Goal: Information Seeking & Learning: Find specific fact

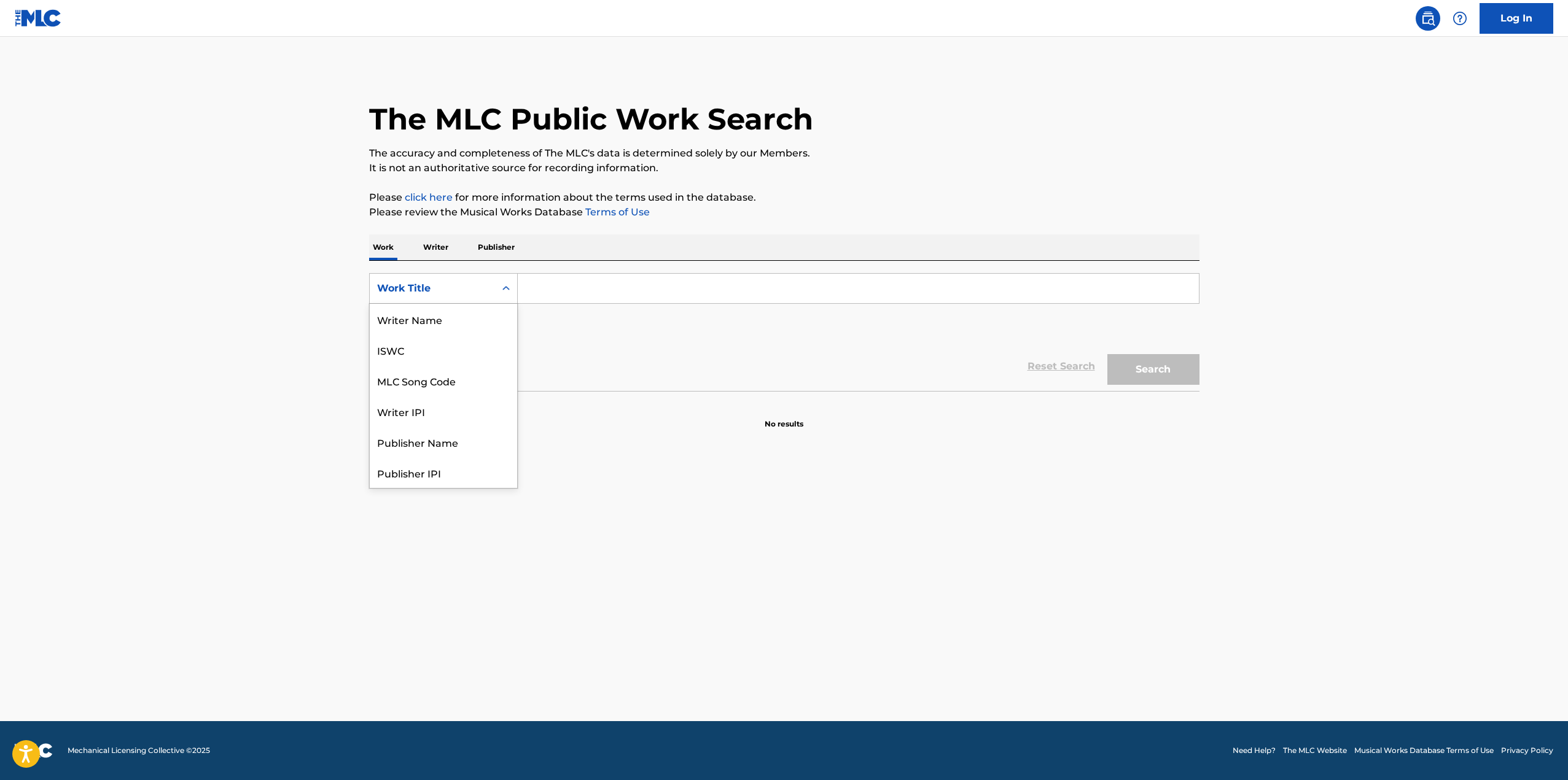
click at [442, 290] on div "Work Title" at bounding box center [432, 288] width 111 height 14
click at [582, 284] on input "Search Form" at bounding box center [858, 288] width 681 height 30
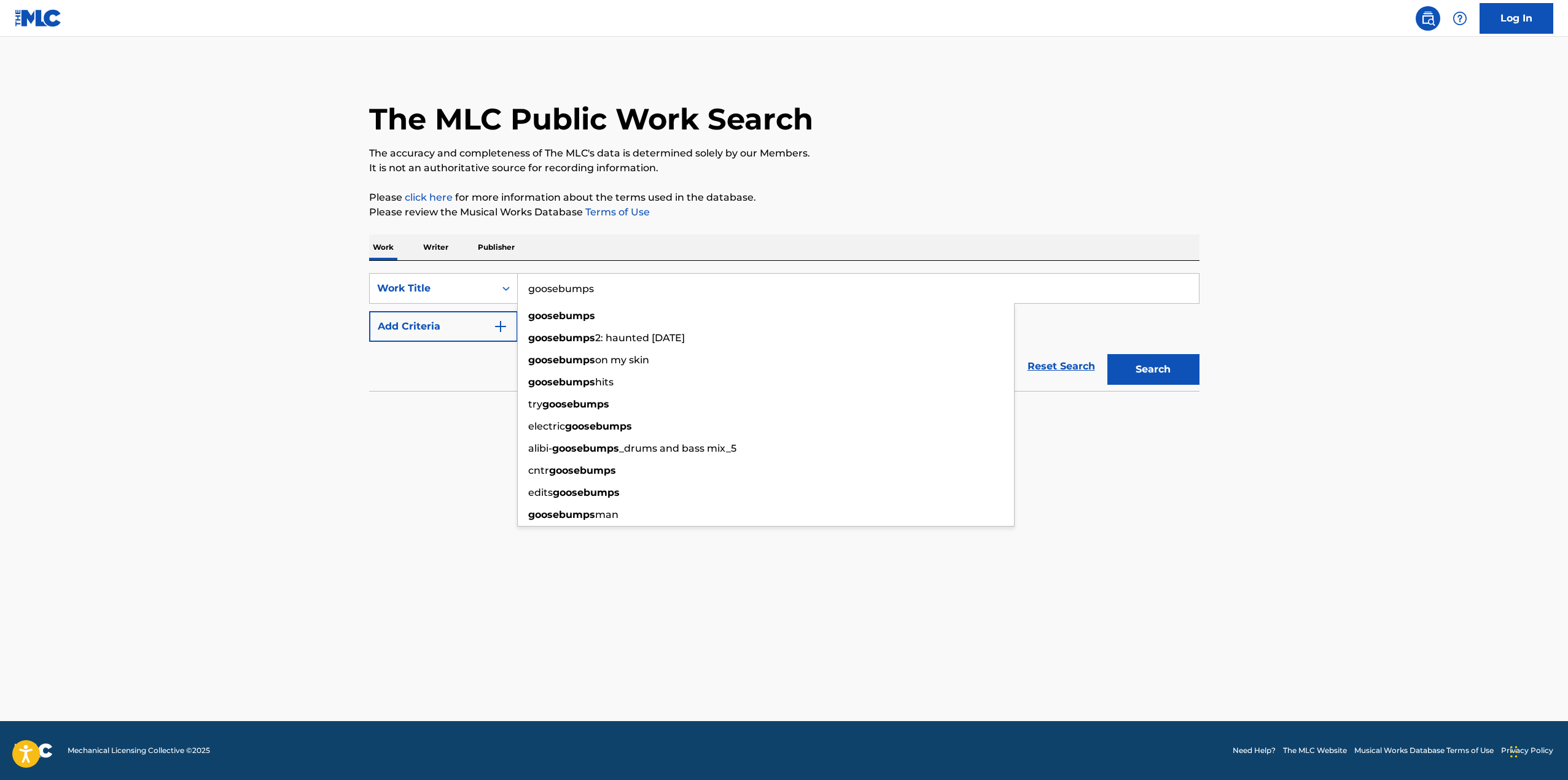
type input "goosebumps"
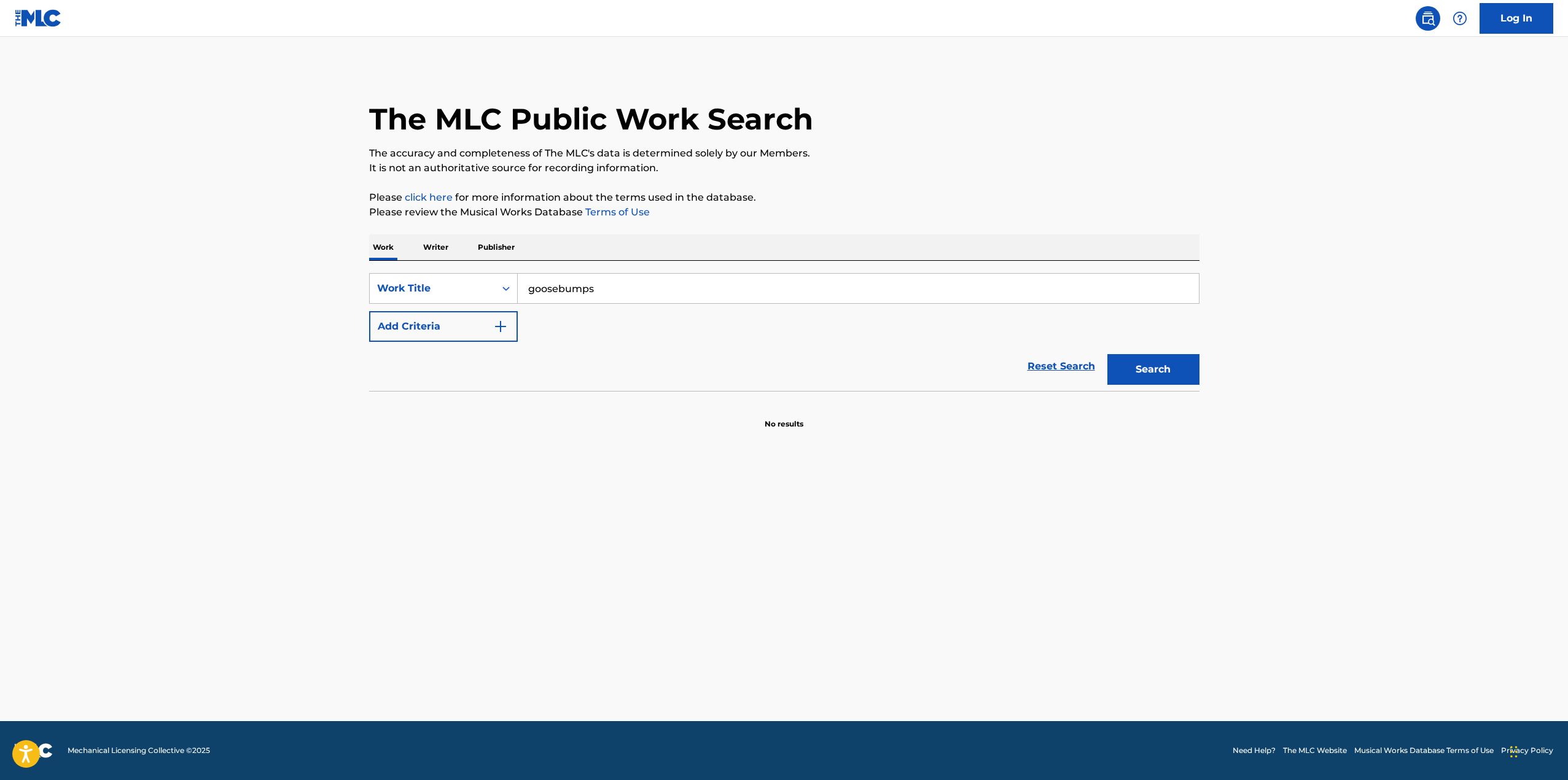
click at [1145, 367] on button "Search" at bounding box center [1154, 369] width 92 height 30
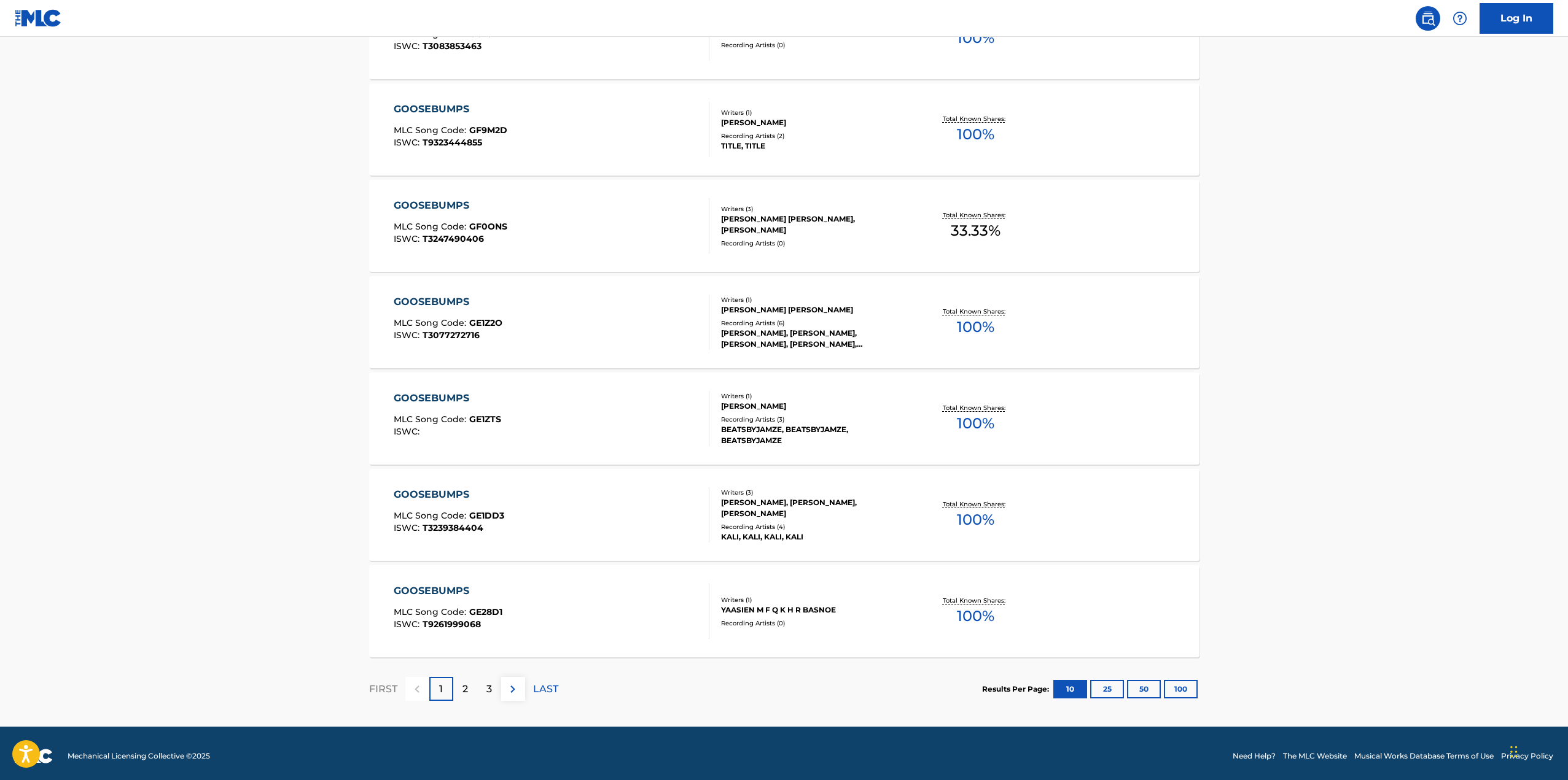
scroll to position [723, 0]
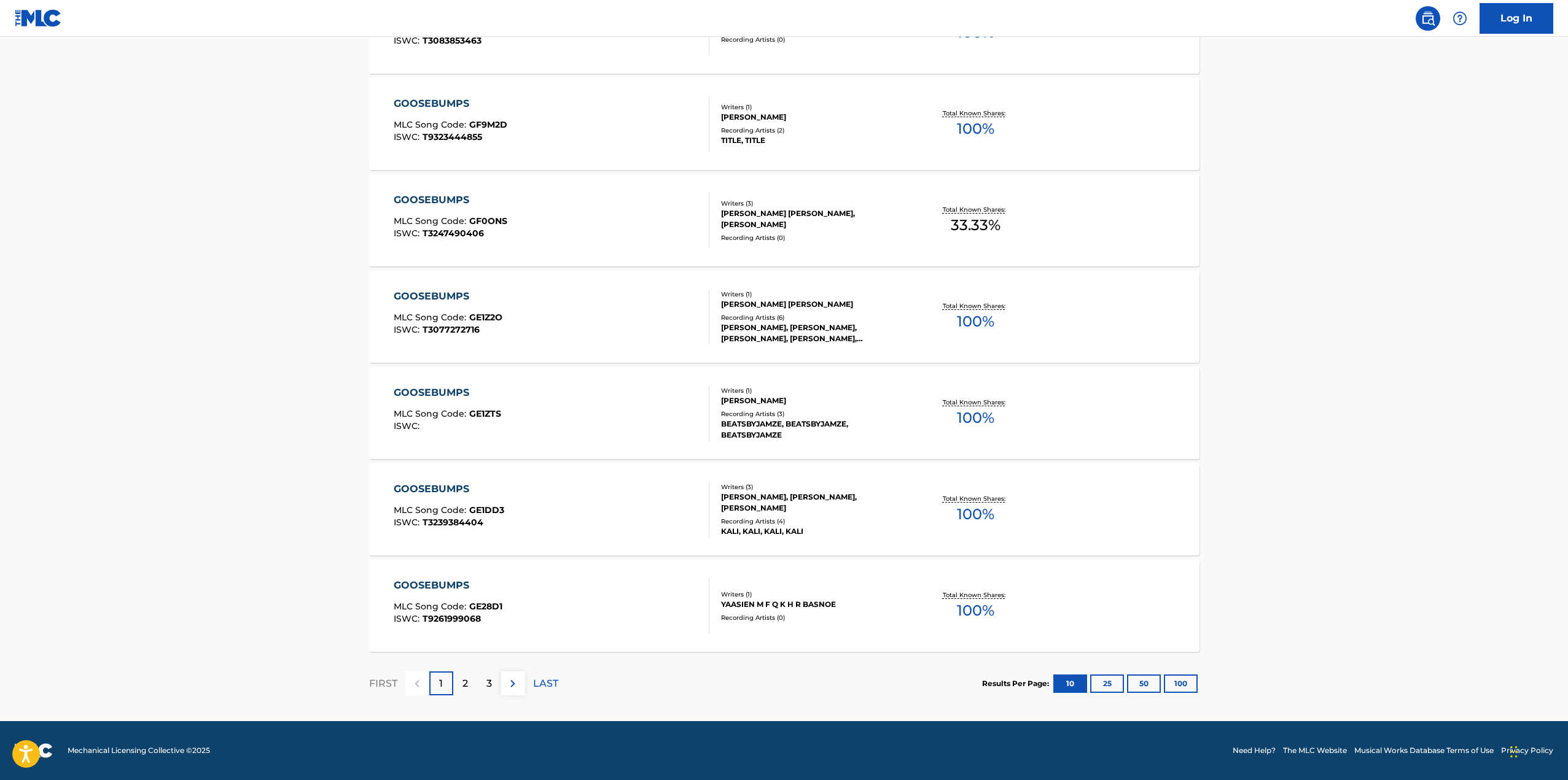
click at [466, 686] on p "2" at bounding box center [465, 683] width 5 height 14
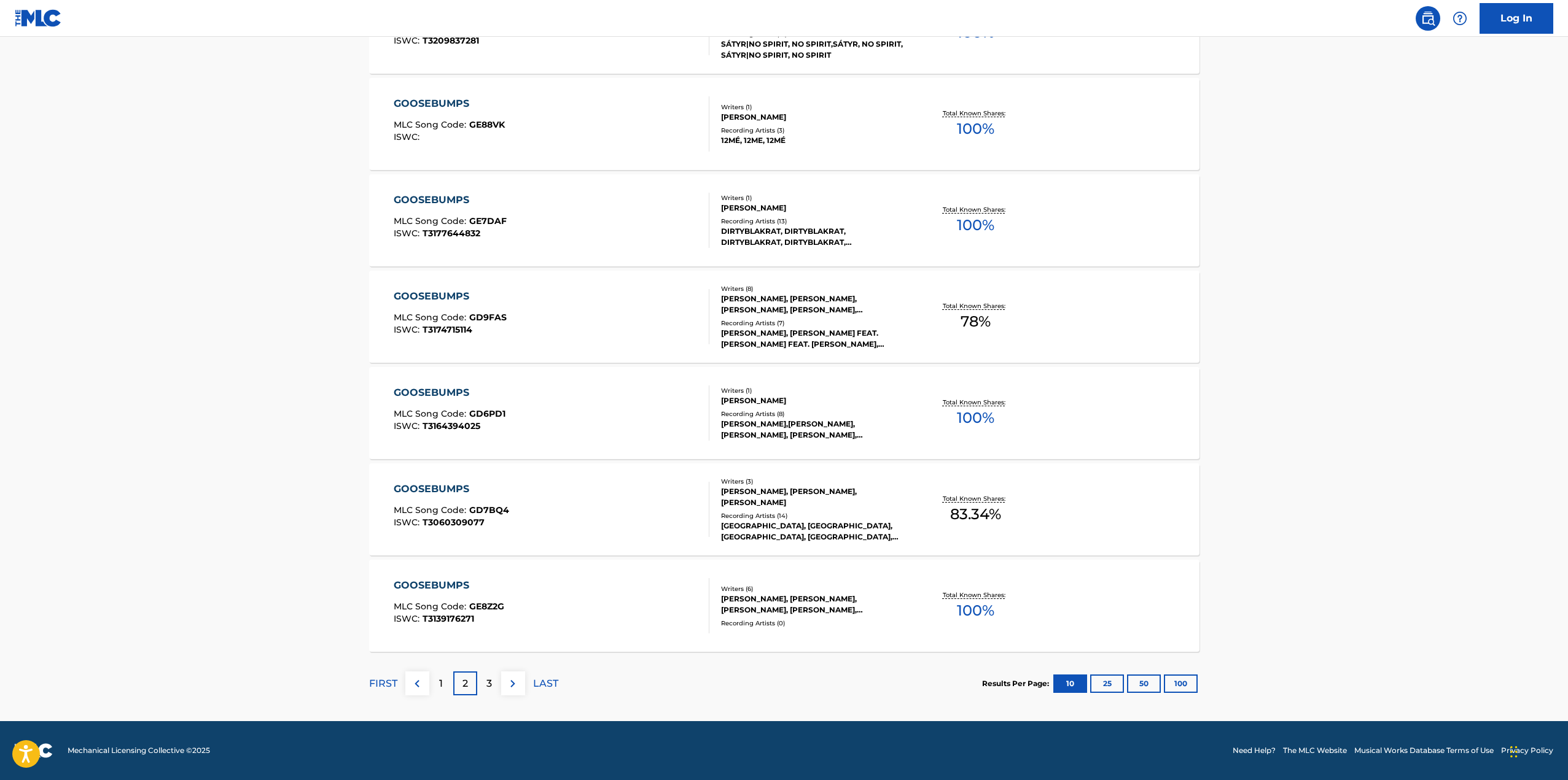
click at [484, 685] on div "3" at bounding box center [489, 683] width 24 height 24
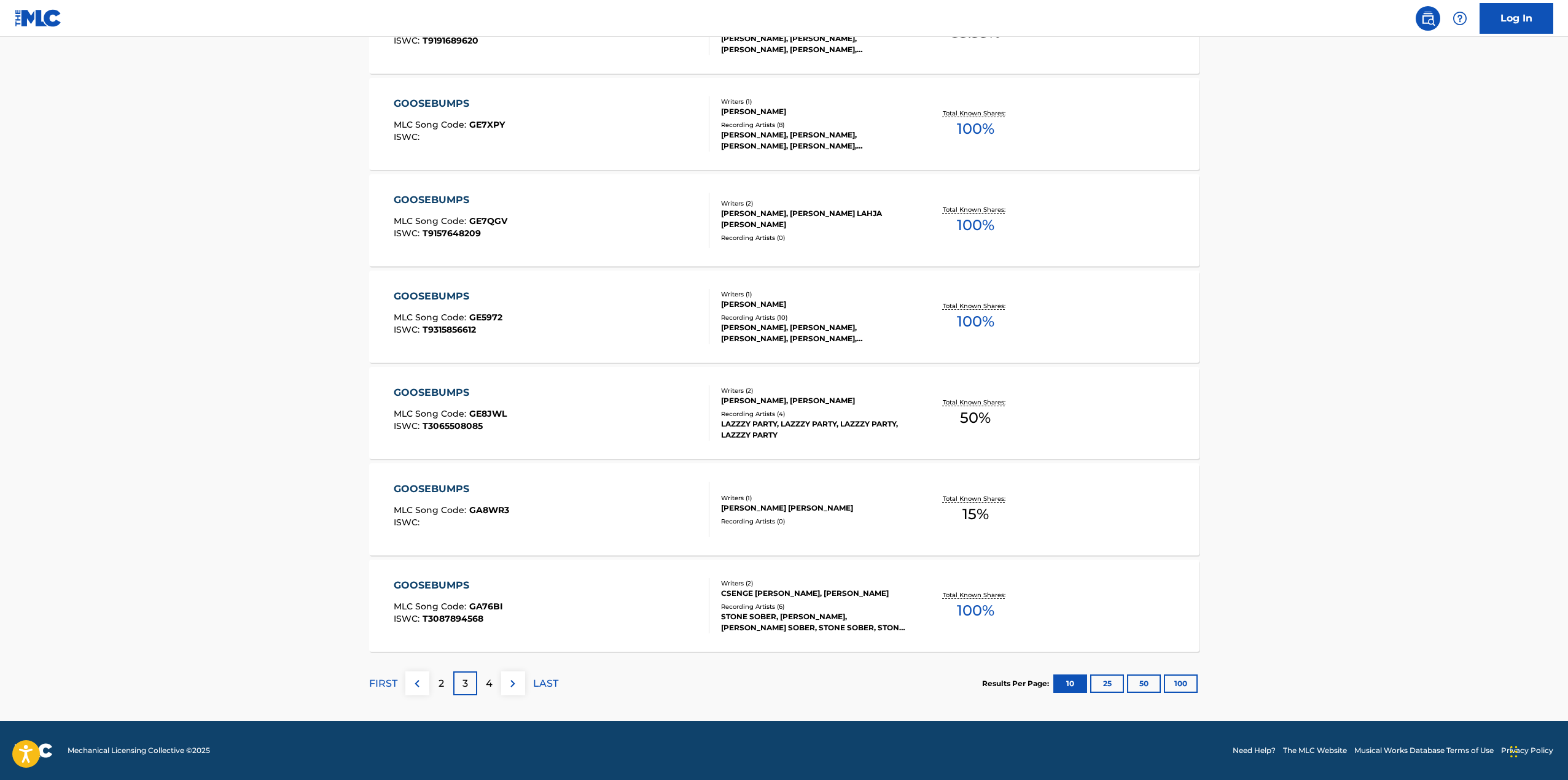
click at [488, 682] on p "4" at bounding box center [490, 683] width 7 height 14
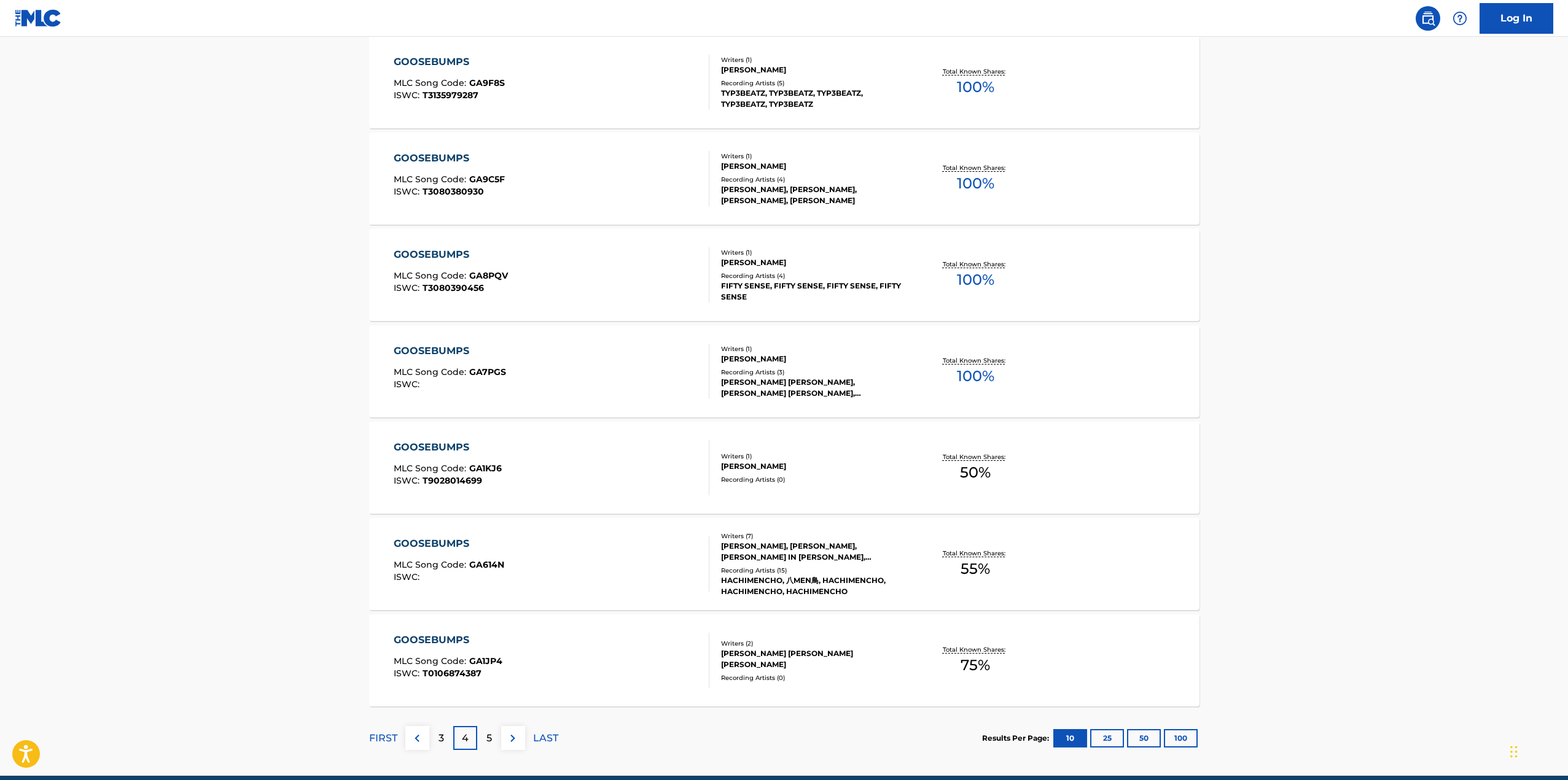
scroll to position [675, 0]
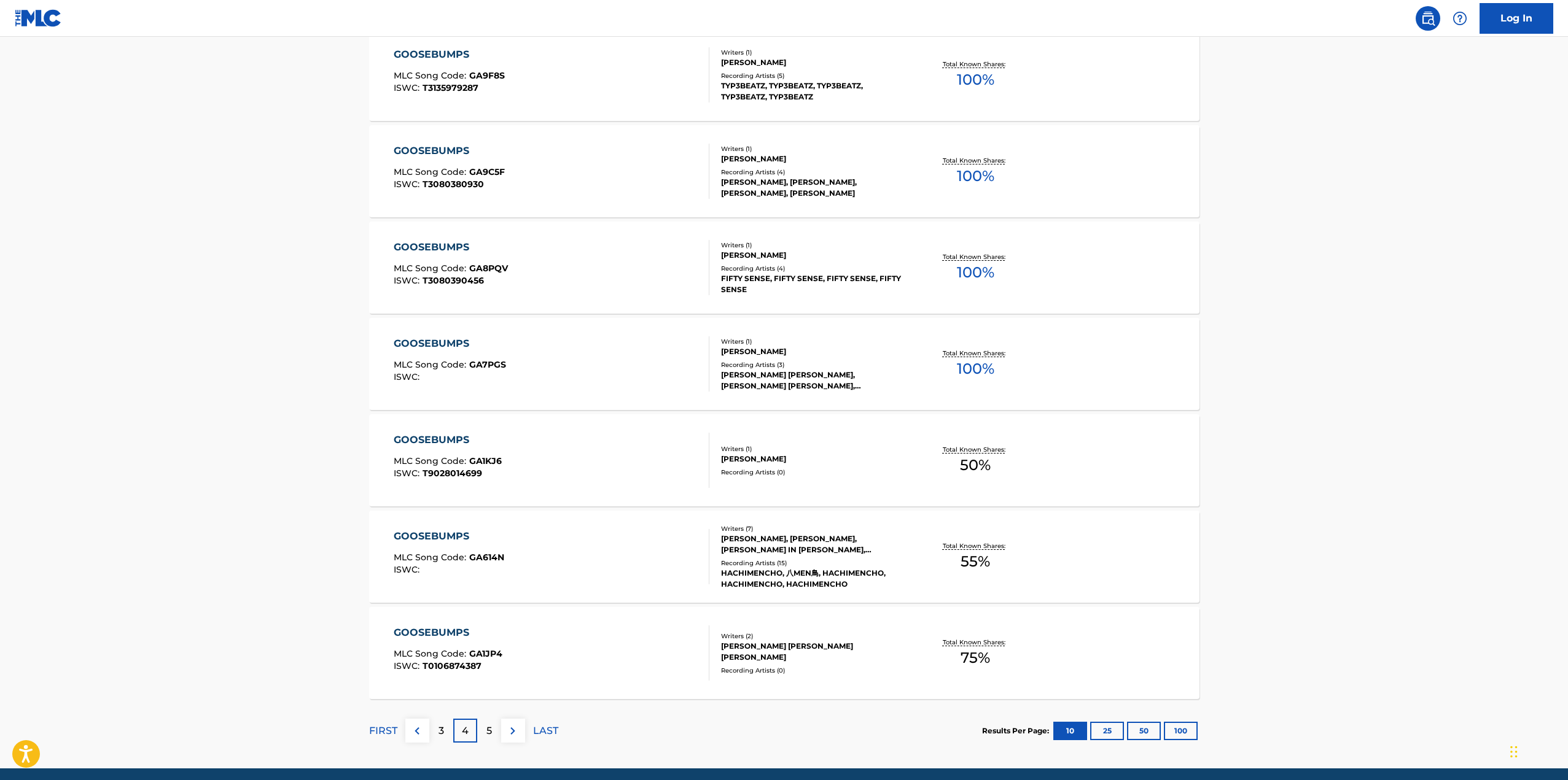
click at [487, 732] on p "5" at bounding box center [490, 731] width 5 height 14
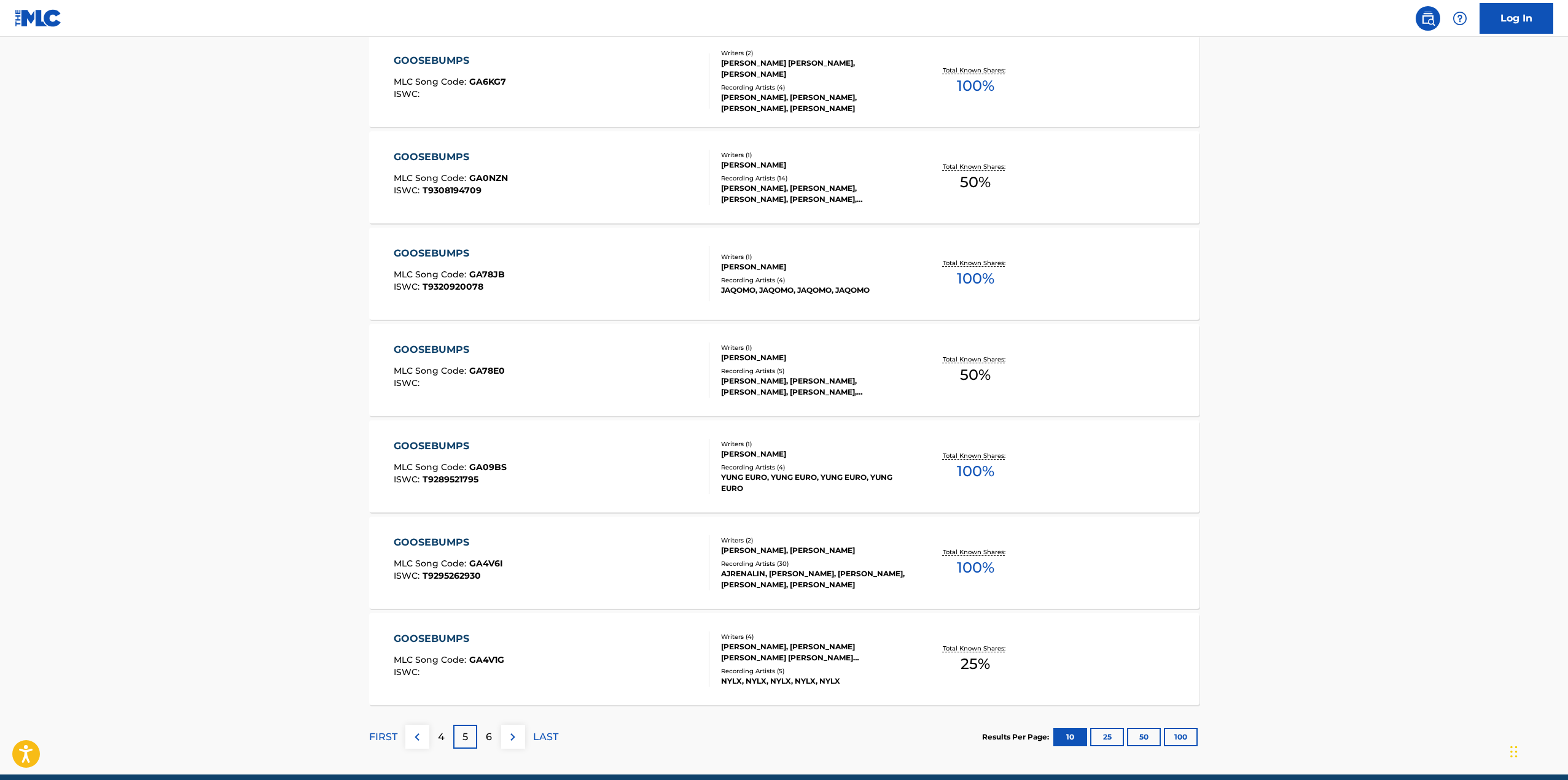
scroll to position [723, 0]
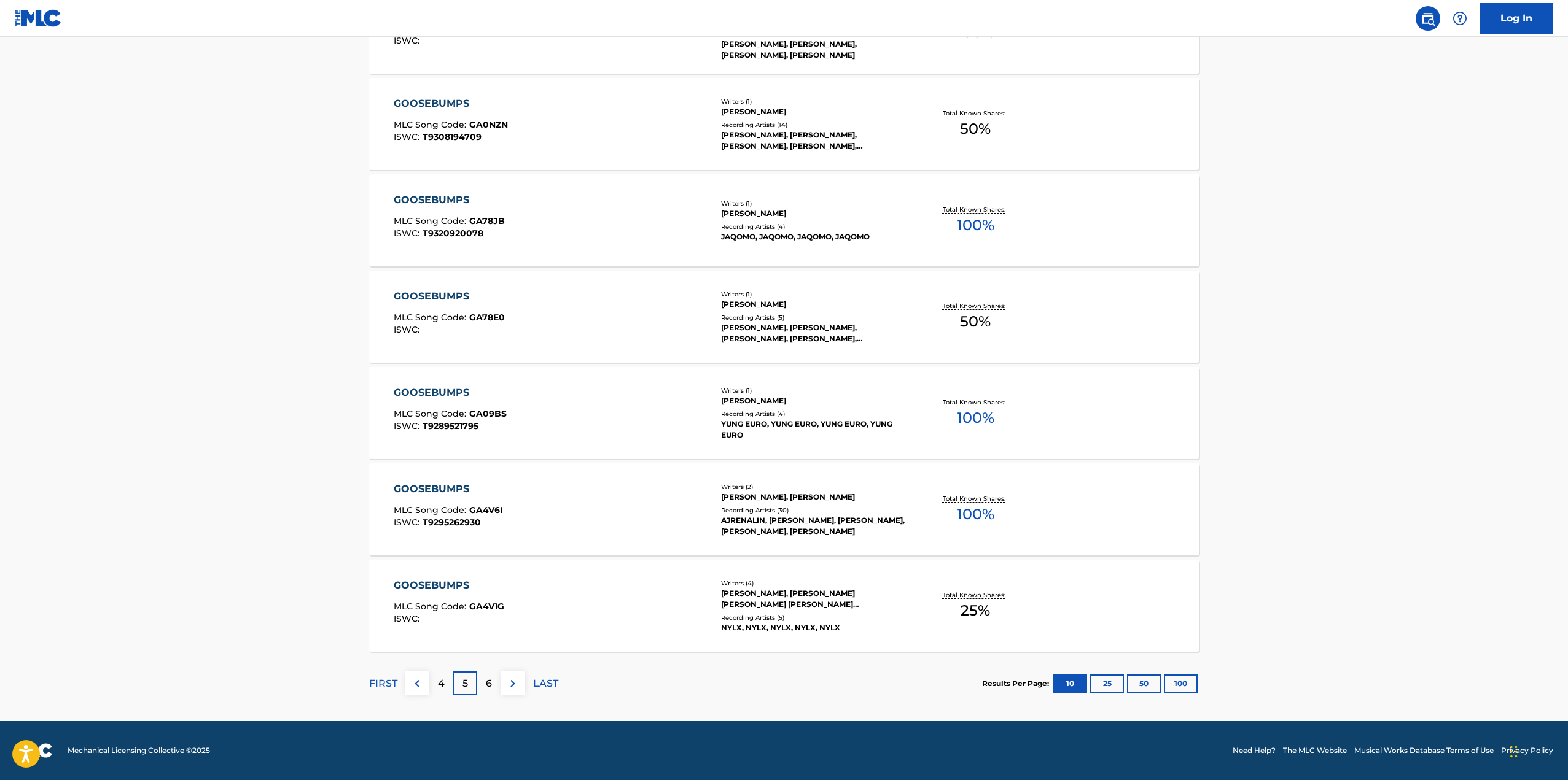
click at [491, 685] on p "6" at bounding box center [489, 683] width 6 height 14
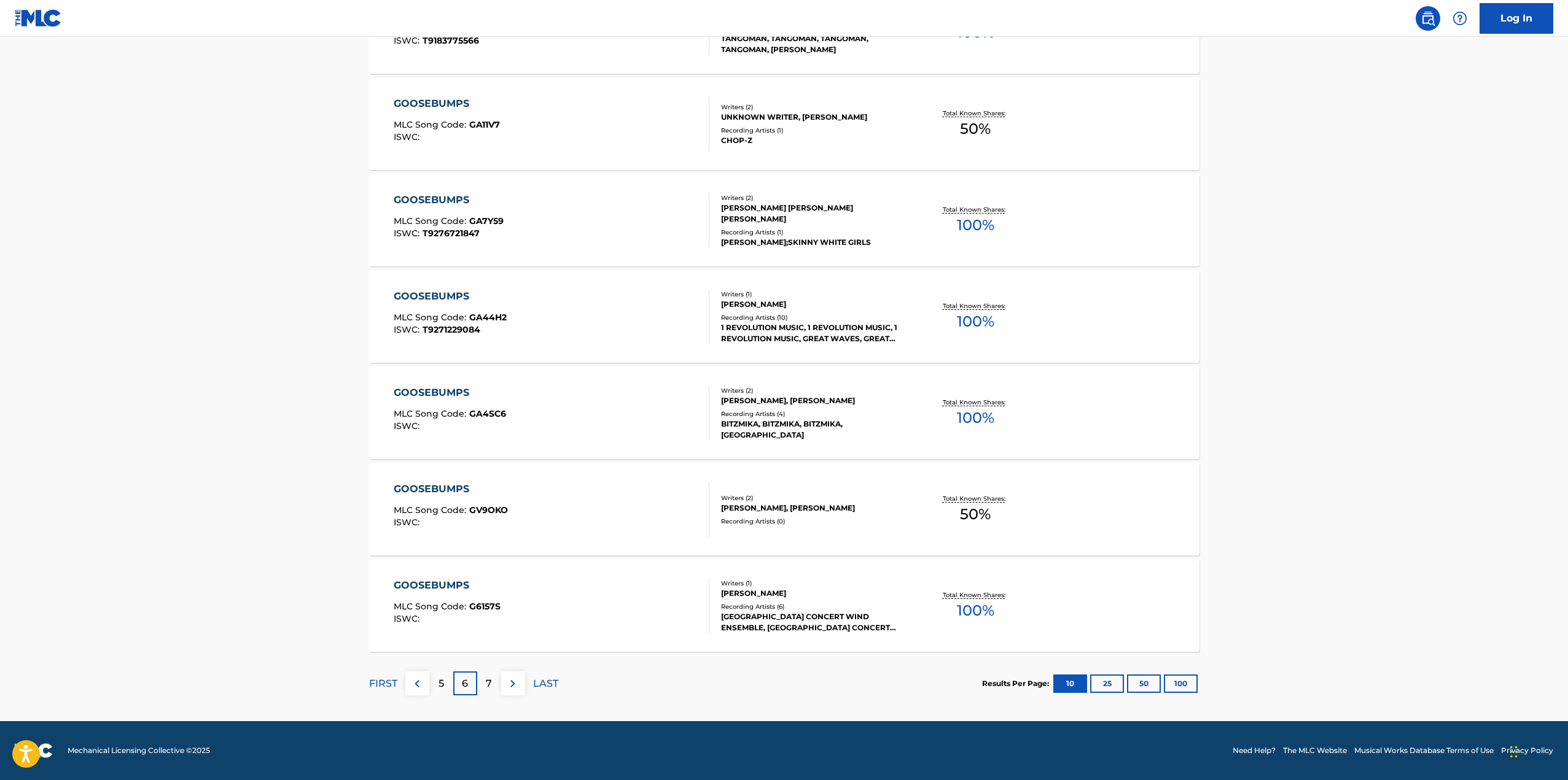
click at [491, 686] on p "7" at bounding box center [489, 683] width 6 height 14
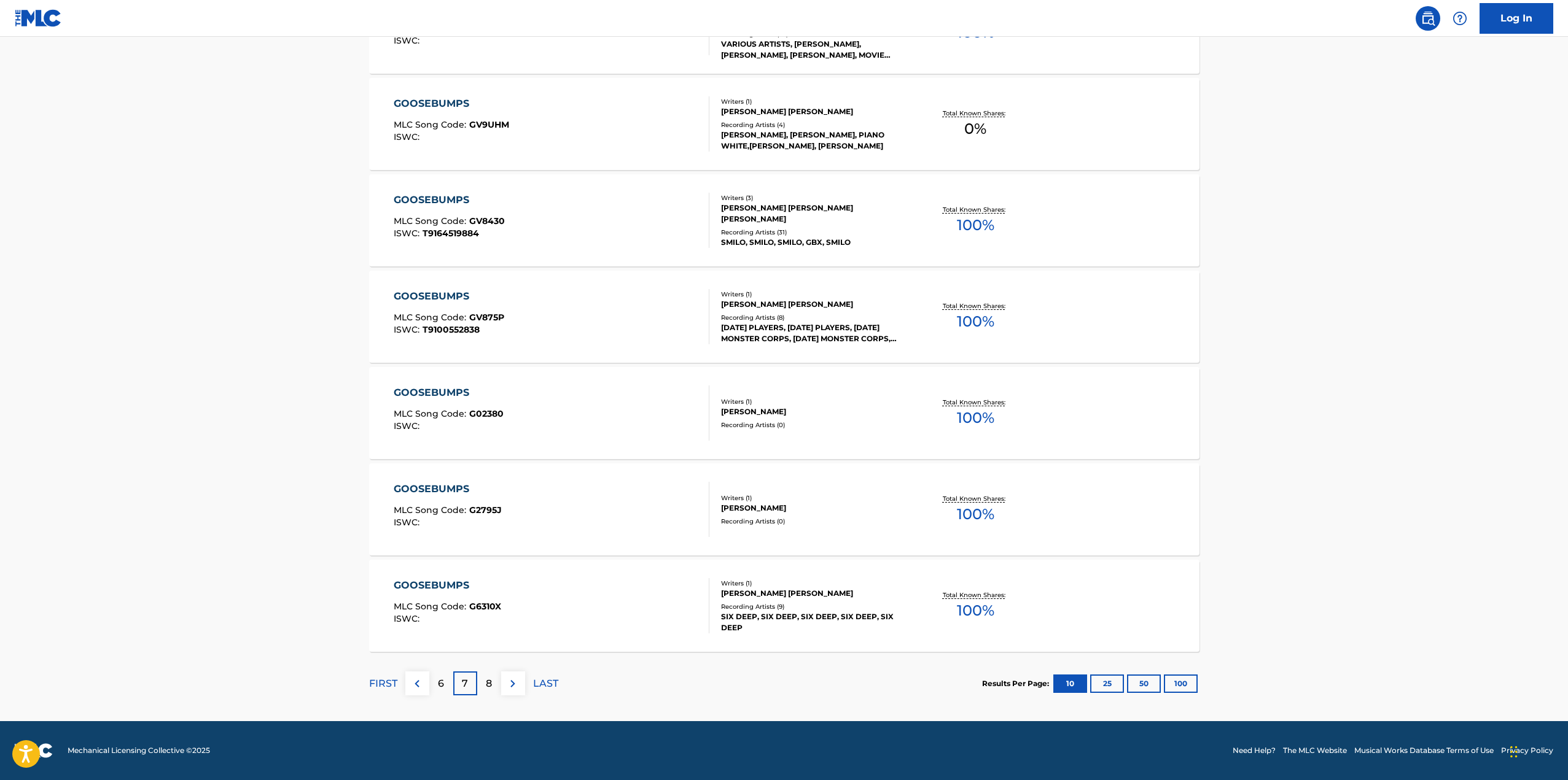
click at [491, 688] on p "8" at bounding box center [489, 683] width 6 height 14
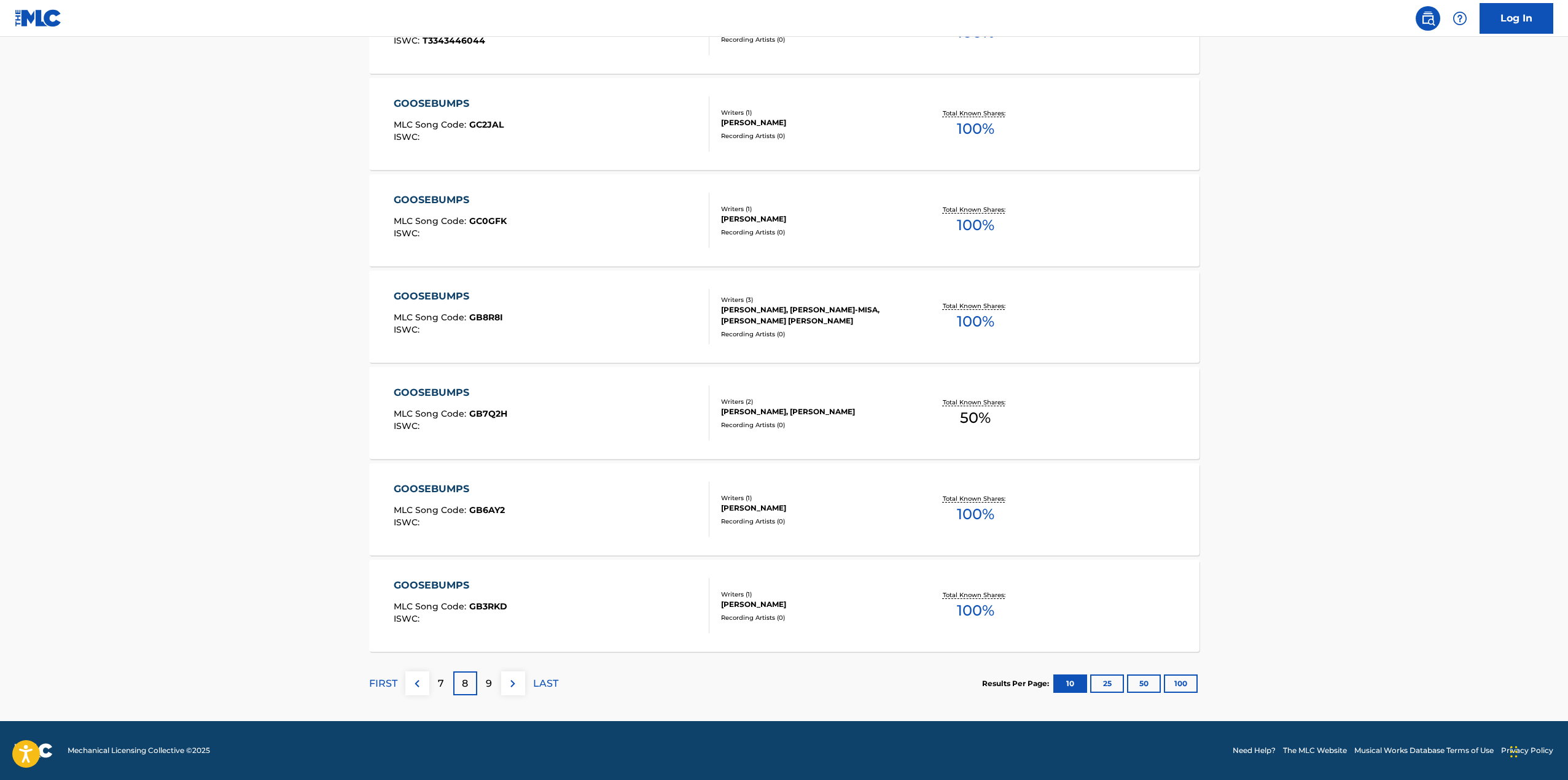
click at [491, 688] on p "9" at bounding box center [489, 683] width 6 height 14
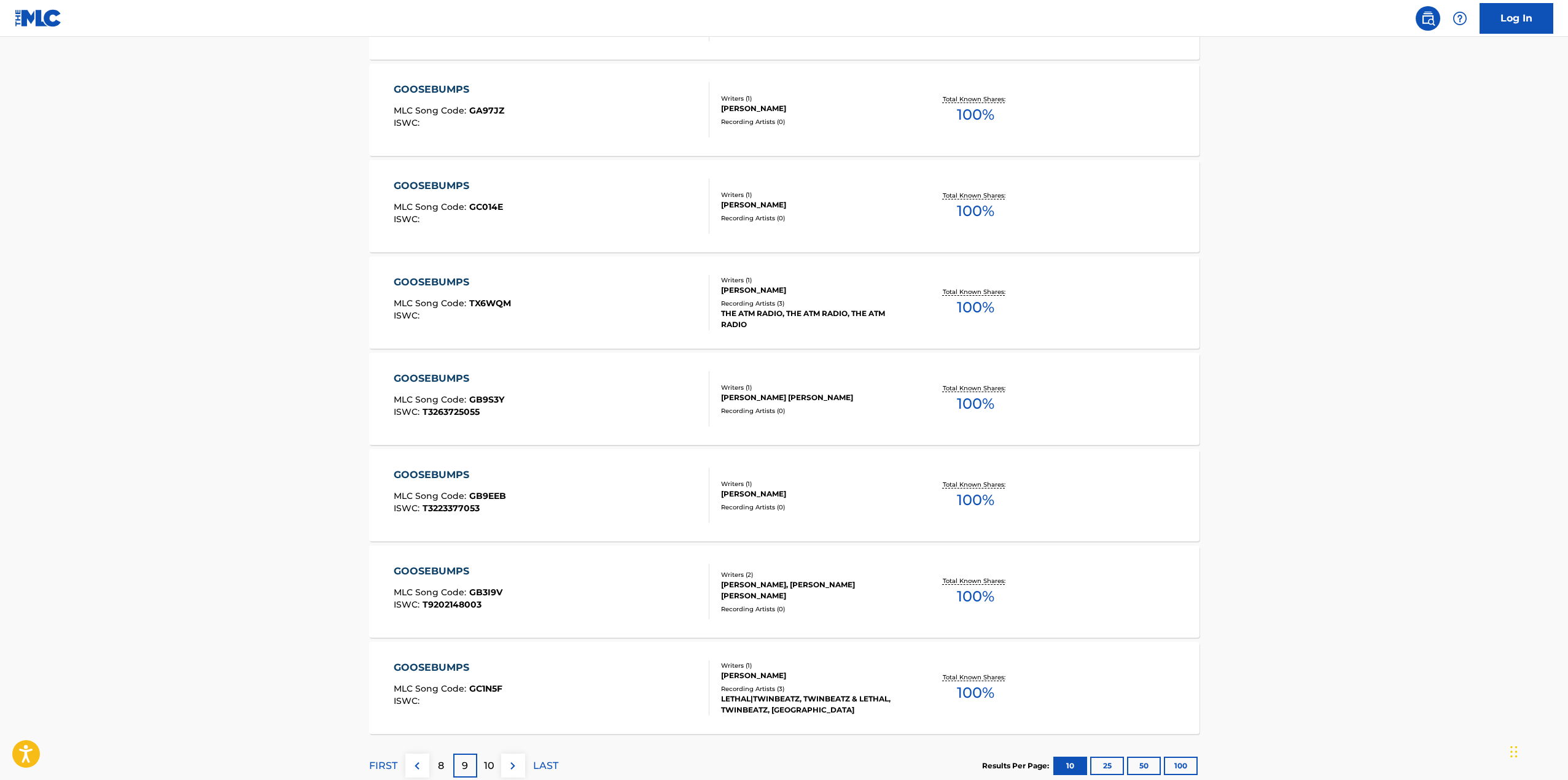
scroll to position [675, 0]
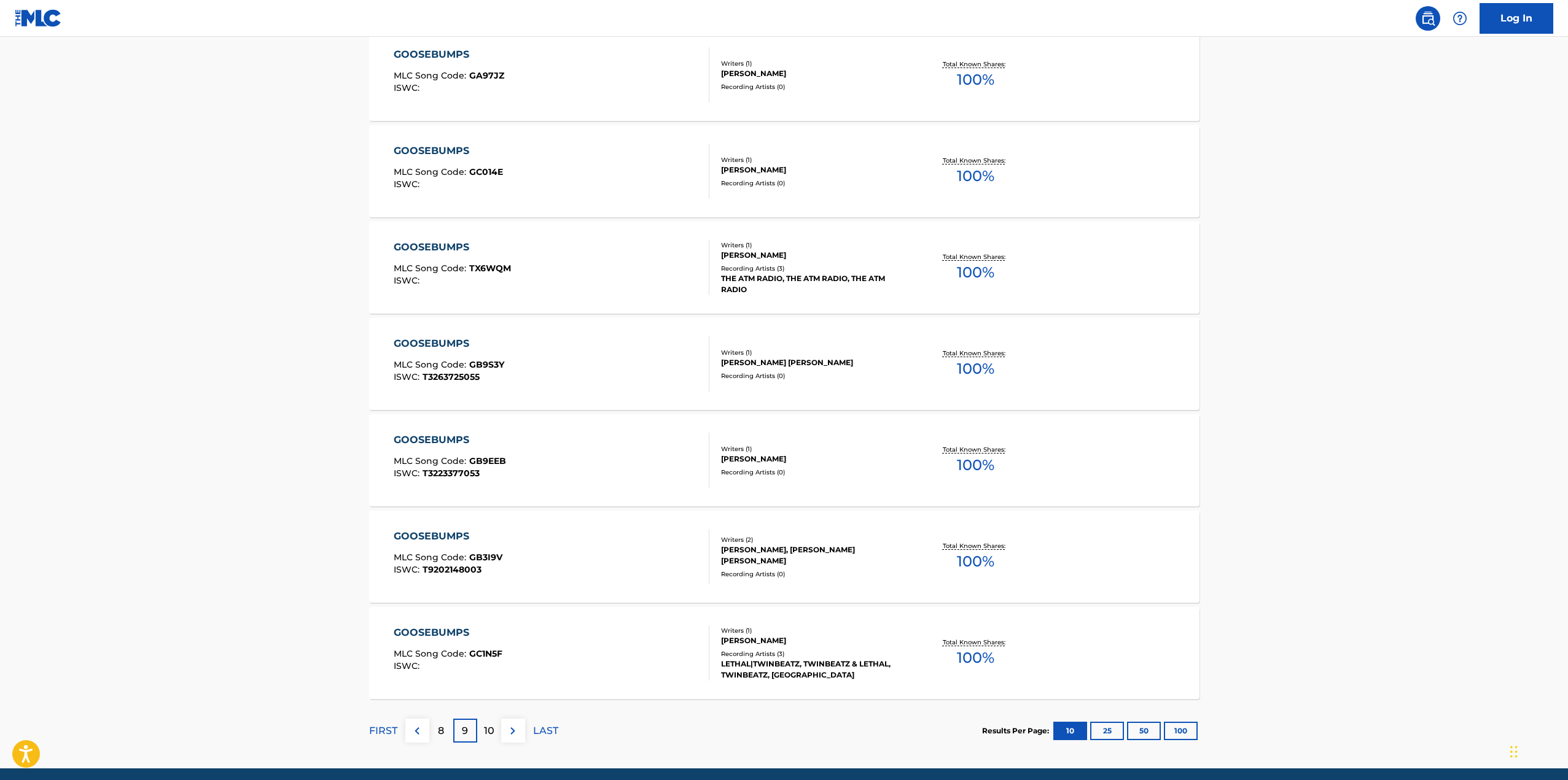
click at [485, 733] on p "10" at bounding box center [490, 731] width 11 height 14
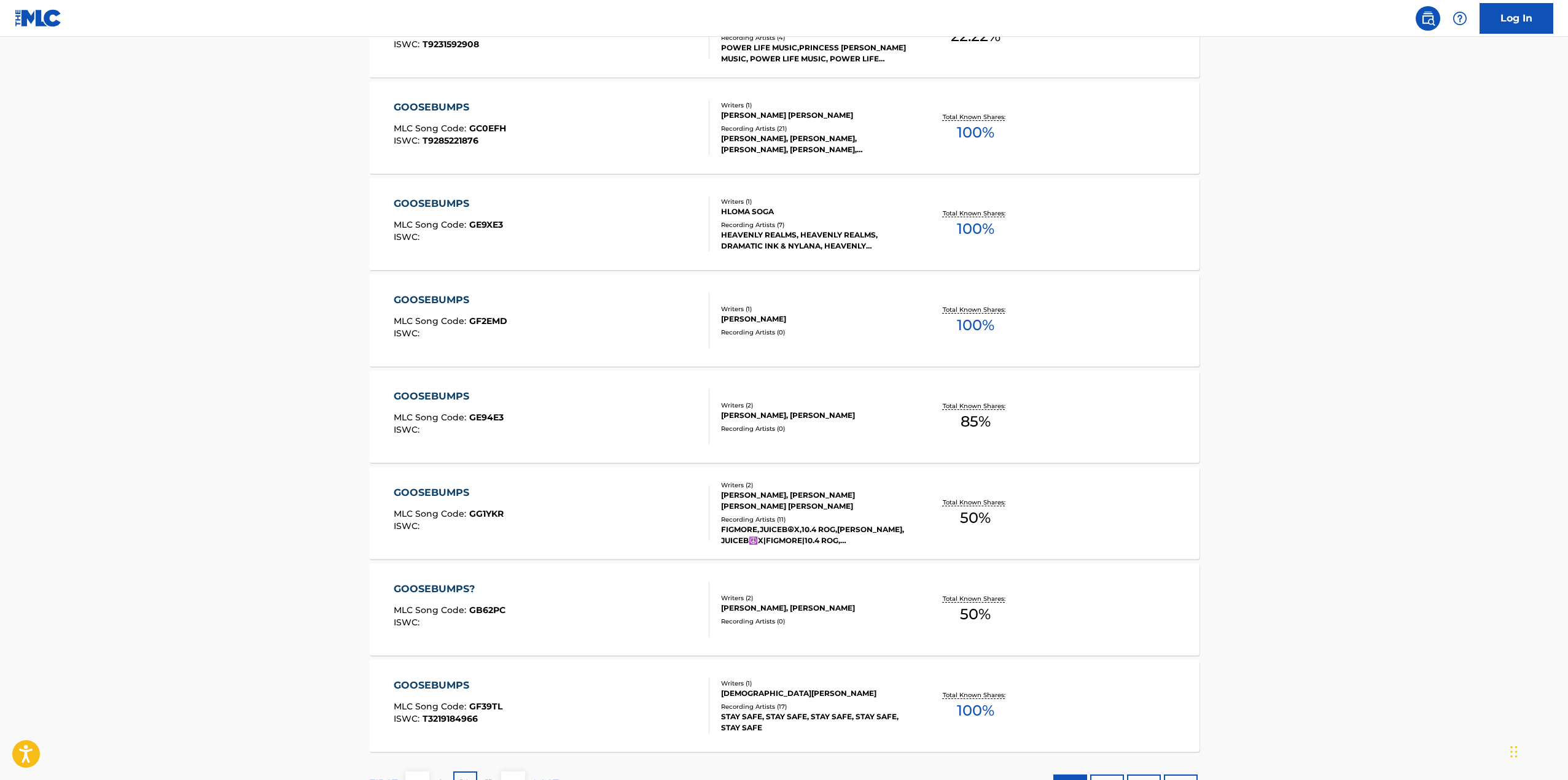
scroll to position [723, 0]
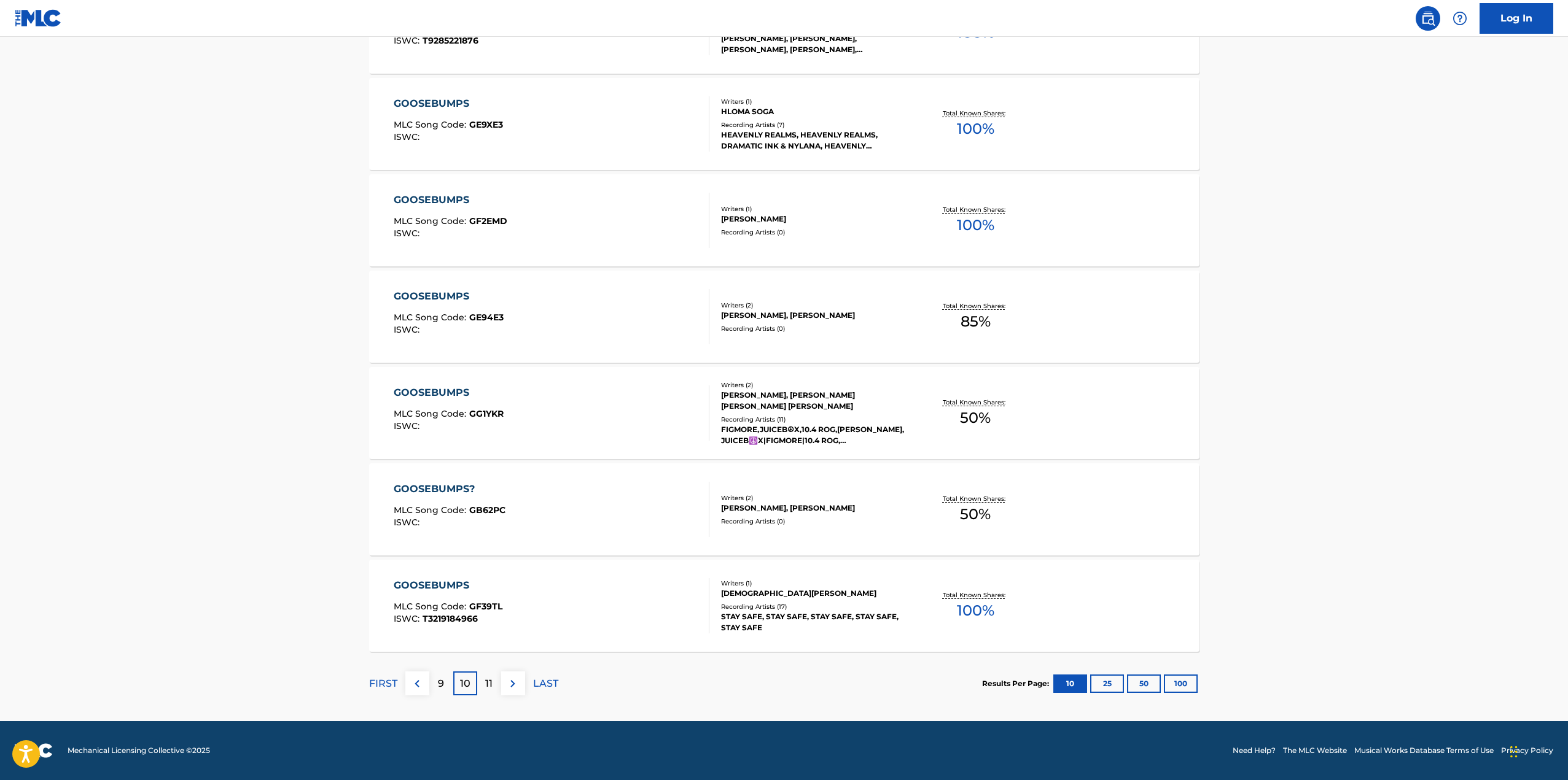
click at [492, 686] on p "11" at bounding box center [489, 683] width 7 height 14
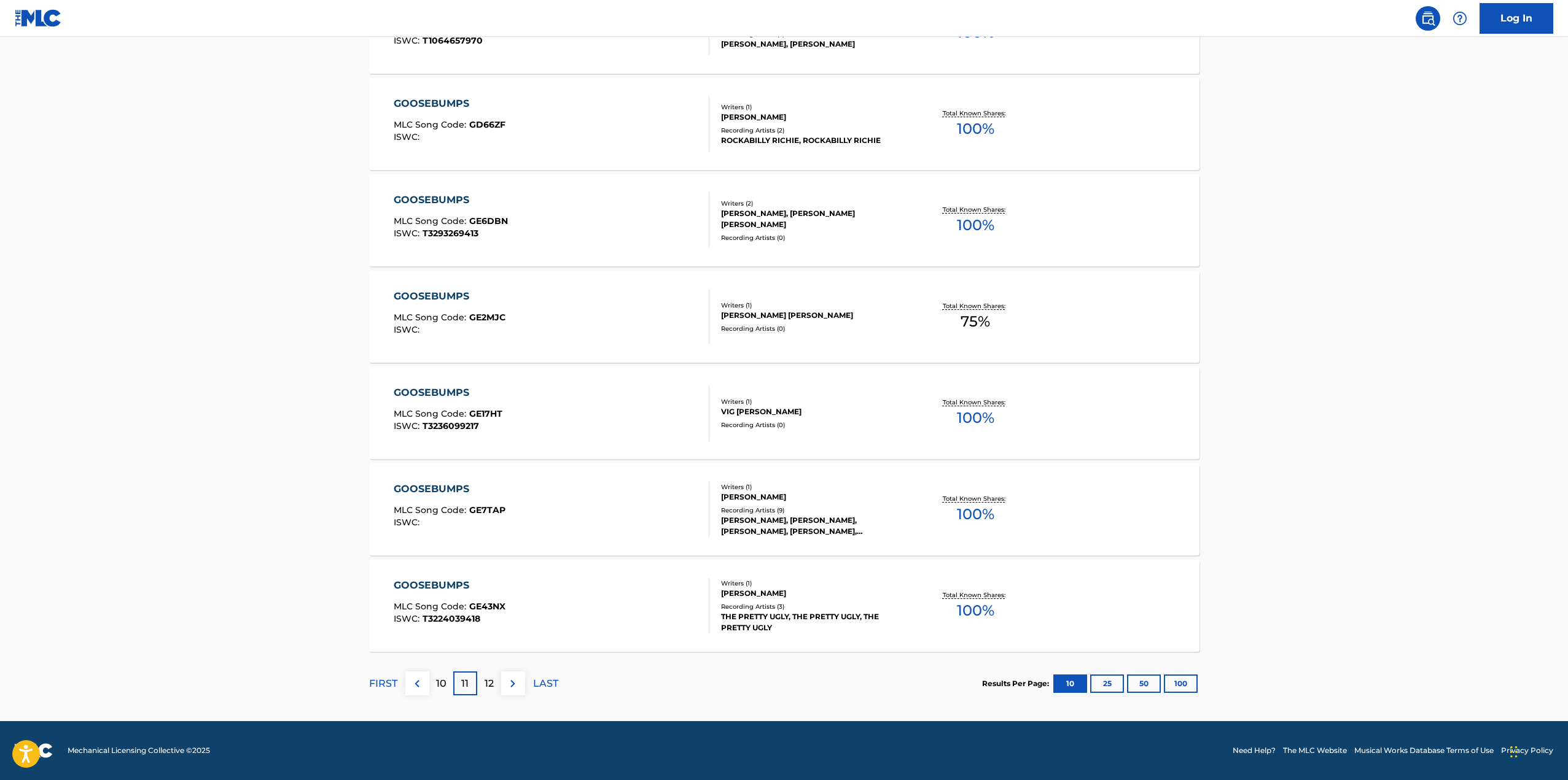
click at [491, 684] on p "12" at bounding box center [490, 683] width 9 height 14
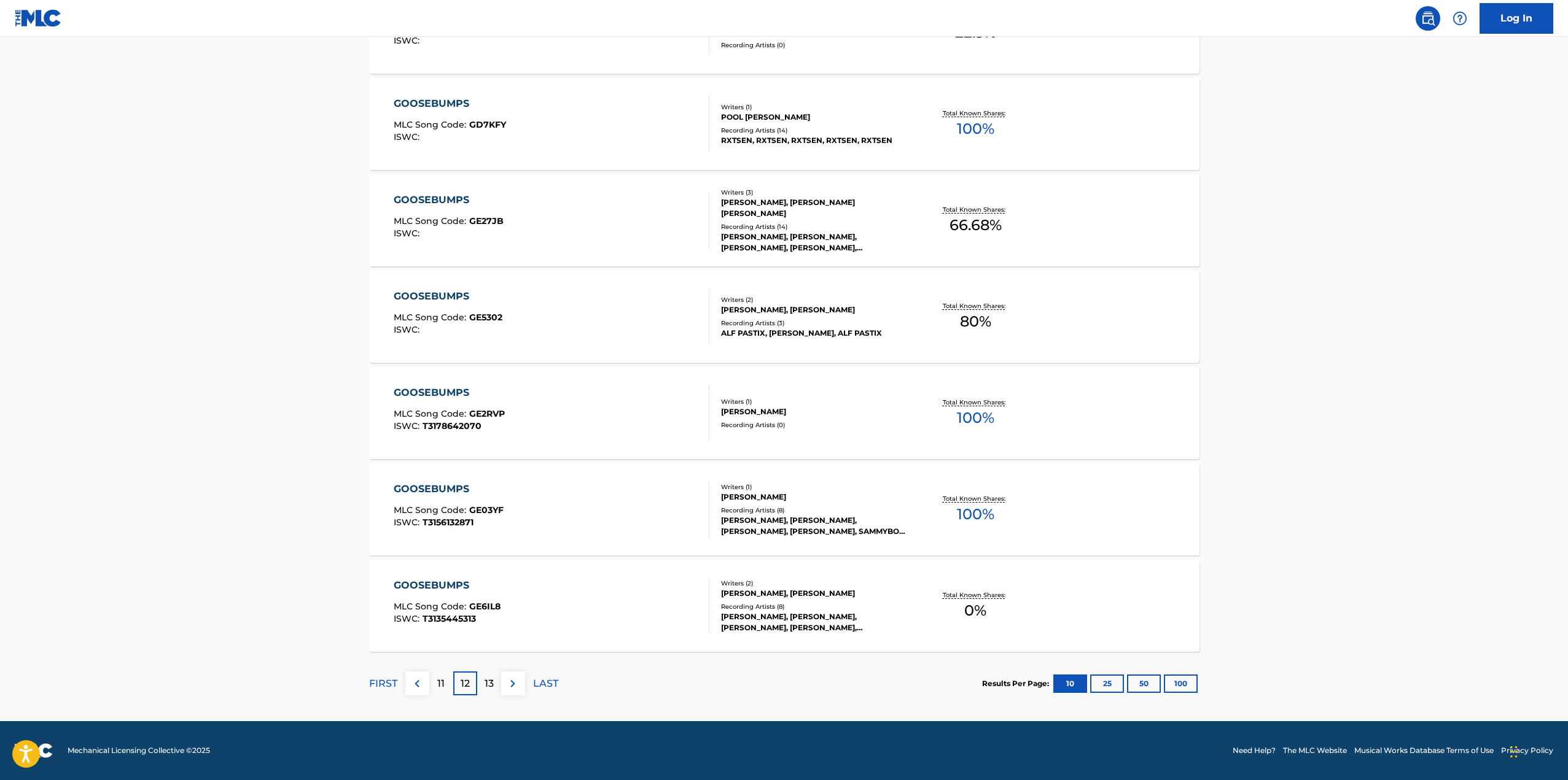
click at [492, 684] on p "13" at bounding box center [490, 683] width 9 height 14
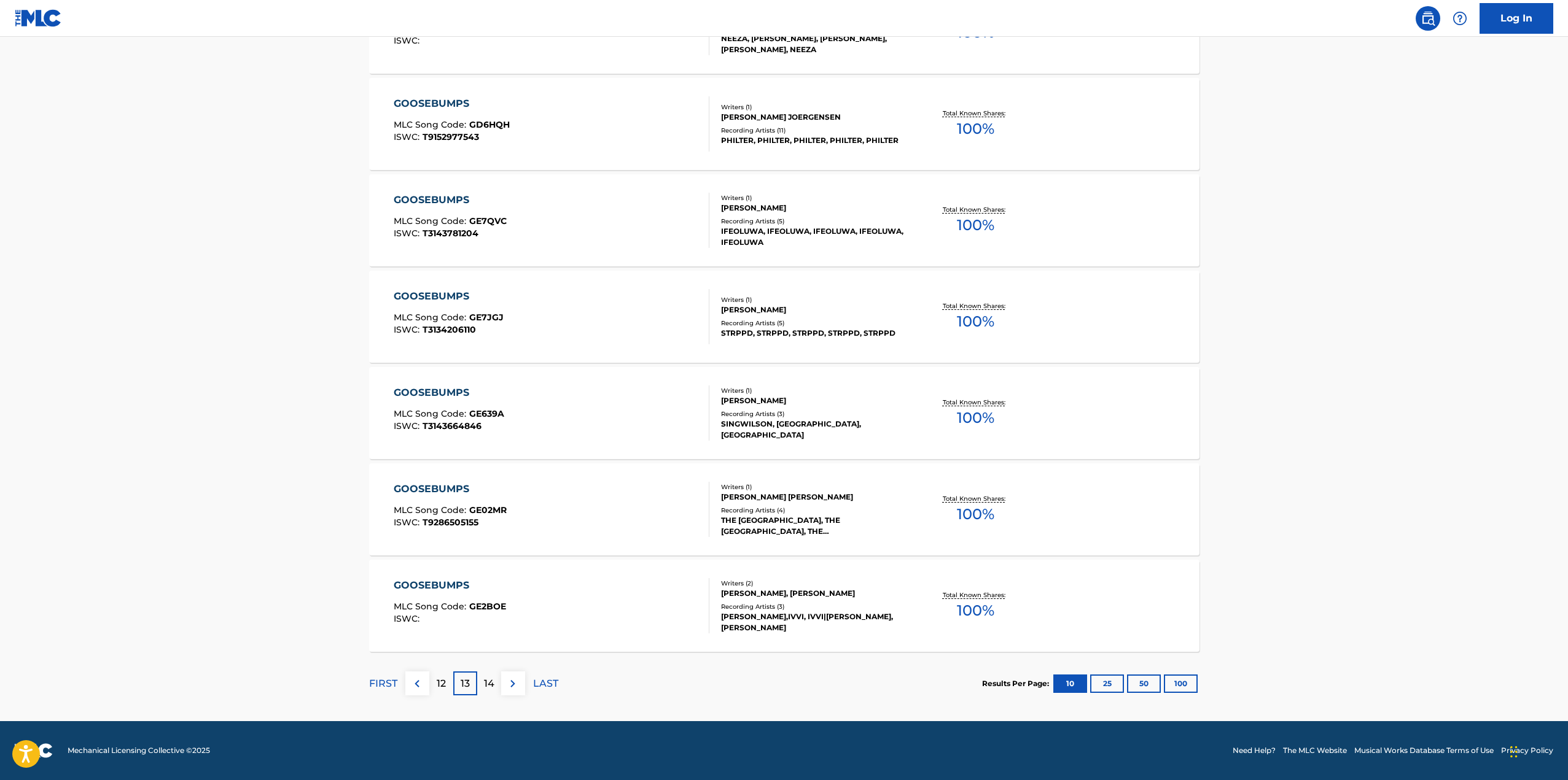
click at [493, 684] on p "14" at bounding box center [490, 683] width 11 height 14
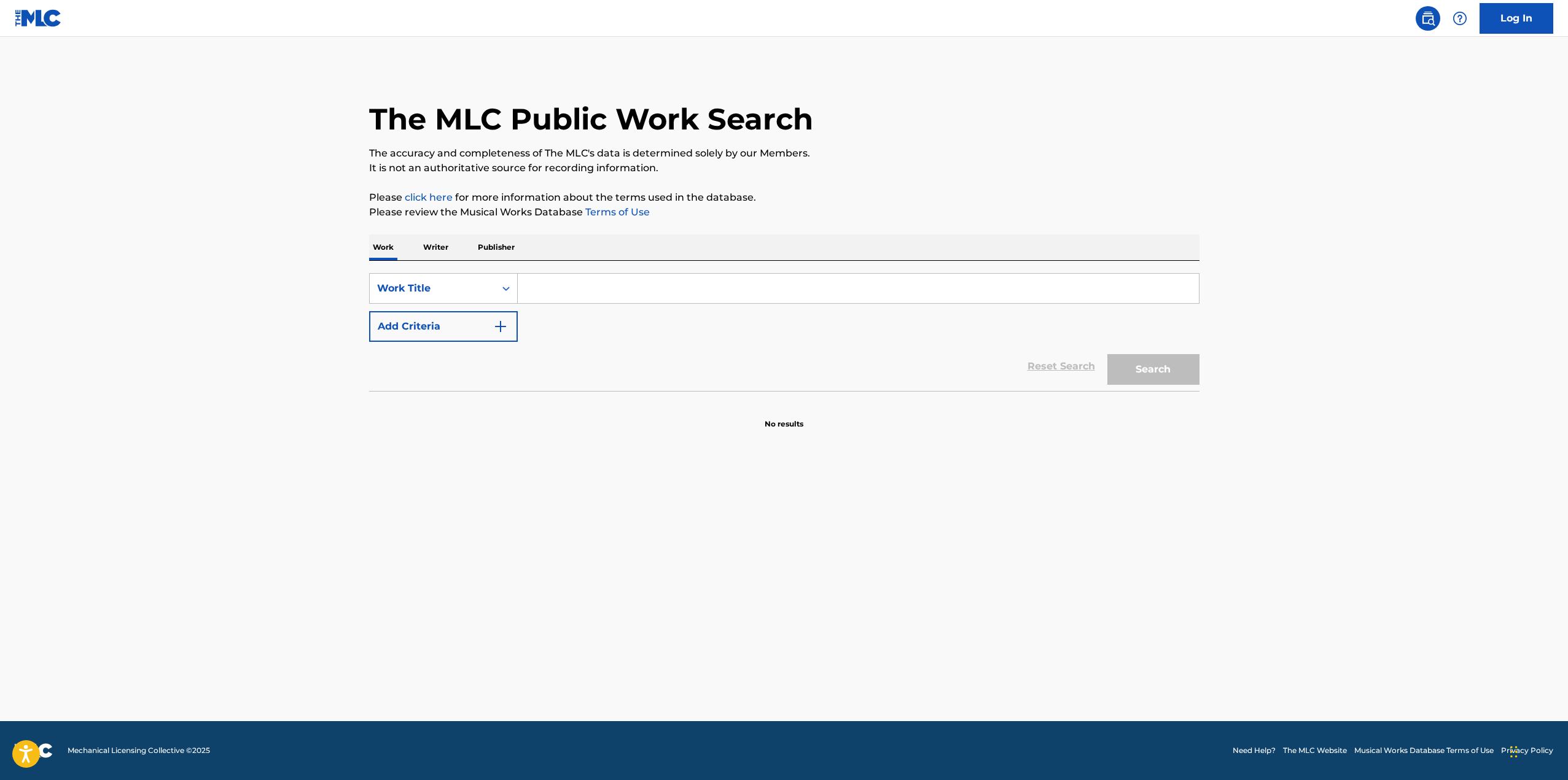
click at [438, 248] on p "Writer" at bounding box center [436, 247] width 32 height 26
click at [549, 287] on input "Search Form" at bounding box center [858, 288] width 681 height 30
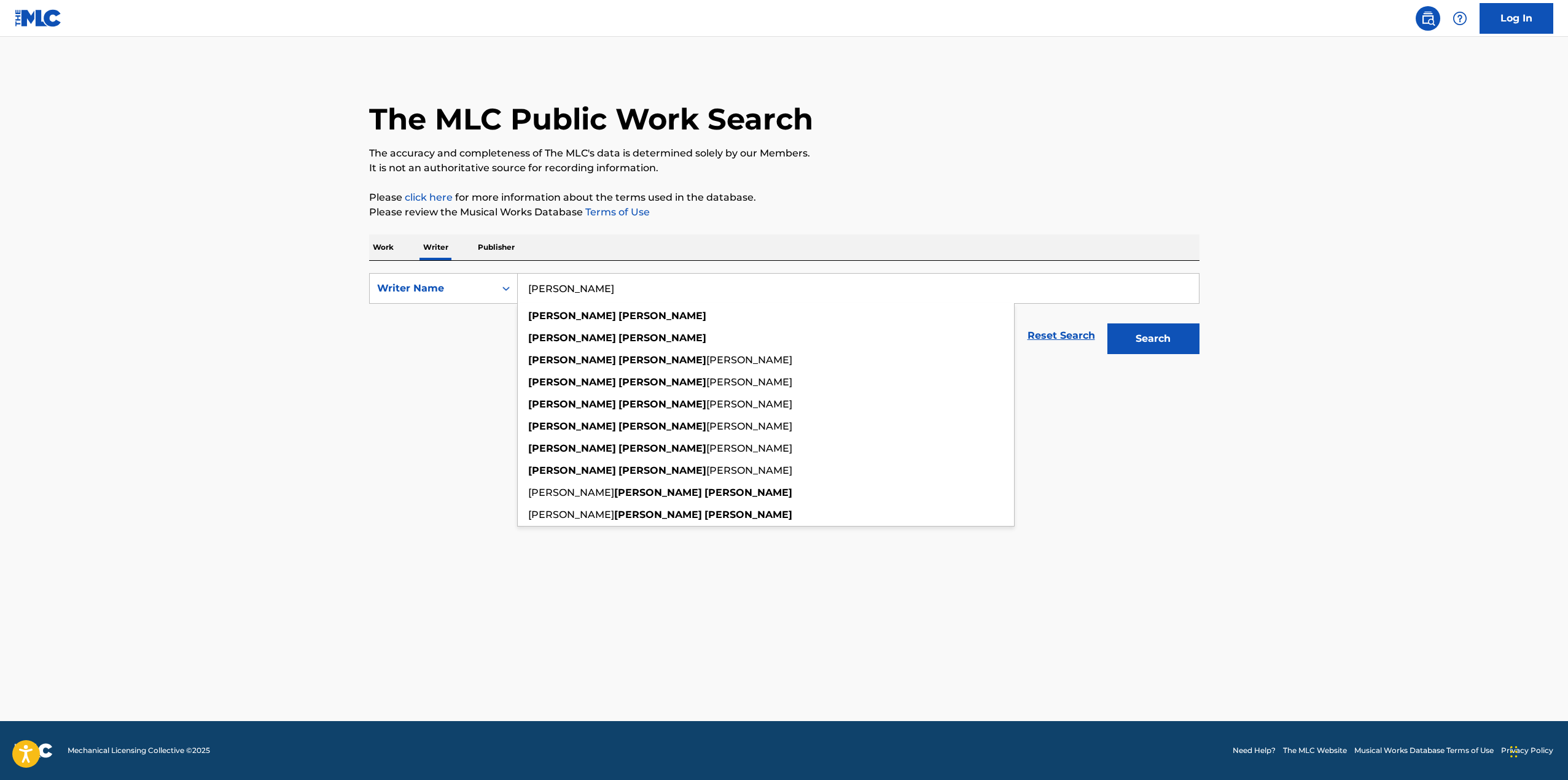
click at [1126, 343] on button "Search" at bounding box center [1154, 339] width 92 height 30
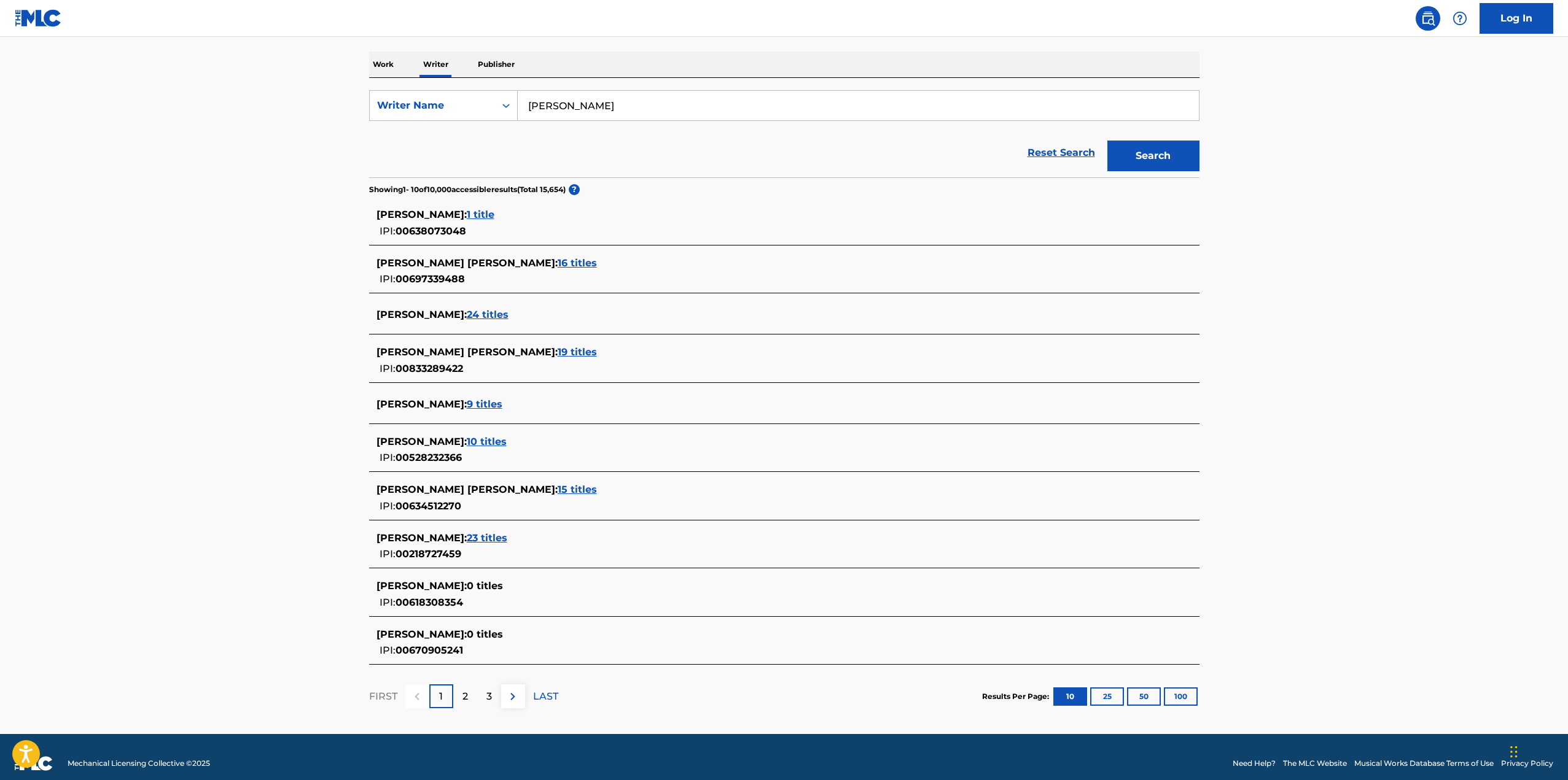
scroll to position [196, 0]
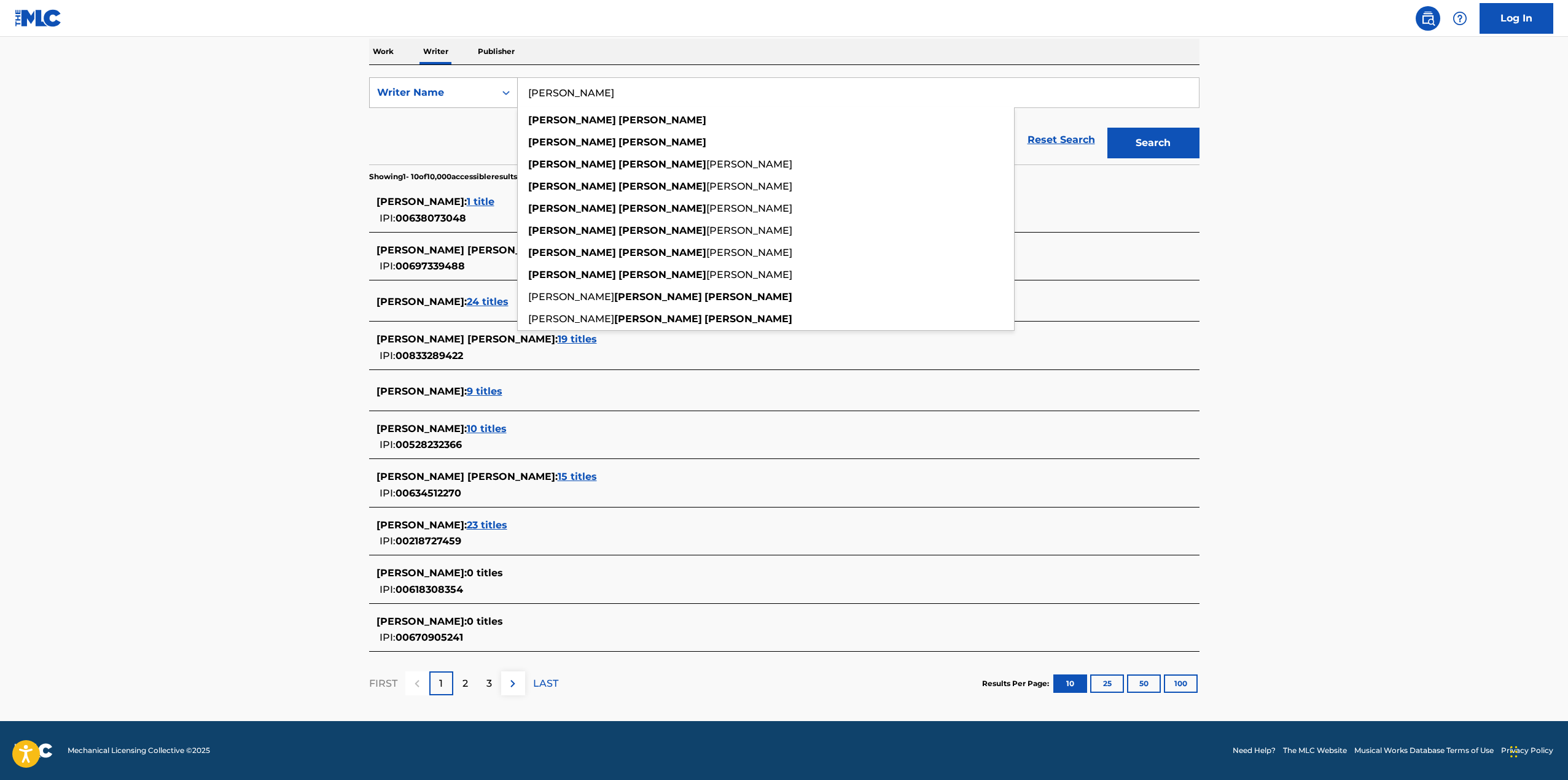
drag, startPoint x: 587, startPoint y: 90, endPoint x: 495, endPoint y: 97, distance: 92.3
click at [495, 97] on div "SearchWithCriteriaf48ba3bd-f412-4213-afb9-724d722889ac Writer Name [PERSON_NAME…" at bounding box center [785, 92] width 831 height 30
type input "="
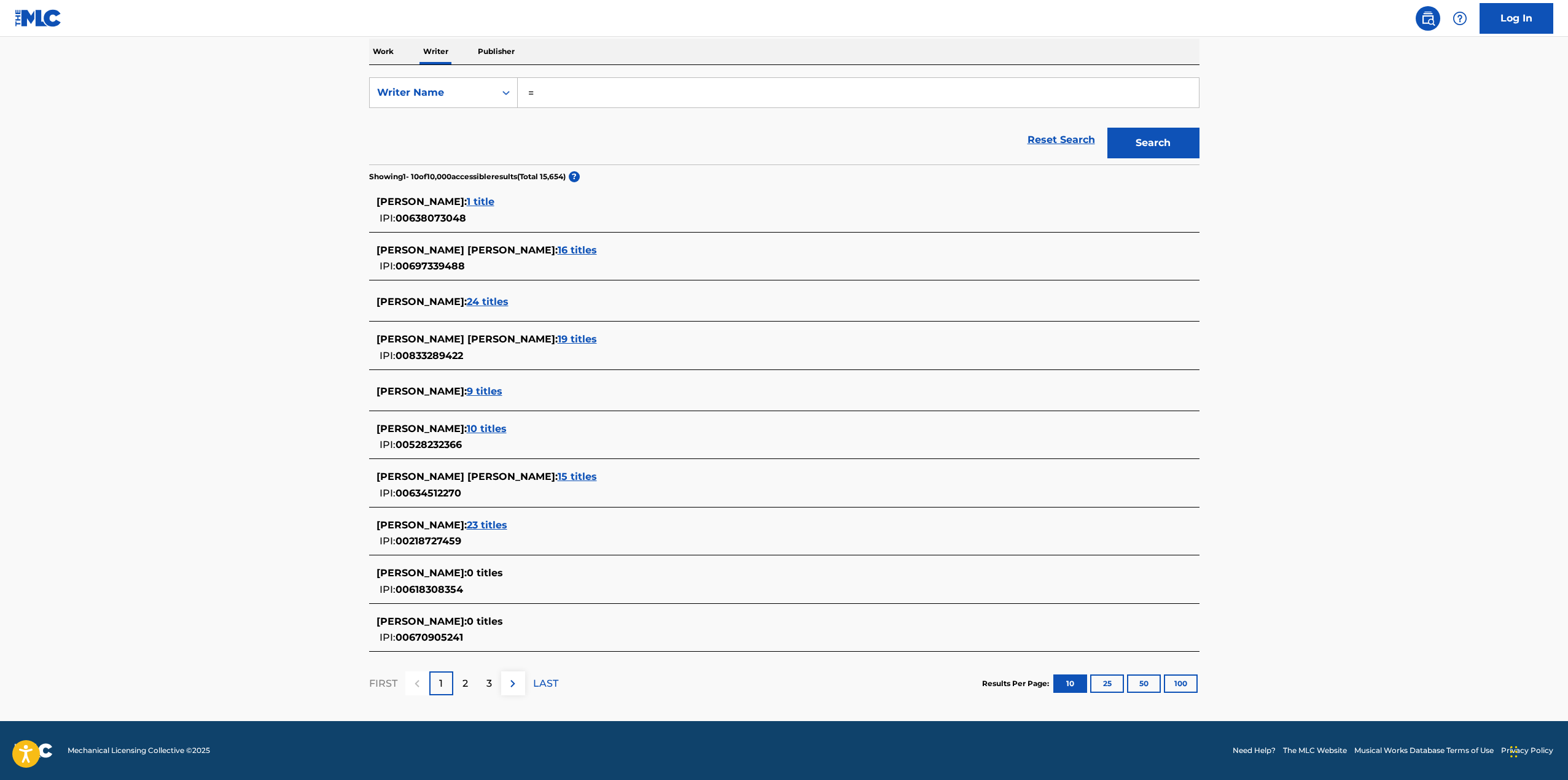
drag, startPoint x: 559, startPoint y: 89, endPoint x: 534, endPoint y: 91, distance: 25.1
click at [534, 91] on input "=" at bounding box center [858, 92] width 681 height 30
paste input "[PERSON_NAME]"
click at [709, 119] on strong "[PERSON_NAME]" at bounding box center [753, 120] width 88 height 12
type input "[PERSON_NAME]"
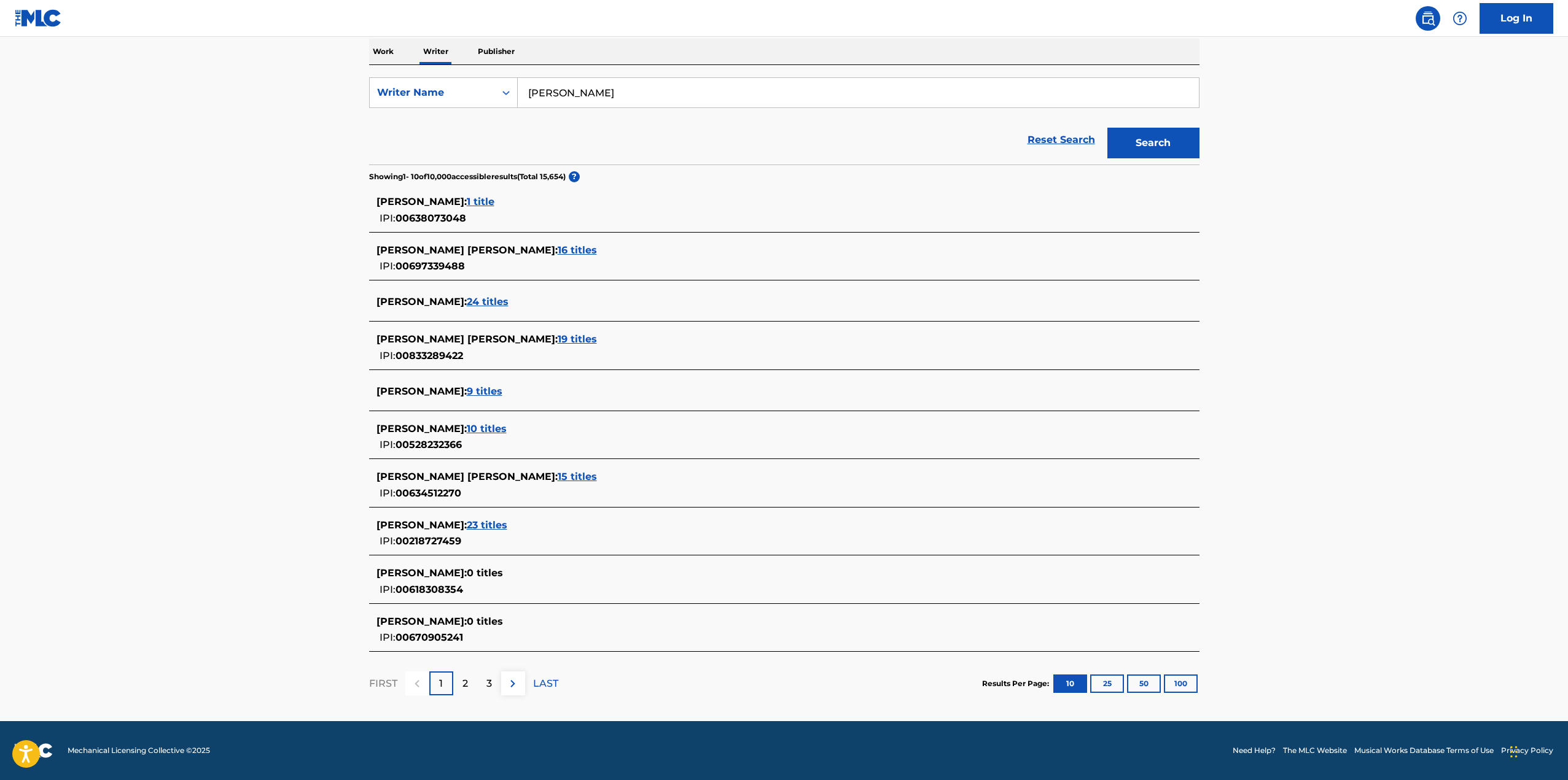
click at [1129, 140] on button "Search" at bounding box center [1154, 143] width 92 height 30
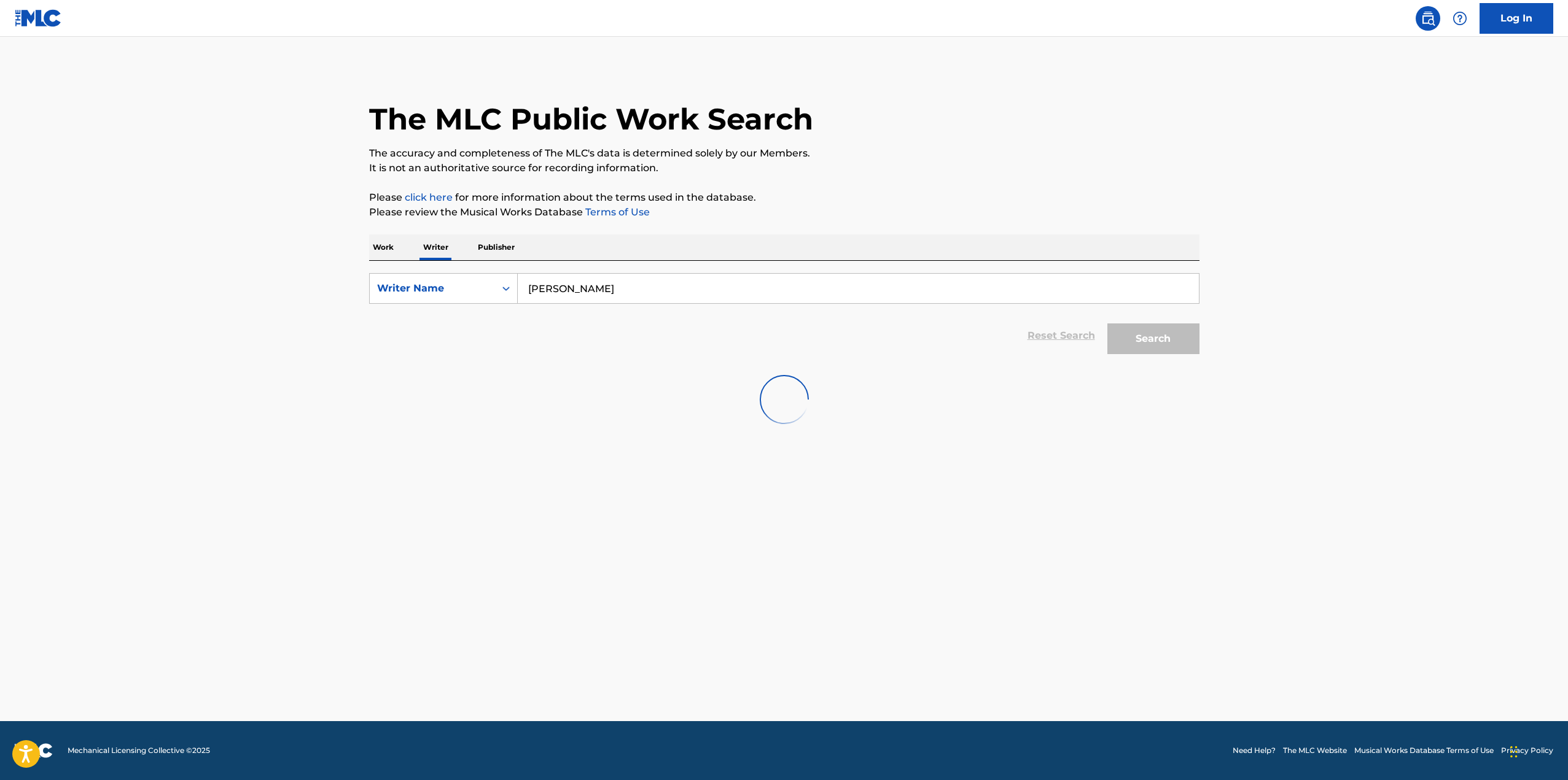
scroll to position [0, 0]
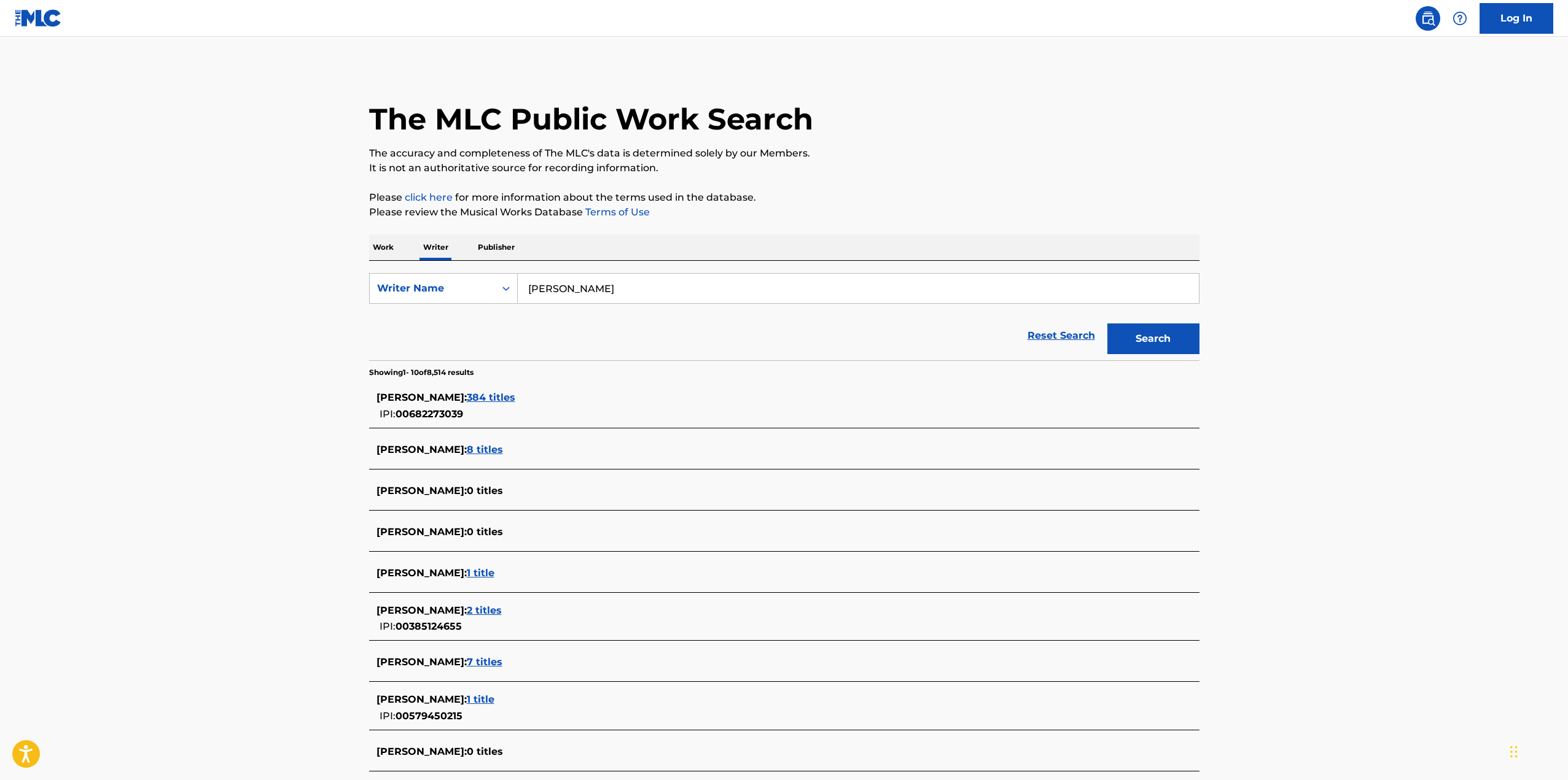
click at [507, 399] on span "384 titles" at bounding box center [491, 397] width 48 height 12
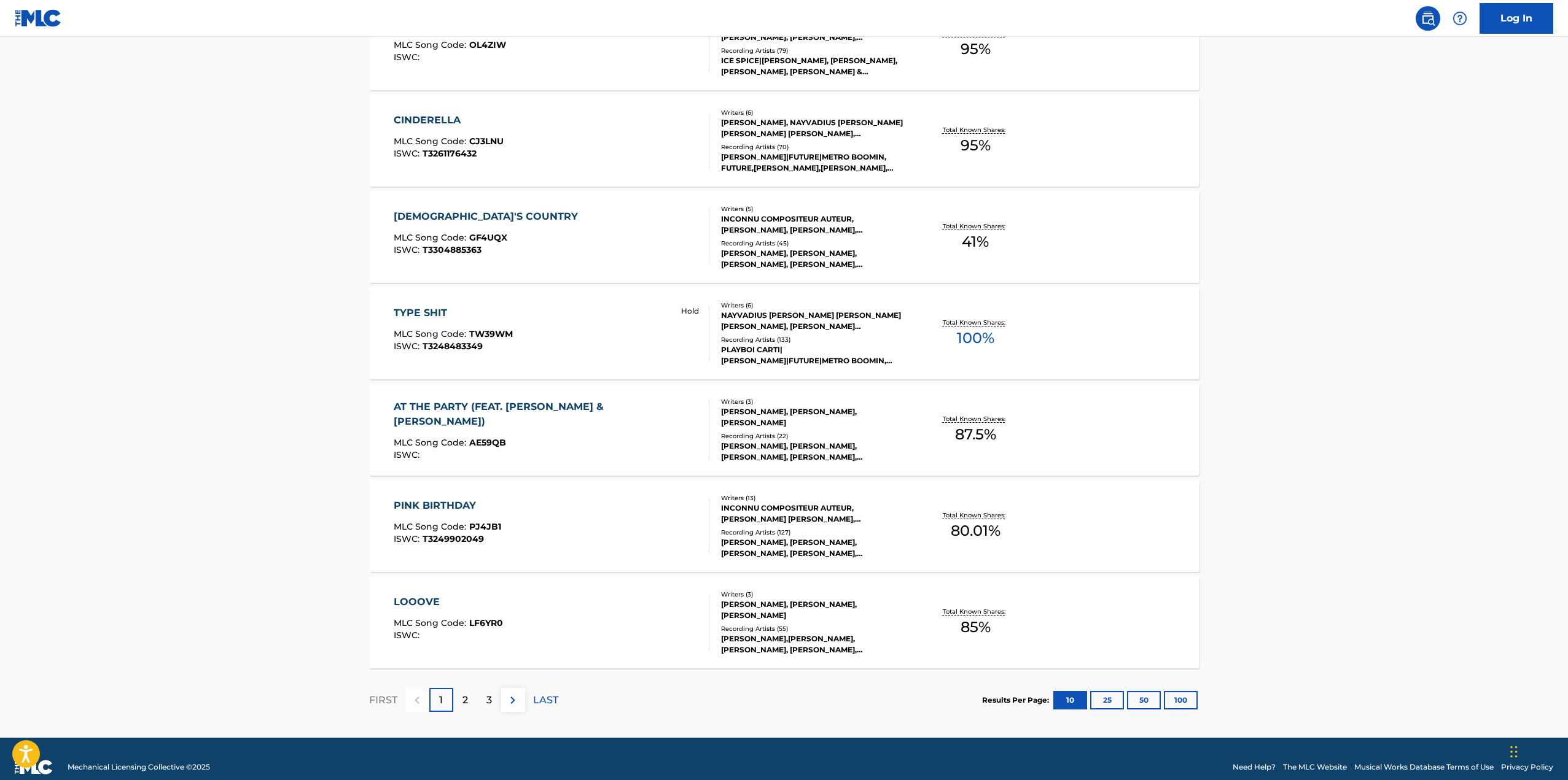
scroll to position [723, 0]
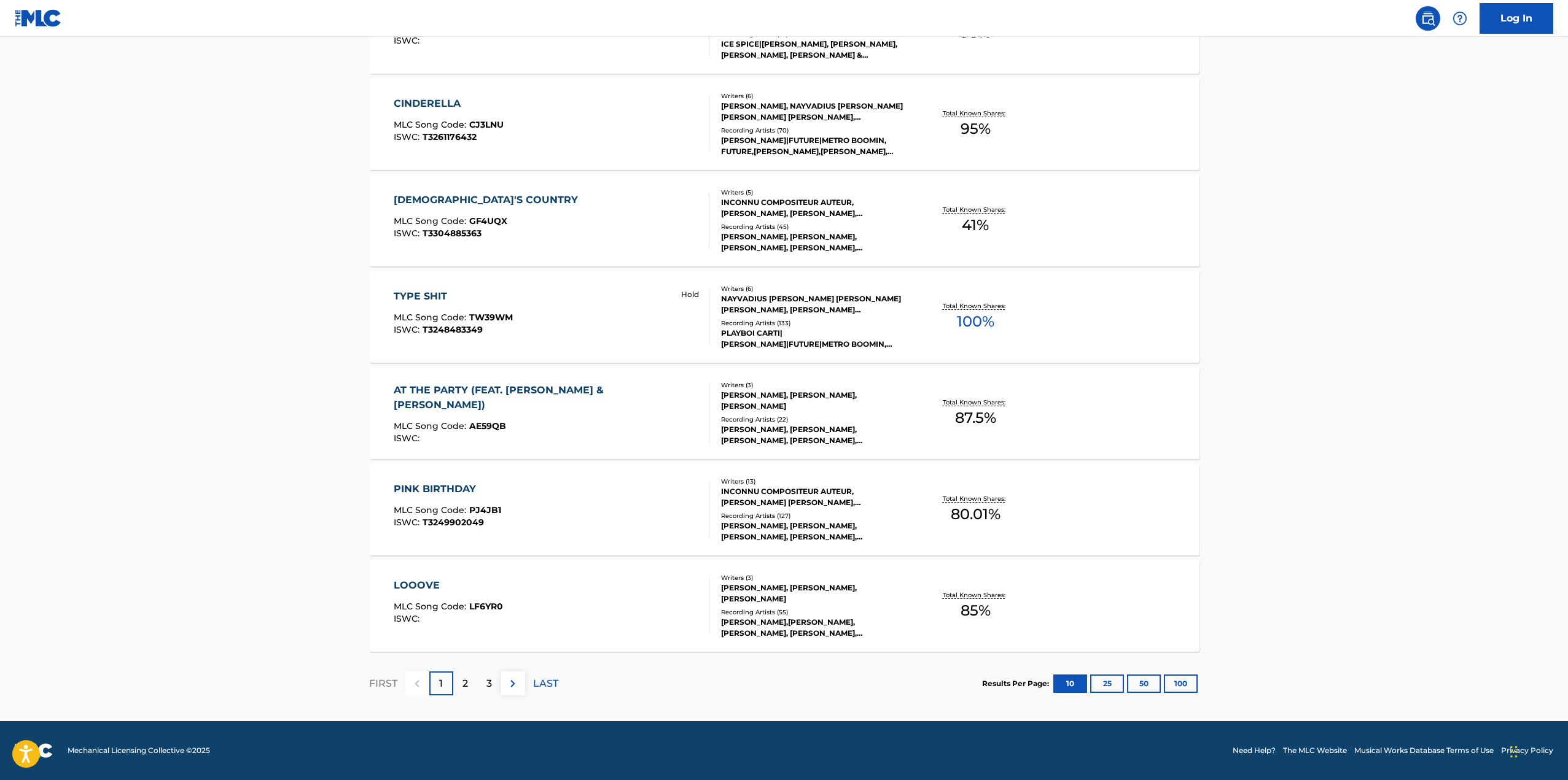
click at [464, 679] on p "2" at bounding box center [465, 683] width 5 height 14
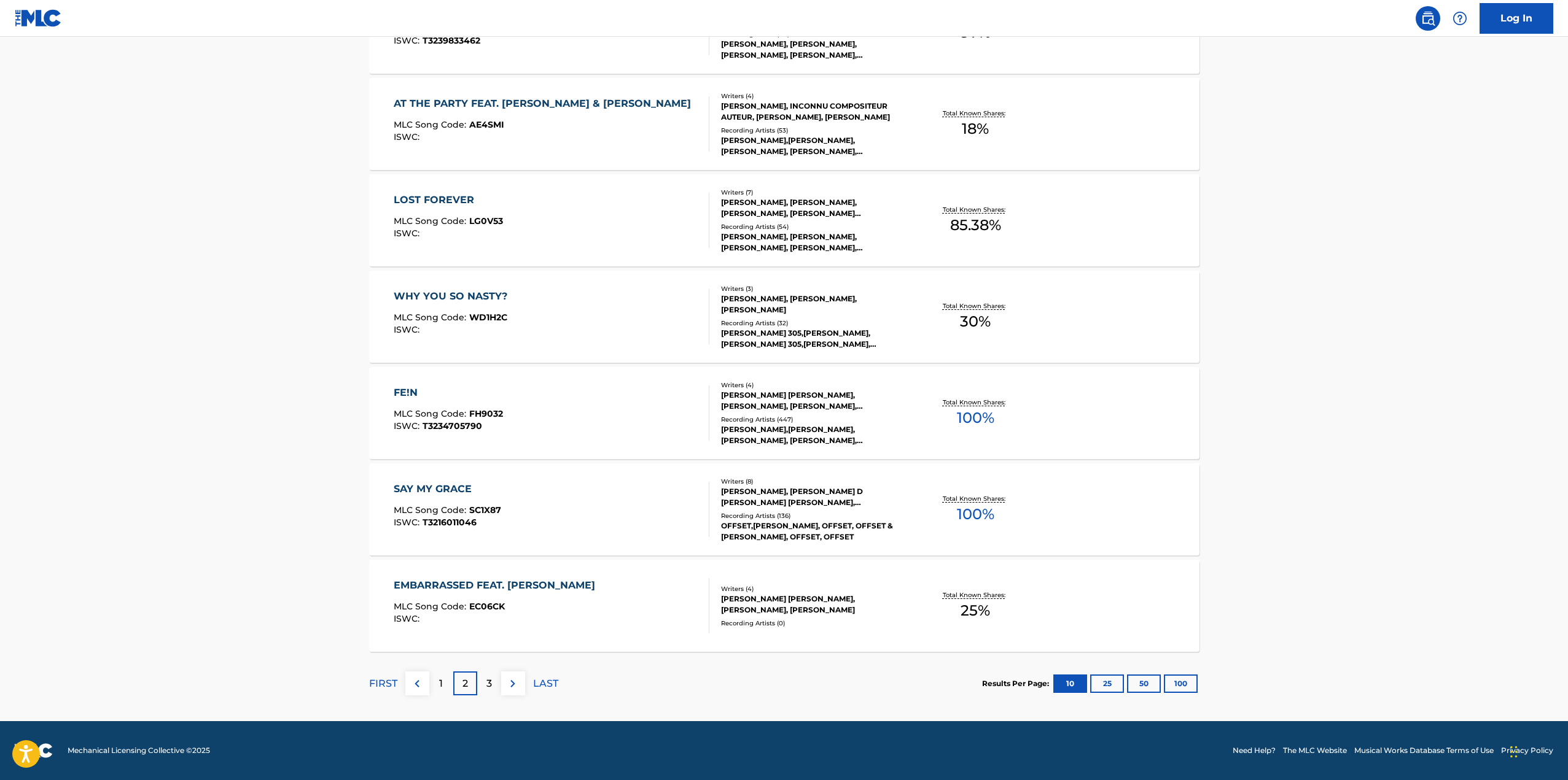
click at [491, 687] on p "3" at bounding box center [490, 683] width 5 height 14
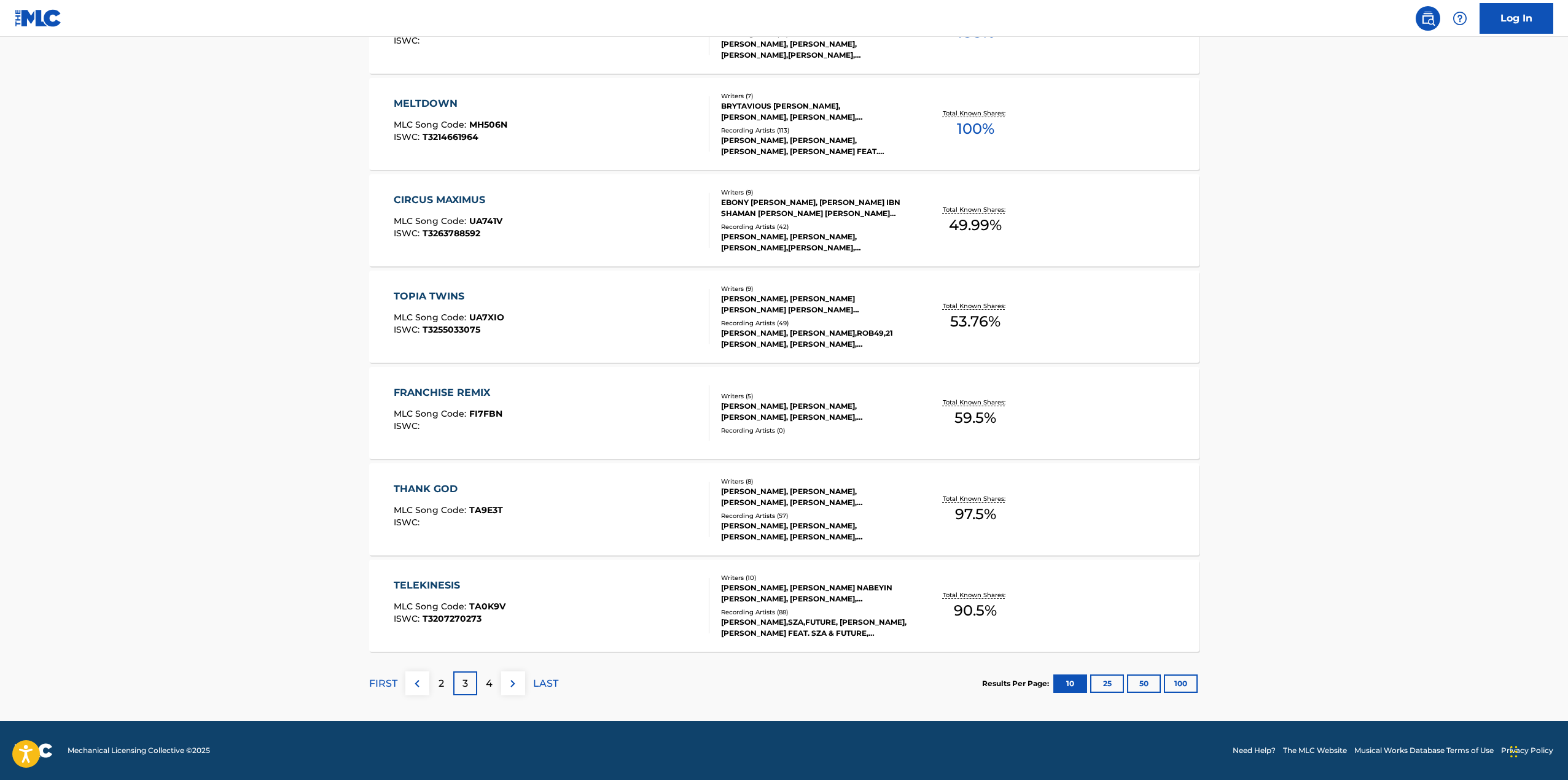
click at [489, 683] on p "4" at bounding box center [490, 683] width 7 height 14
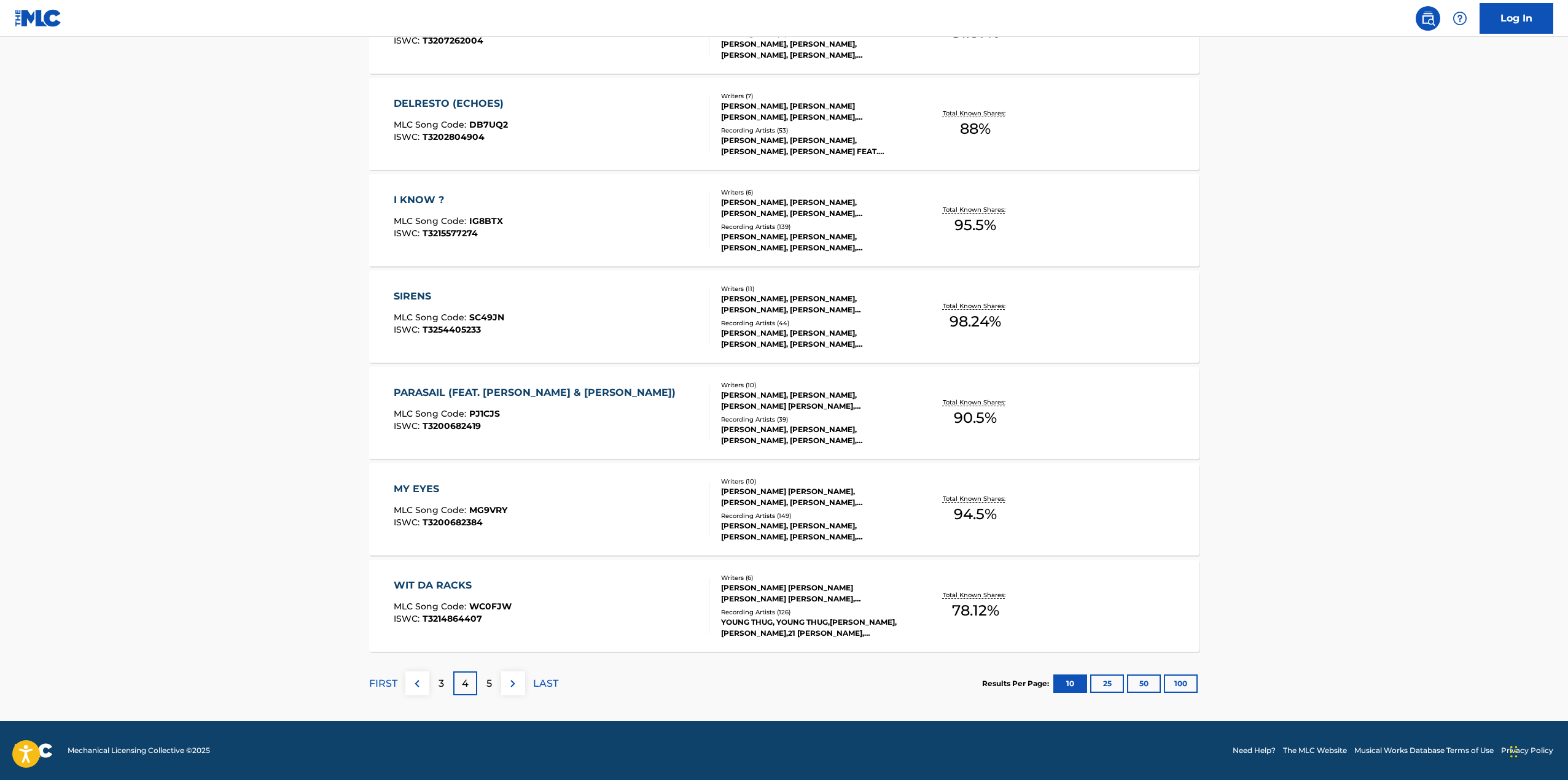
click at [489, 684] on p "5" at bounding box center [490, 683] width 5 height 14
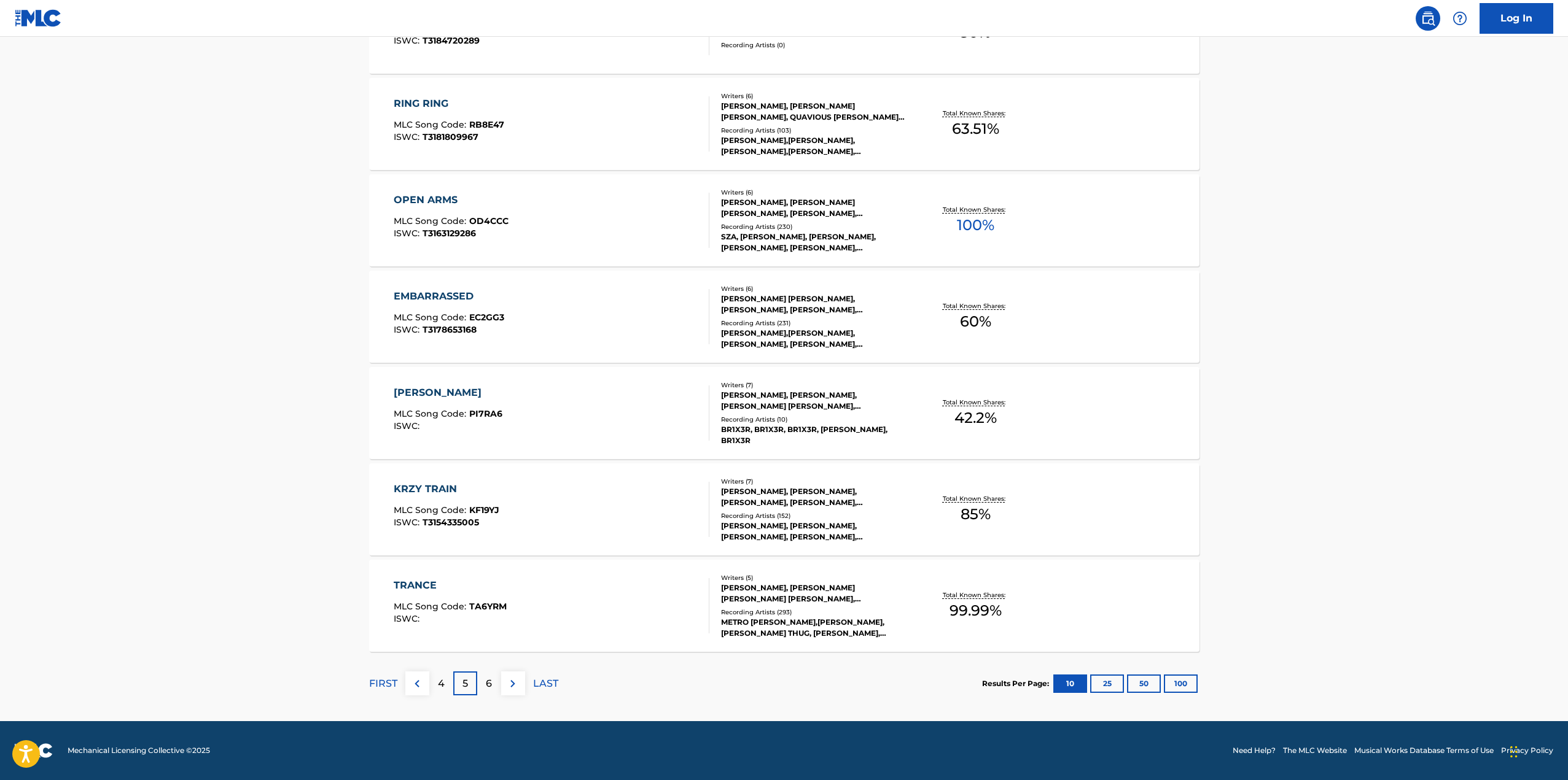
click at [489, 686] on p "6" at bounding box center [489, 683] width 6 height 14
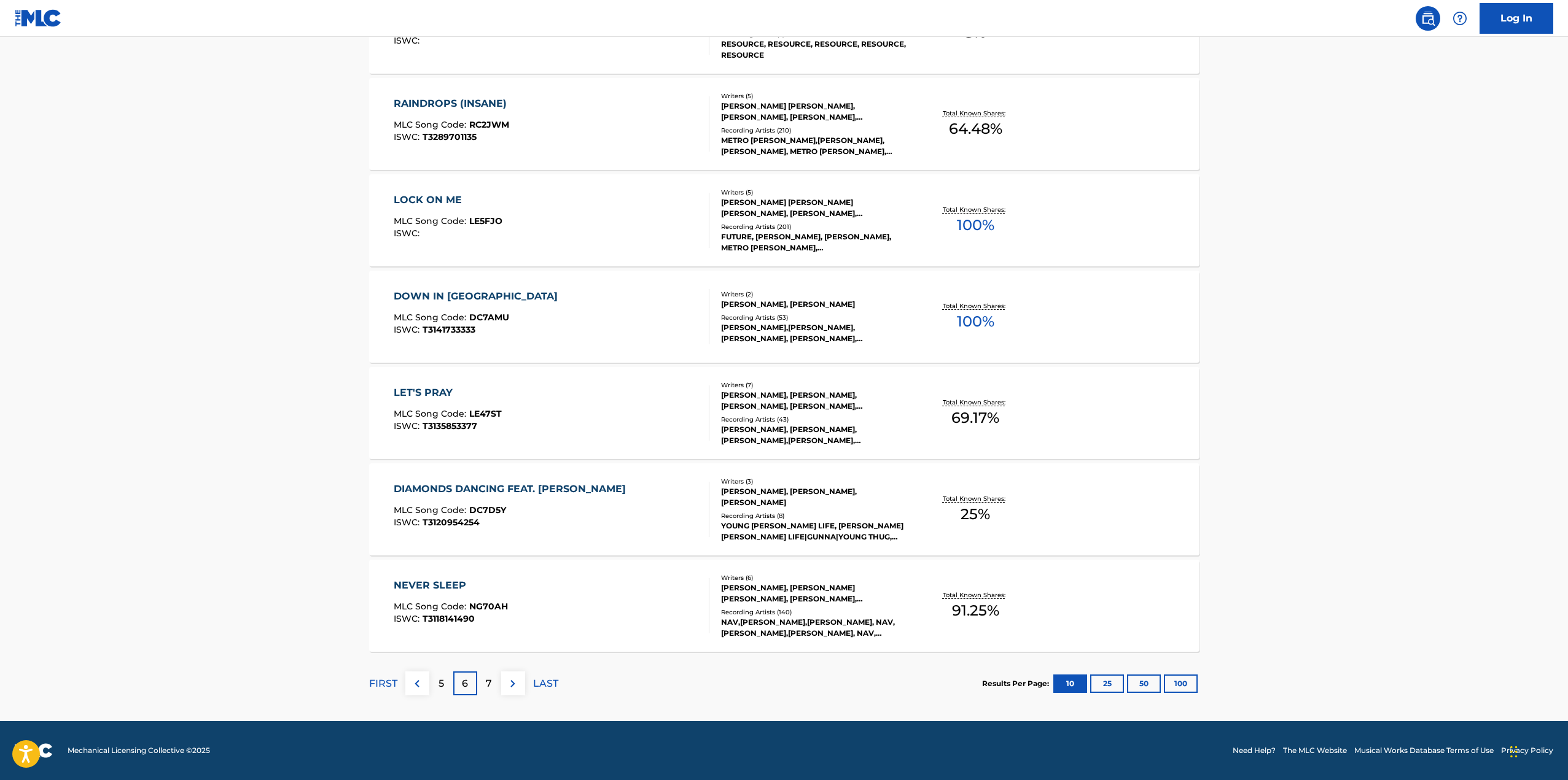
click at [490, 685] on p "7" at bounding box center [489, 683] width 6 height 14
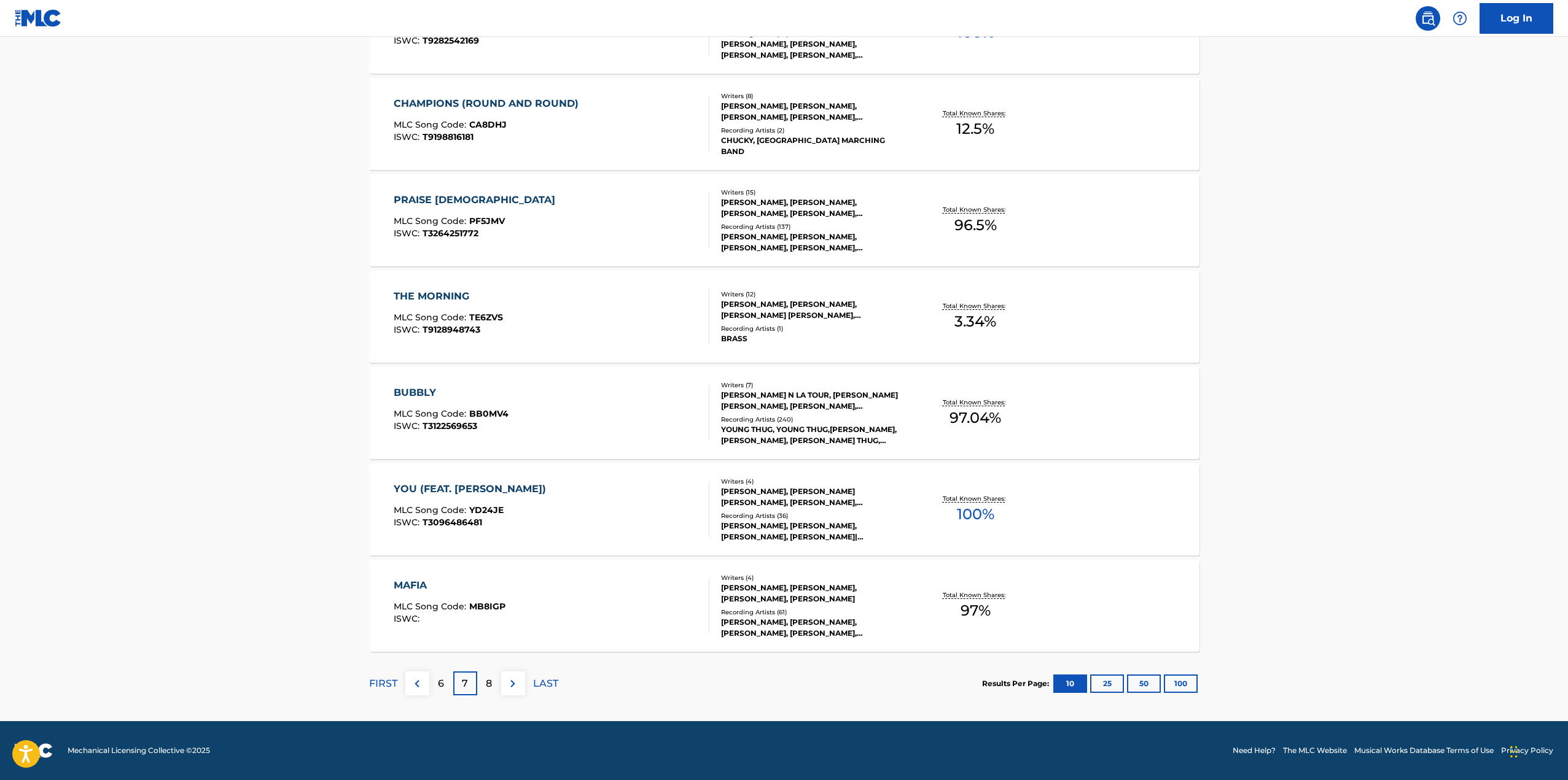
click at [492, 685] on p "8" at bounding box center [489, 683] width 6 height 14
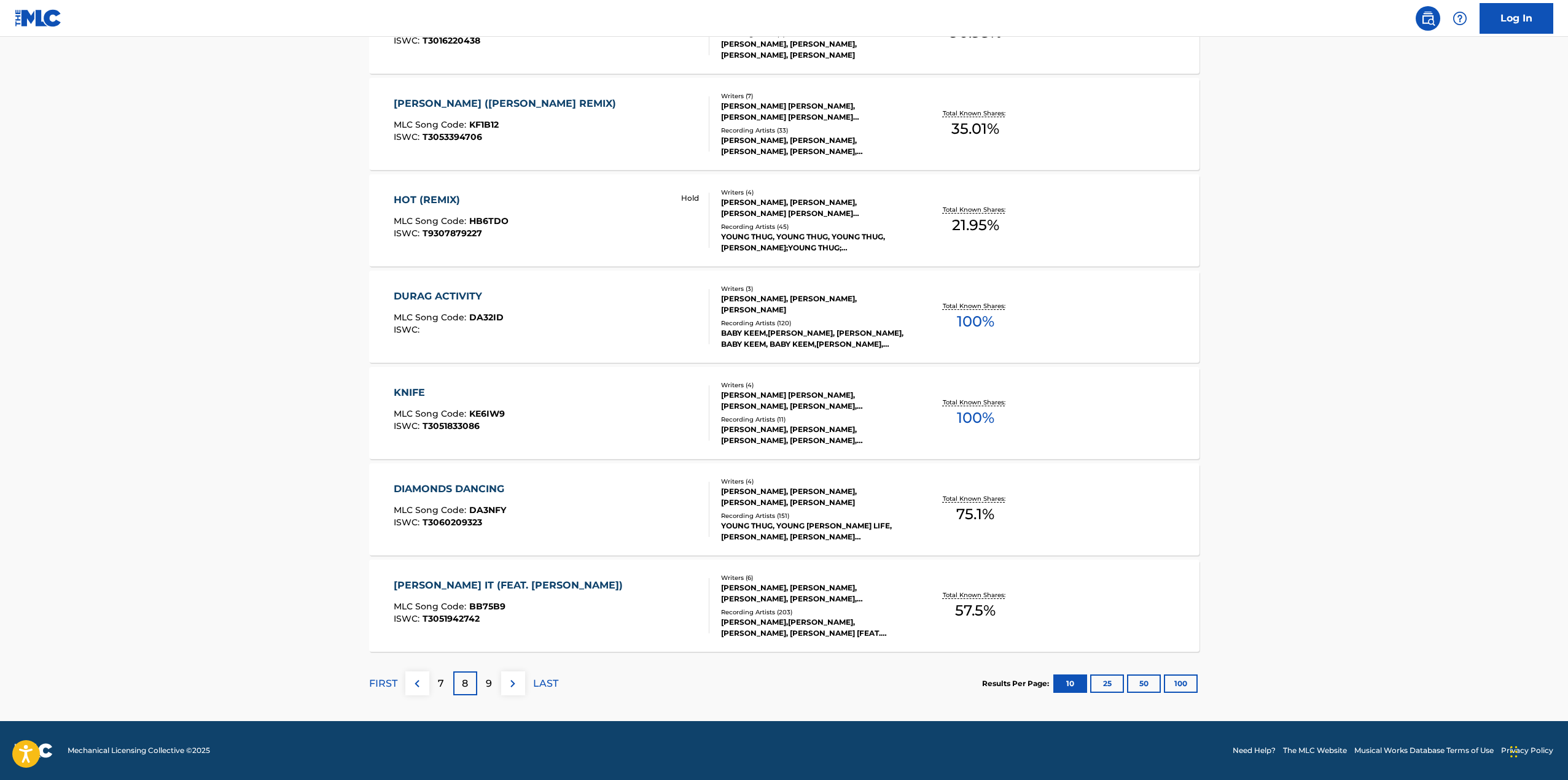
click at [492, 684] on div "9" at bounding box center [489, 683] width 24 height 24
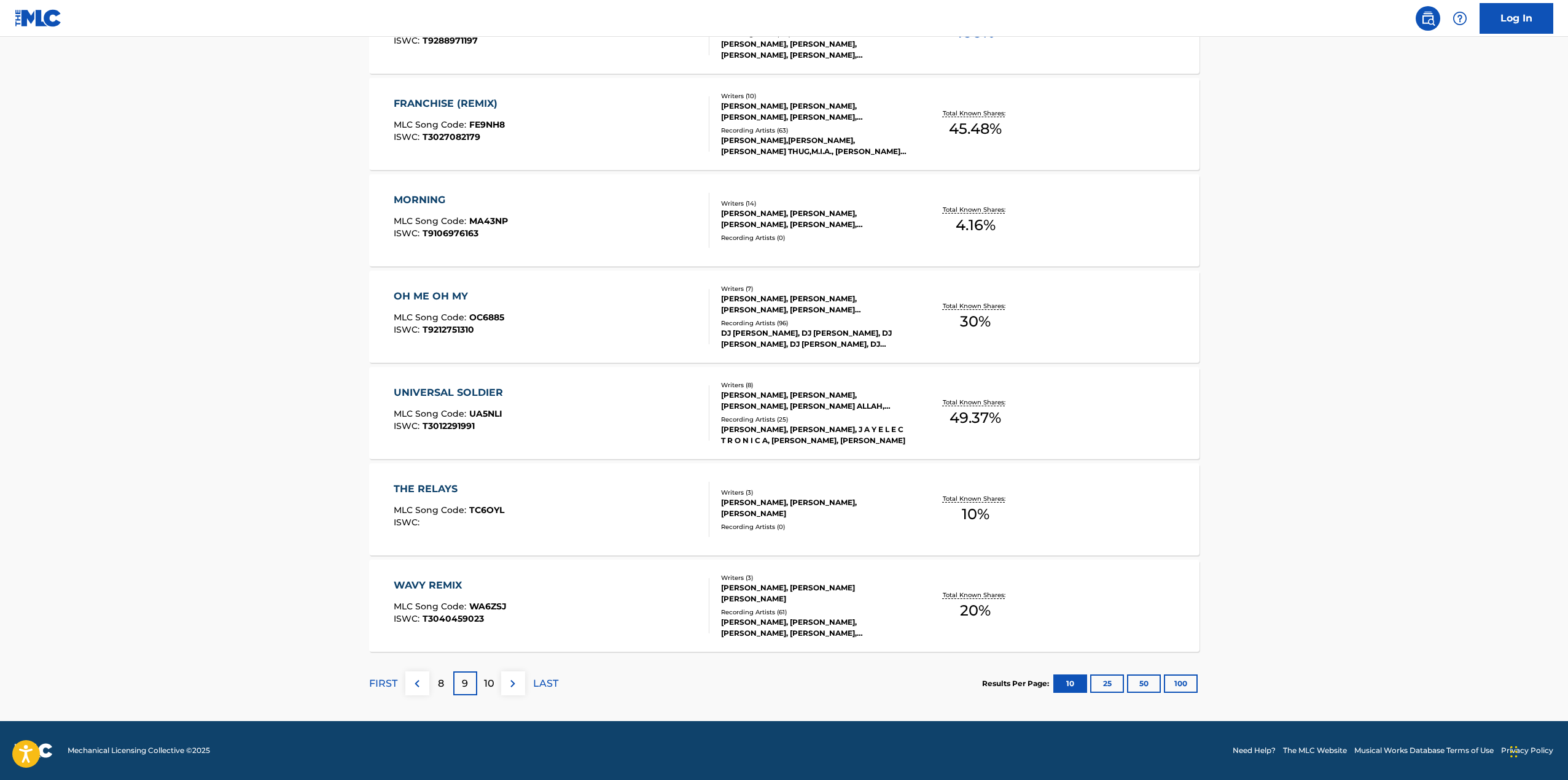
click at [486, 686] on p "10" at bounding box center [490, 683] width 11 height 14
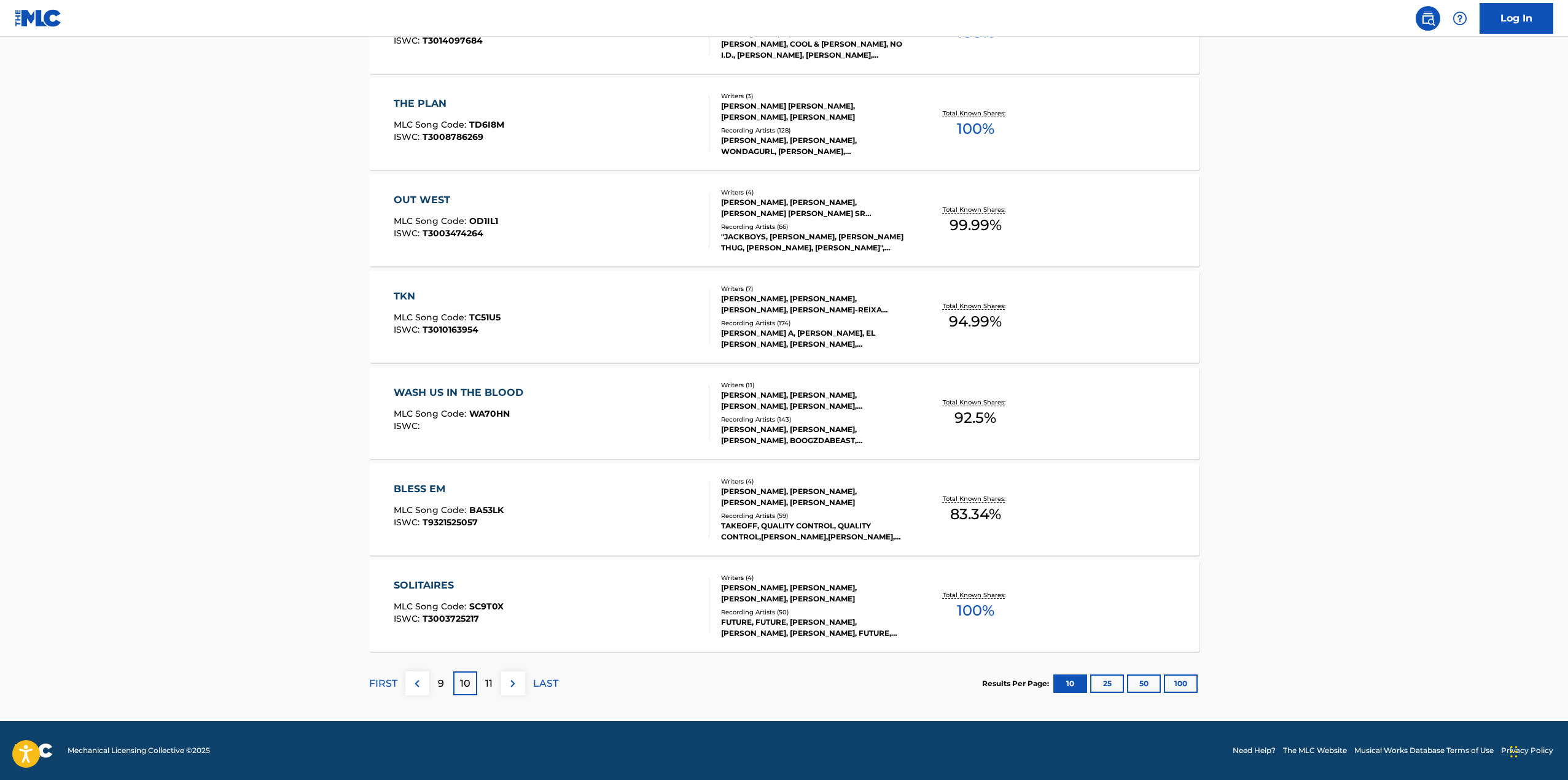
click at [486, 685] on p "11" at bounding box center [489, 683] width 7 height 14
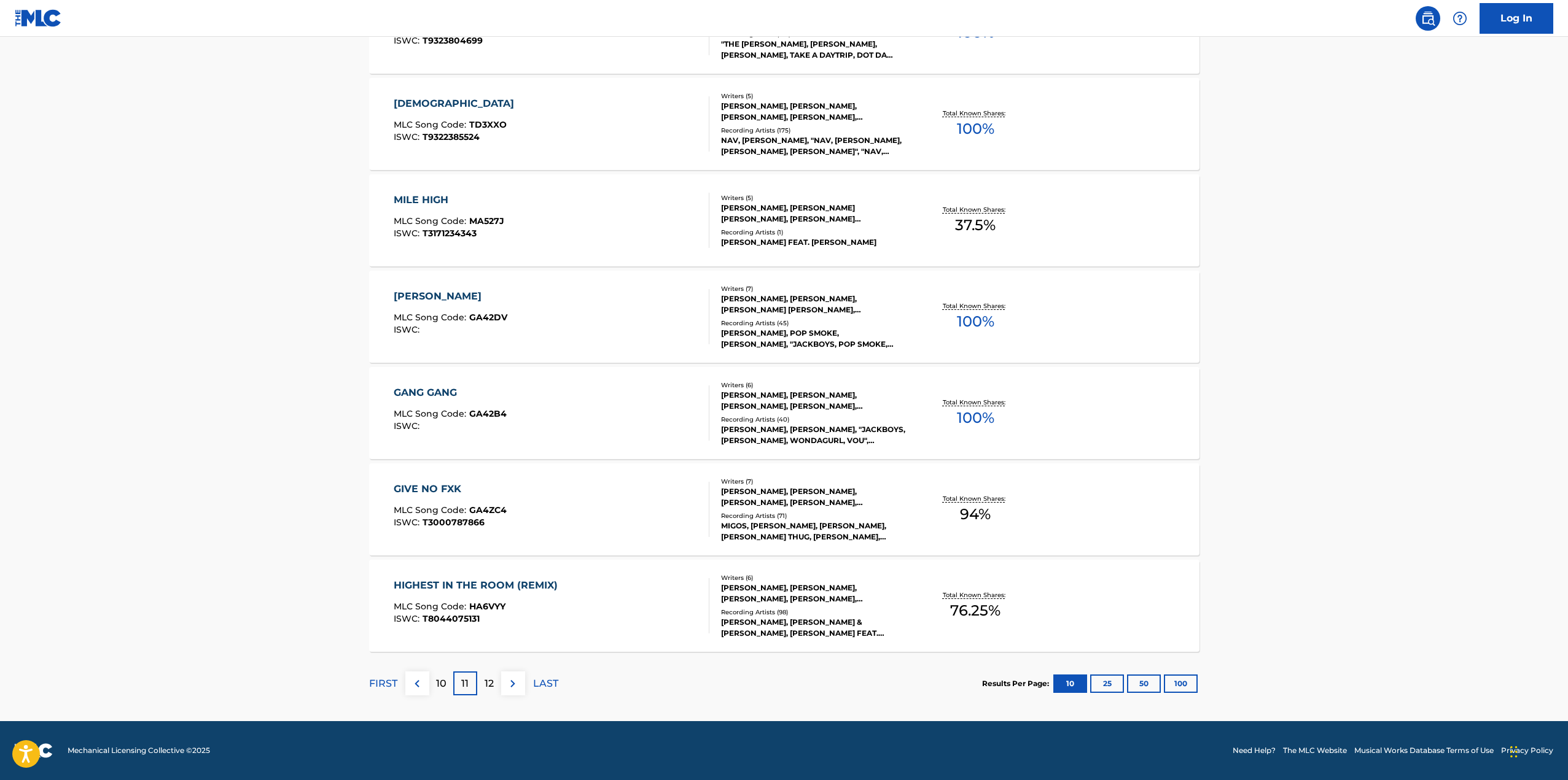
click at [492, 682] on p "12" at bounding box center [490, 683] width 9 height 14
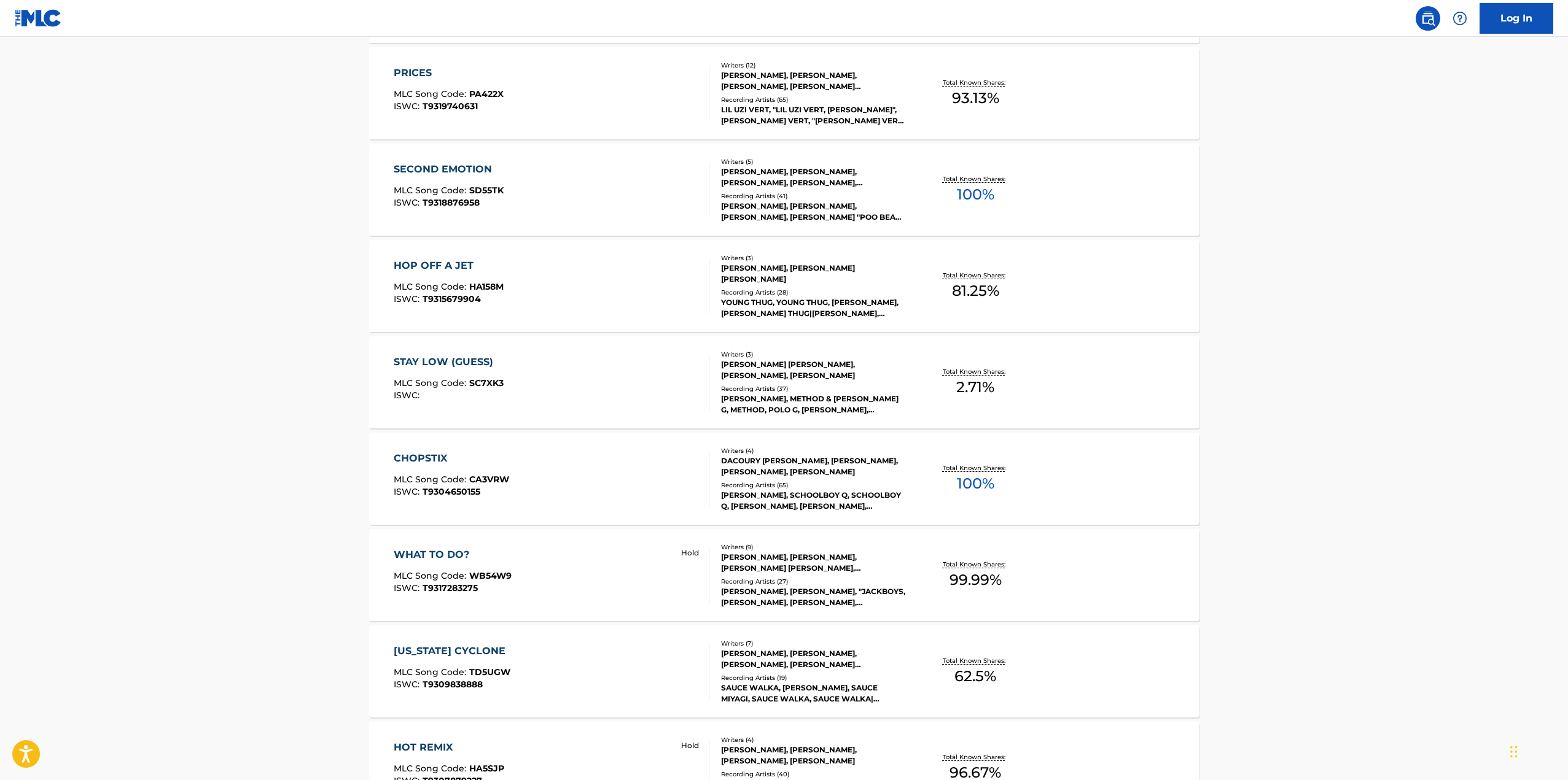
scroll to position [675, 0]
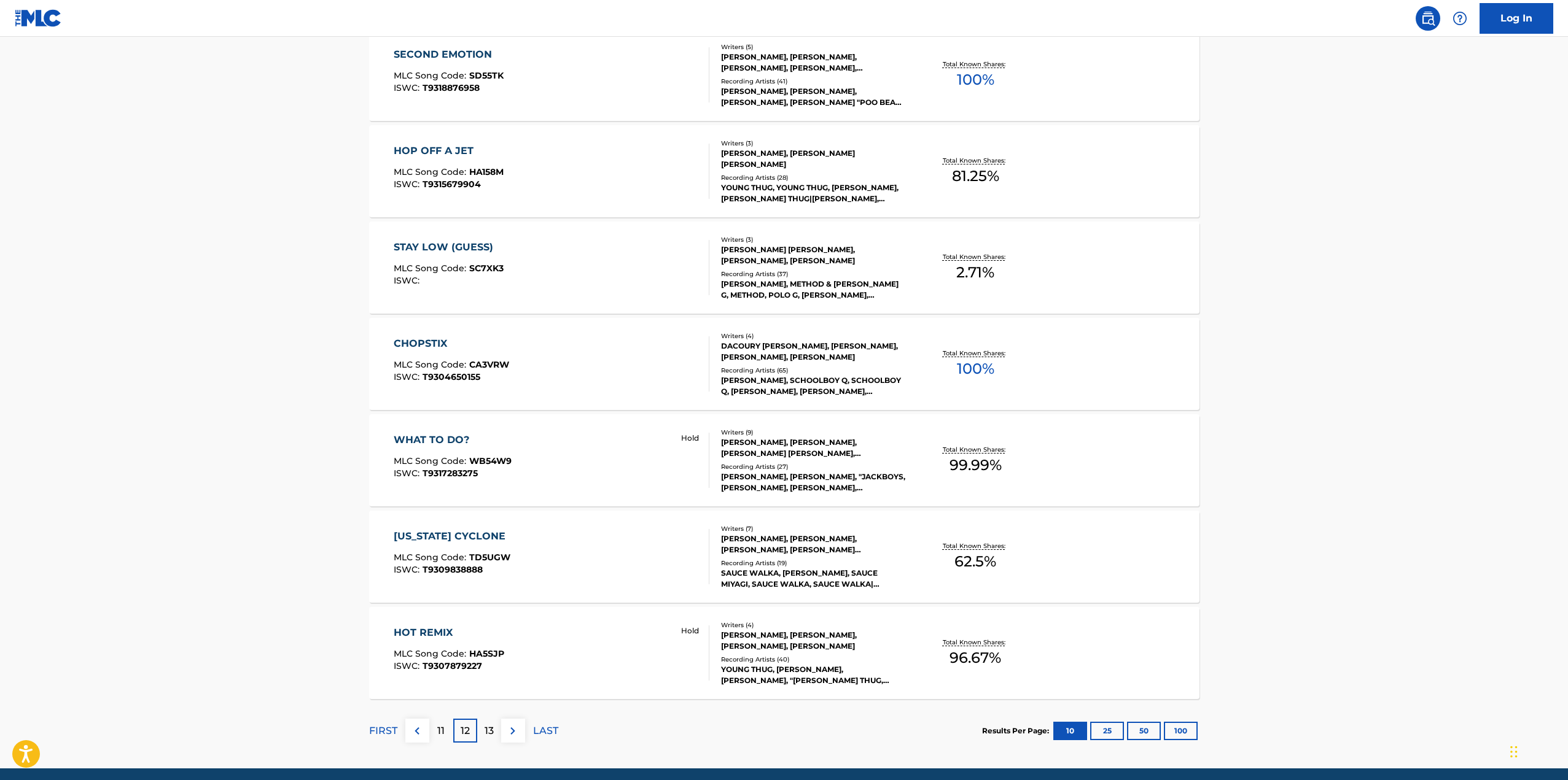
click at [493, 731] on p "13" at bounding box center [490, 731] width 9 height 14
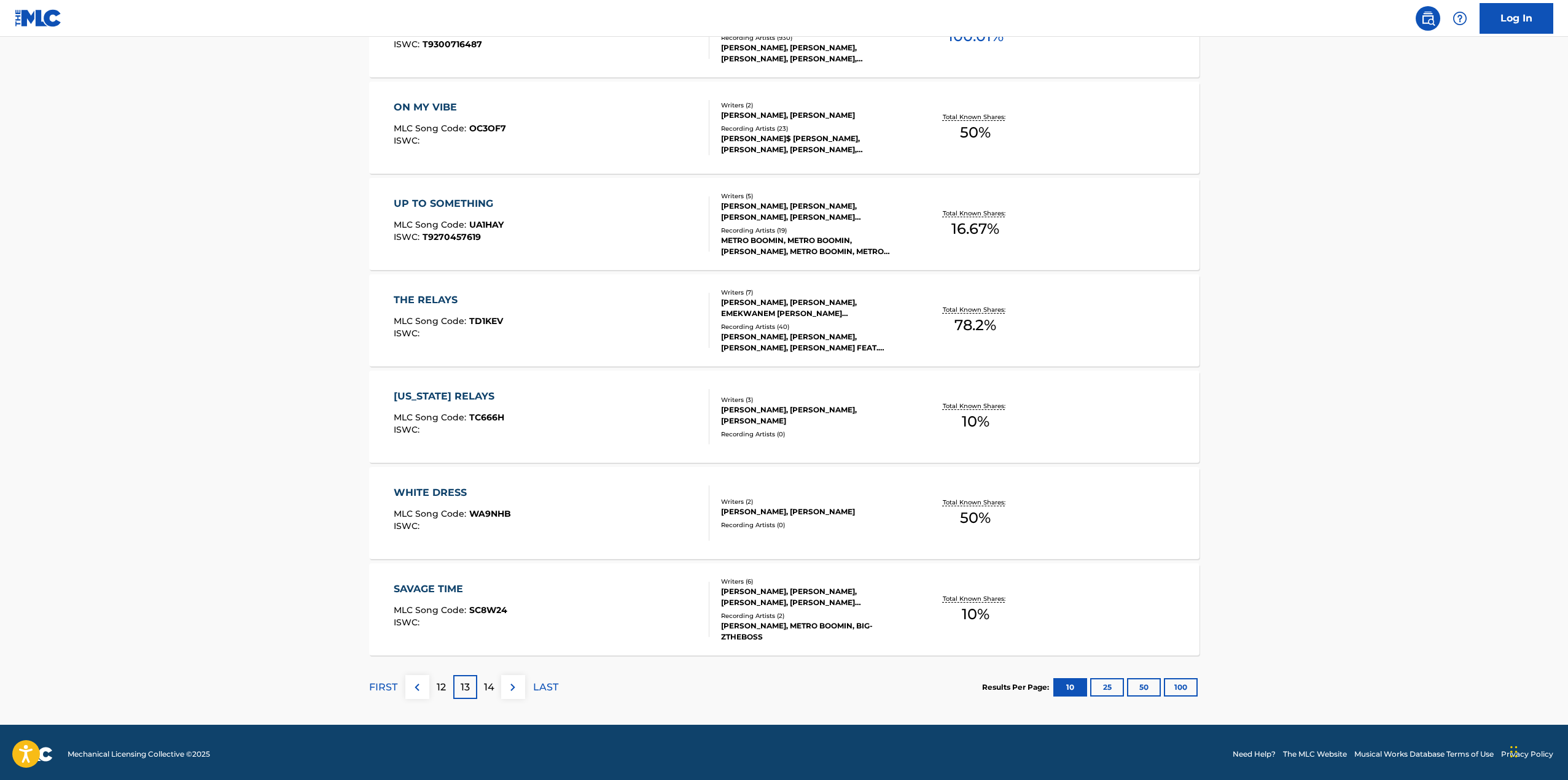
scroll to position [723, 0]
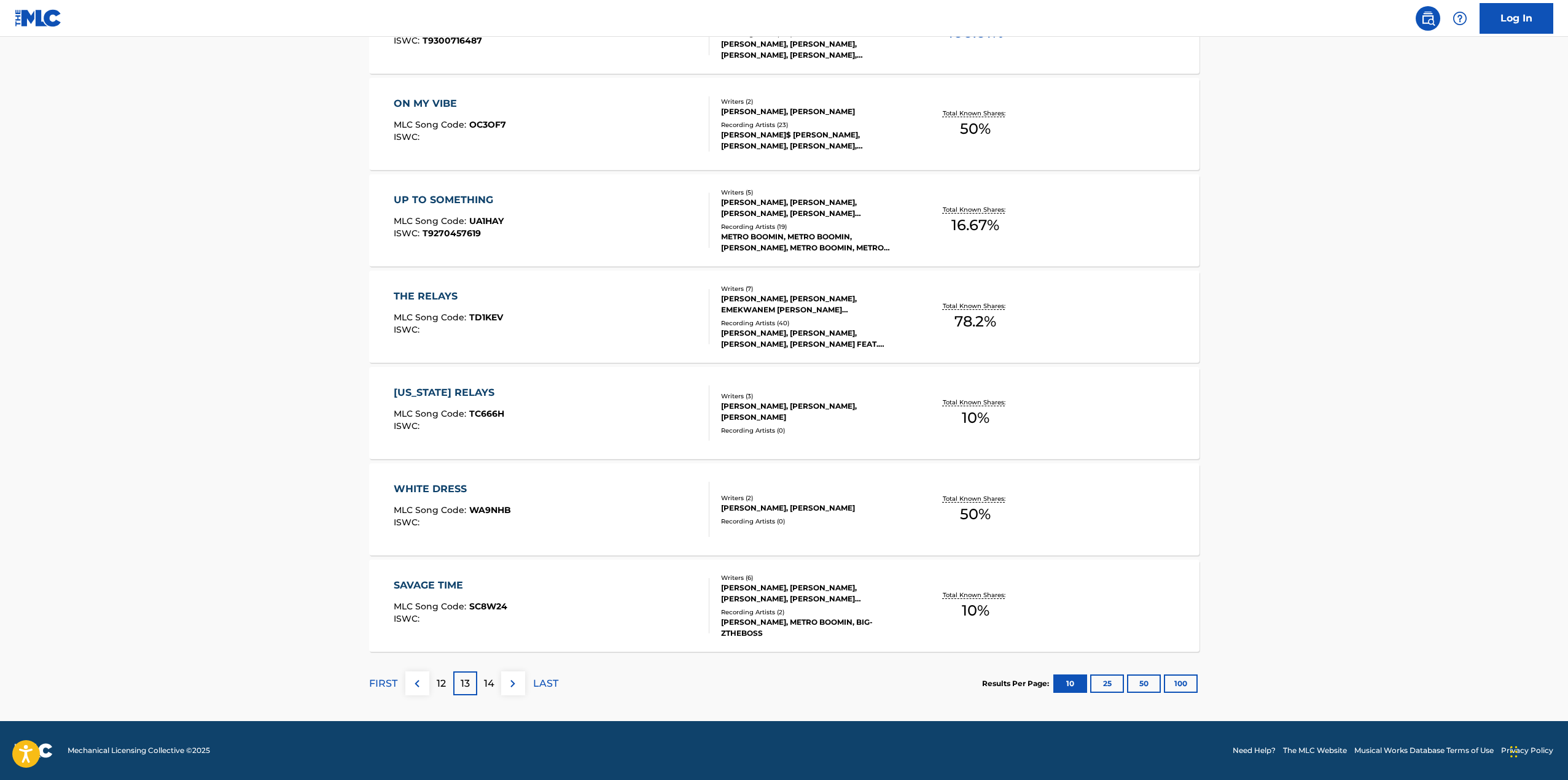
click at [496, 684] on div "14" at bounding box center [489, 683] width 24 height 24
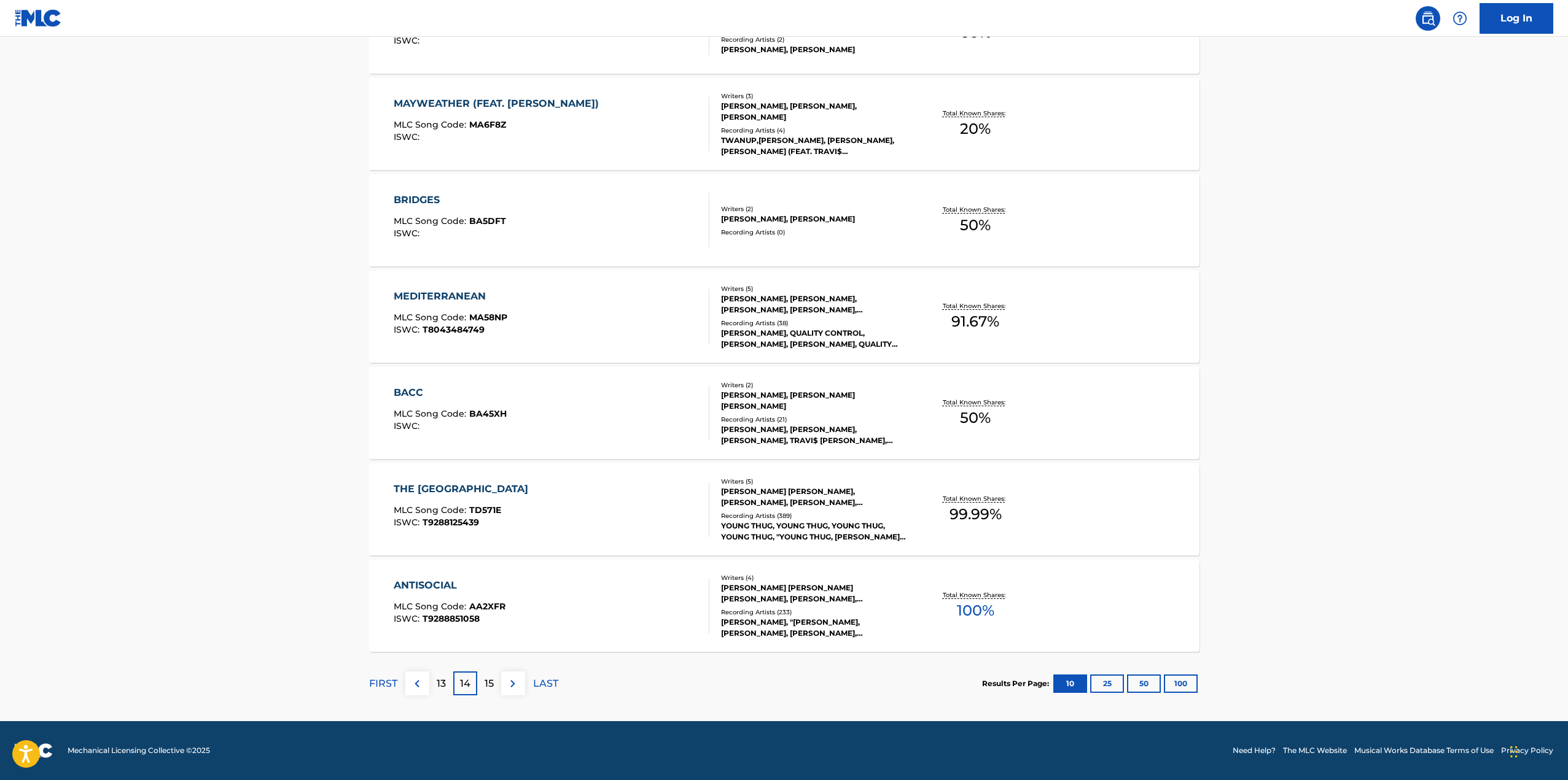
click at [490, 686] on p "15" at bounding box center [490, 683] width 9 height 14
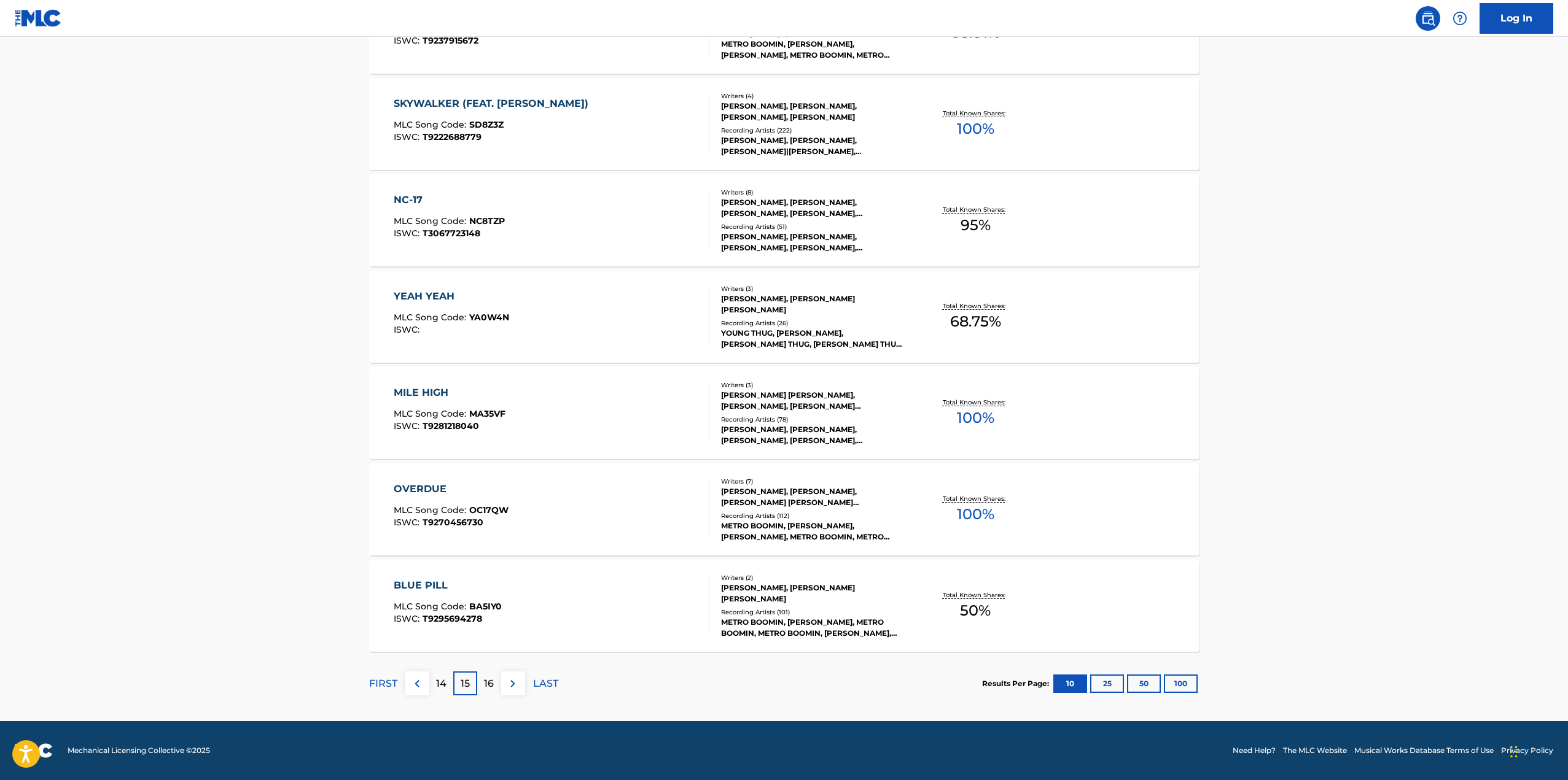
click at [492, 686] on p "16" at bounding box center [489, 683] width 10 height 14
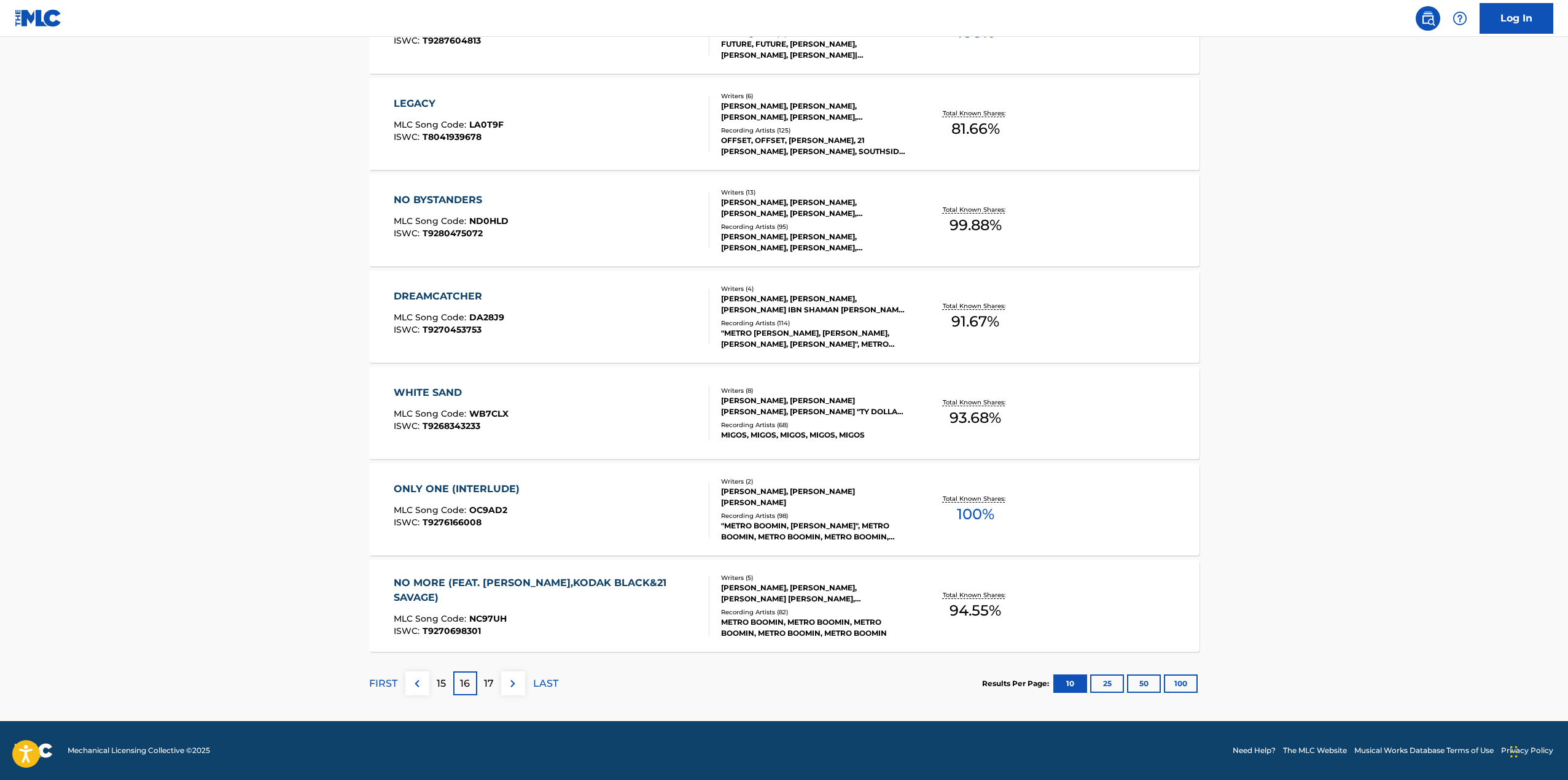
click at [490, 685] on p "17" at bounding box center [489, 683] width 10 height 14
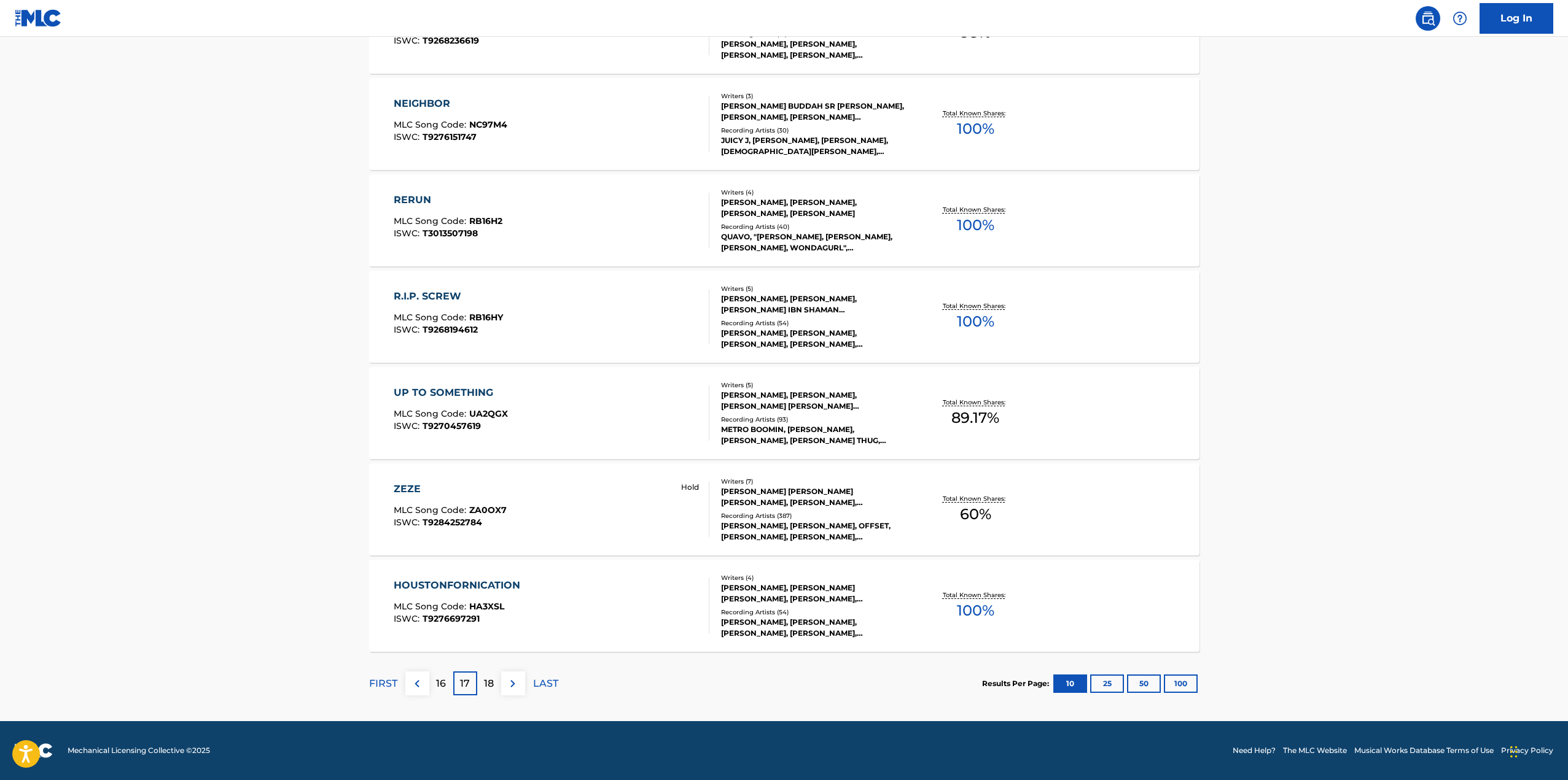
click at [493, 684] on p "18" at bounding box center [489, 683] width 10 height 14
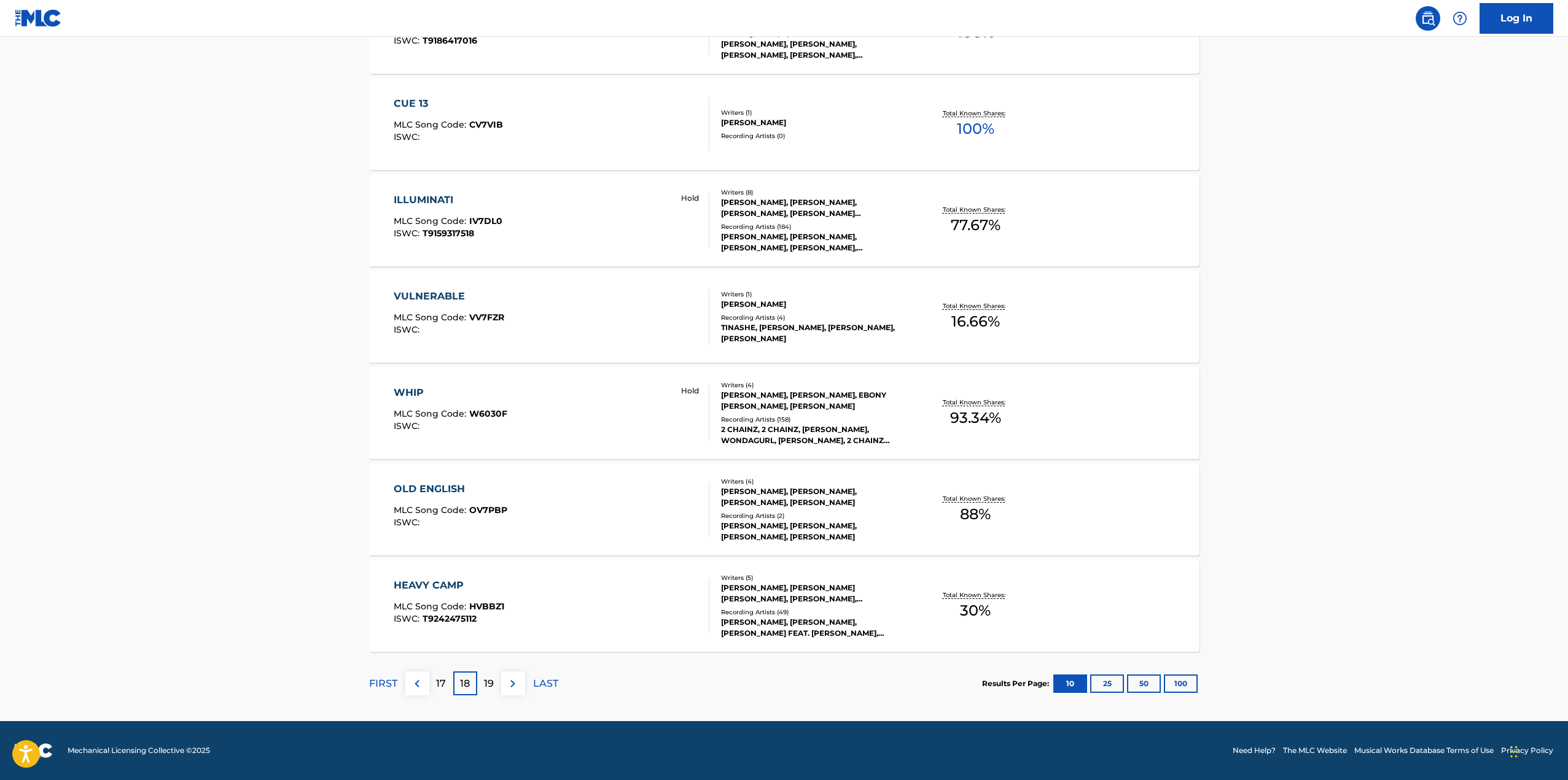
click at [492, 683] on p "19" at bounding box center [489, 683] width 10 height 14
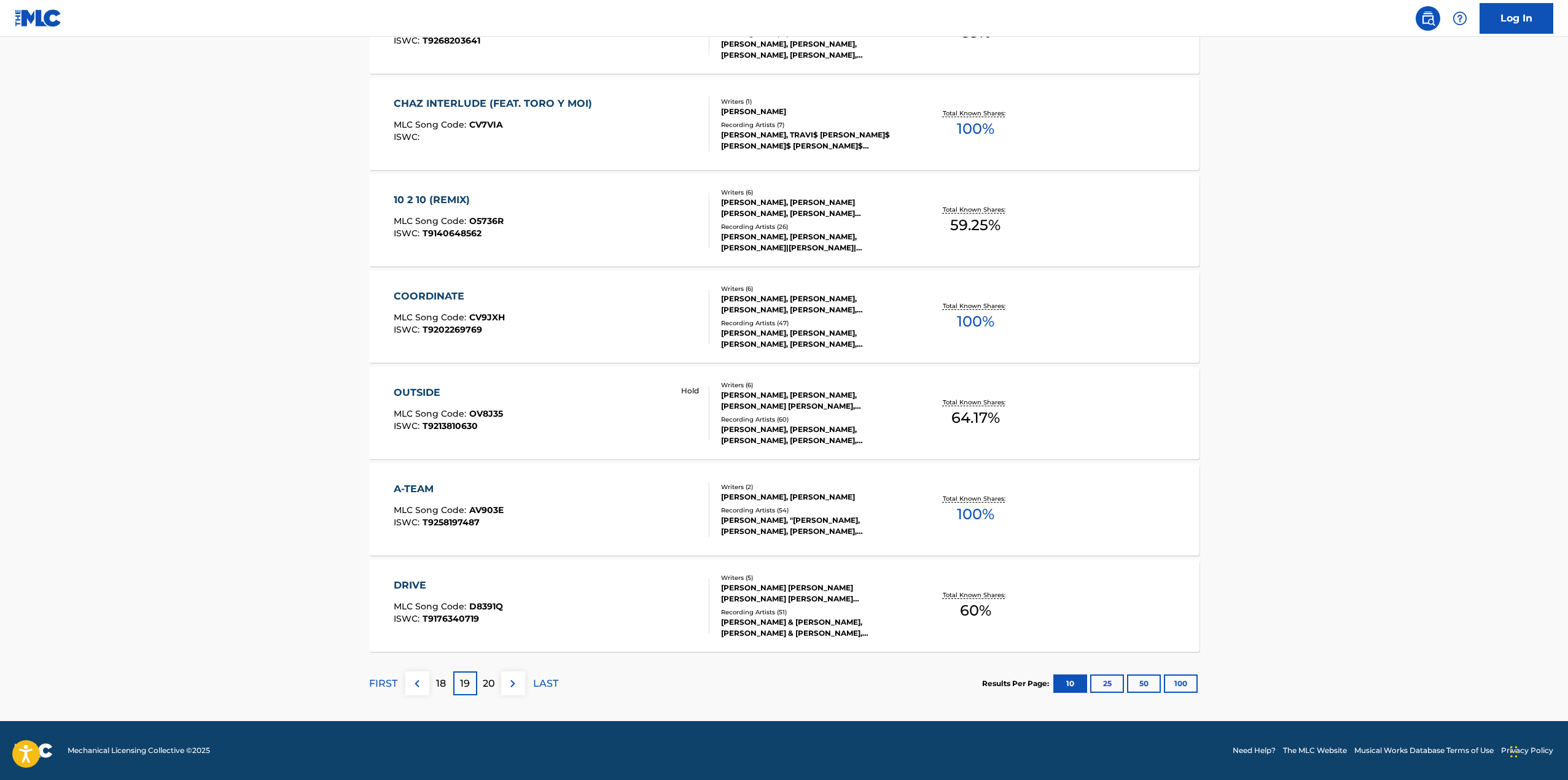
click at [487, 684] on p "20" at bounding box center [490, 683] width 13 height 14
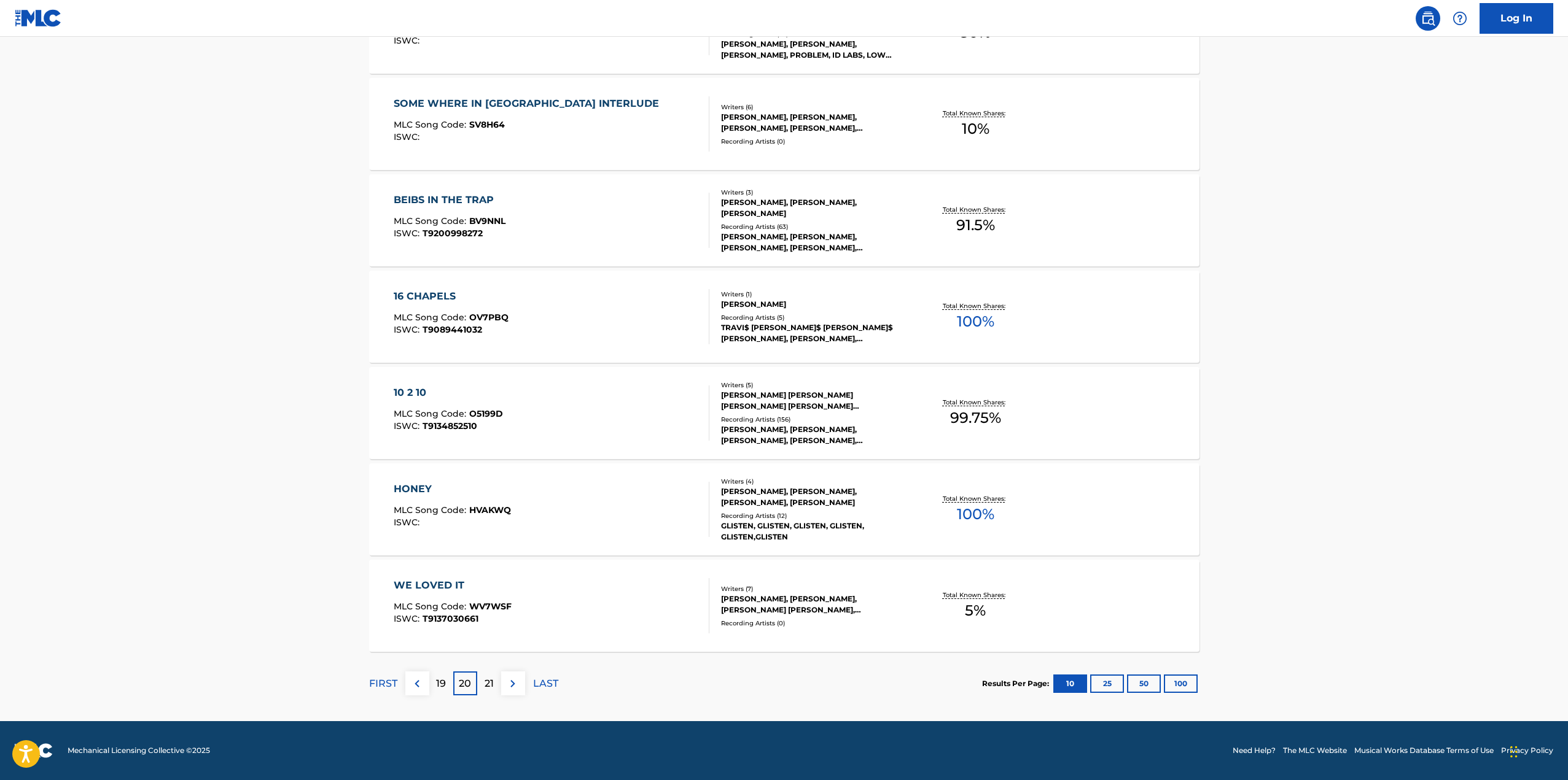
click at [495, 684] on div "21" at bounding box center [489, 683] width 24 height 24
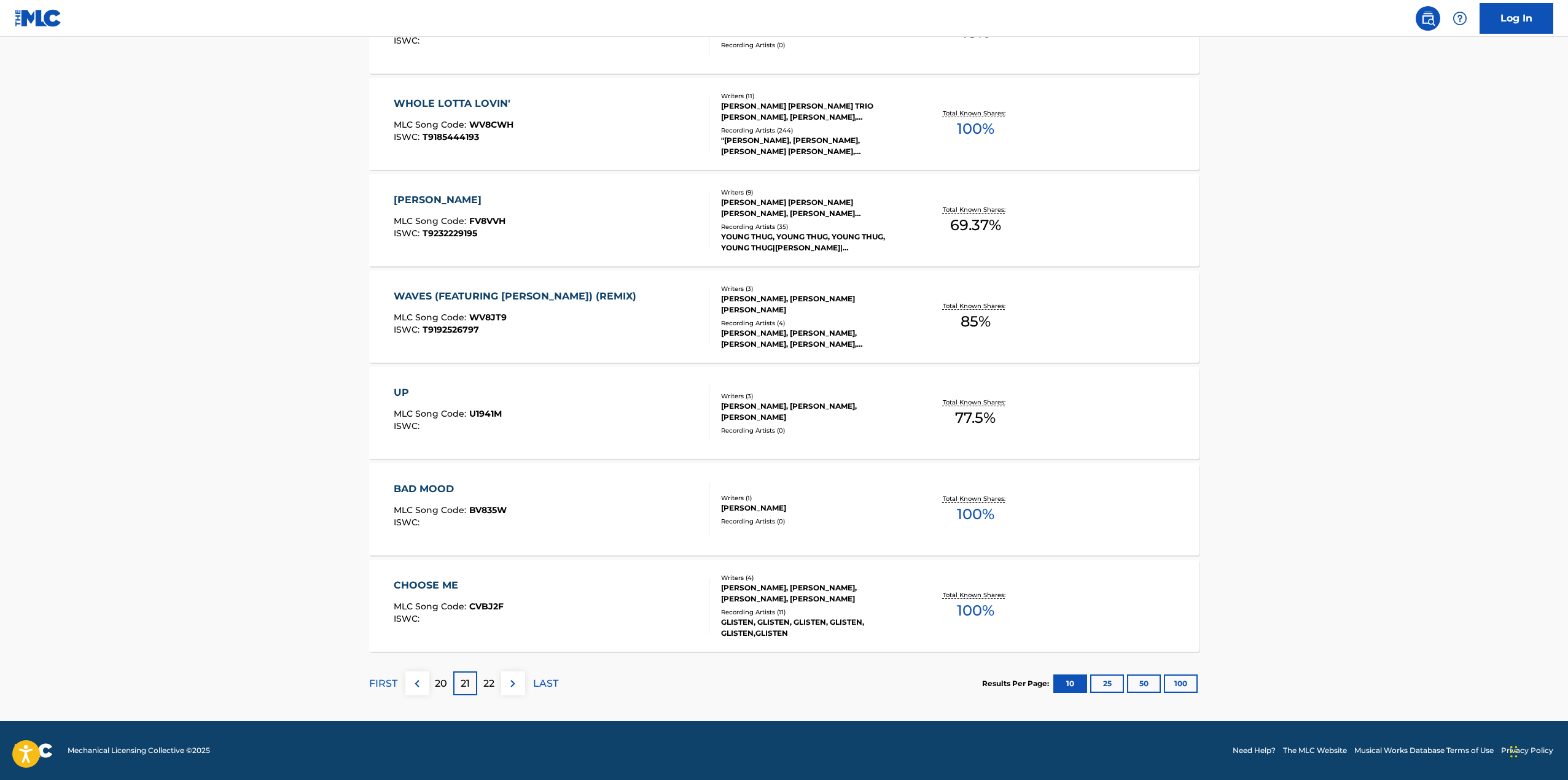
click at [490, 684] on p "22" at bounding box center [489, 683] width 11 height 14
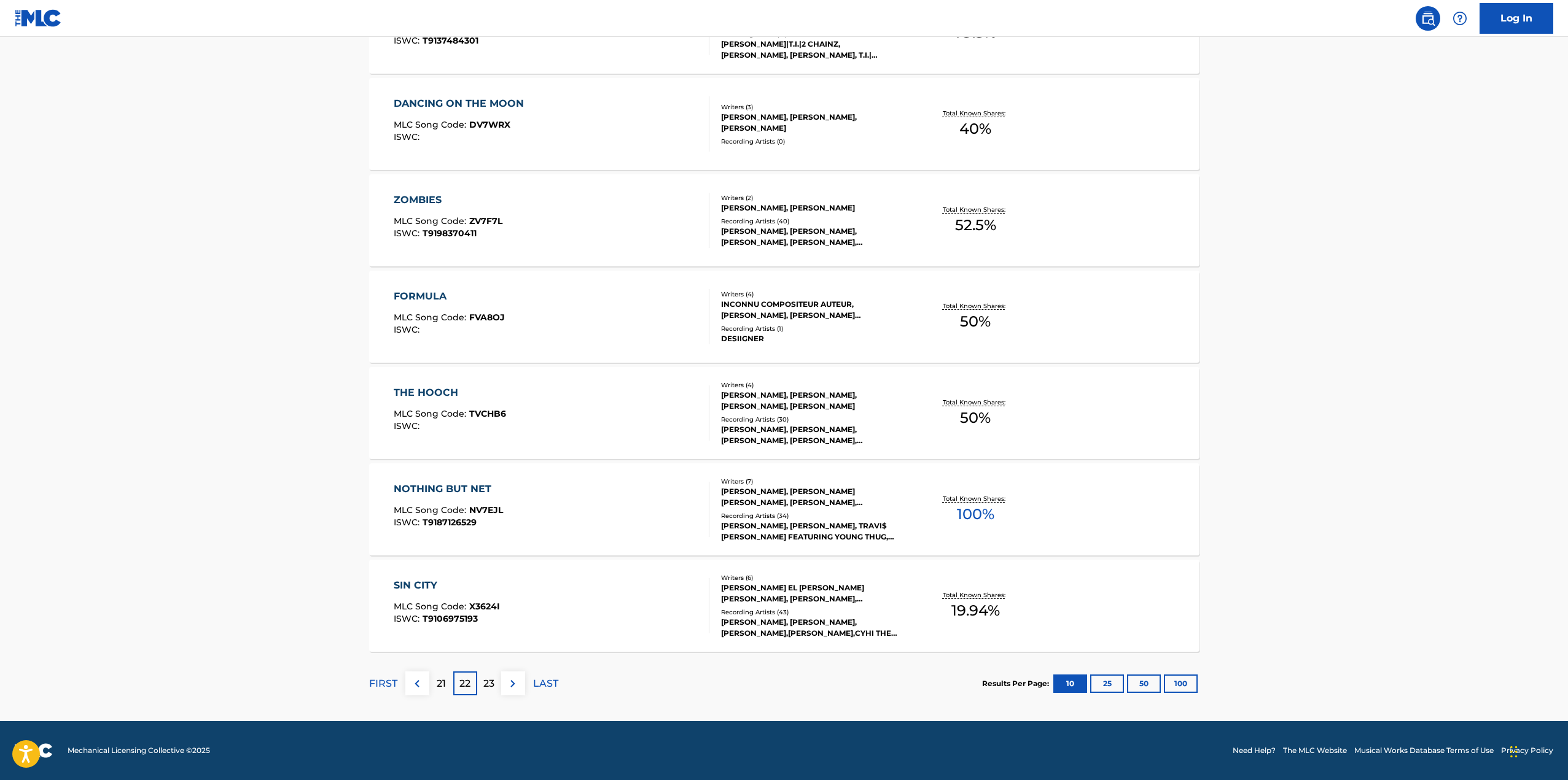
click at [489, 684] on p "23" at bounding box center [489, 683] width 11 height 14
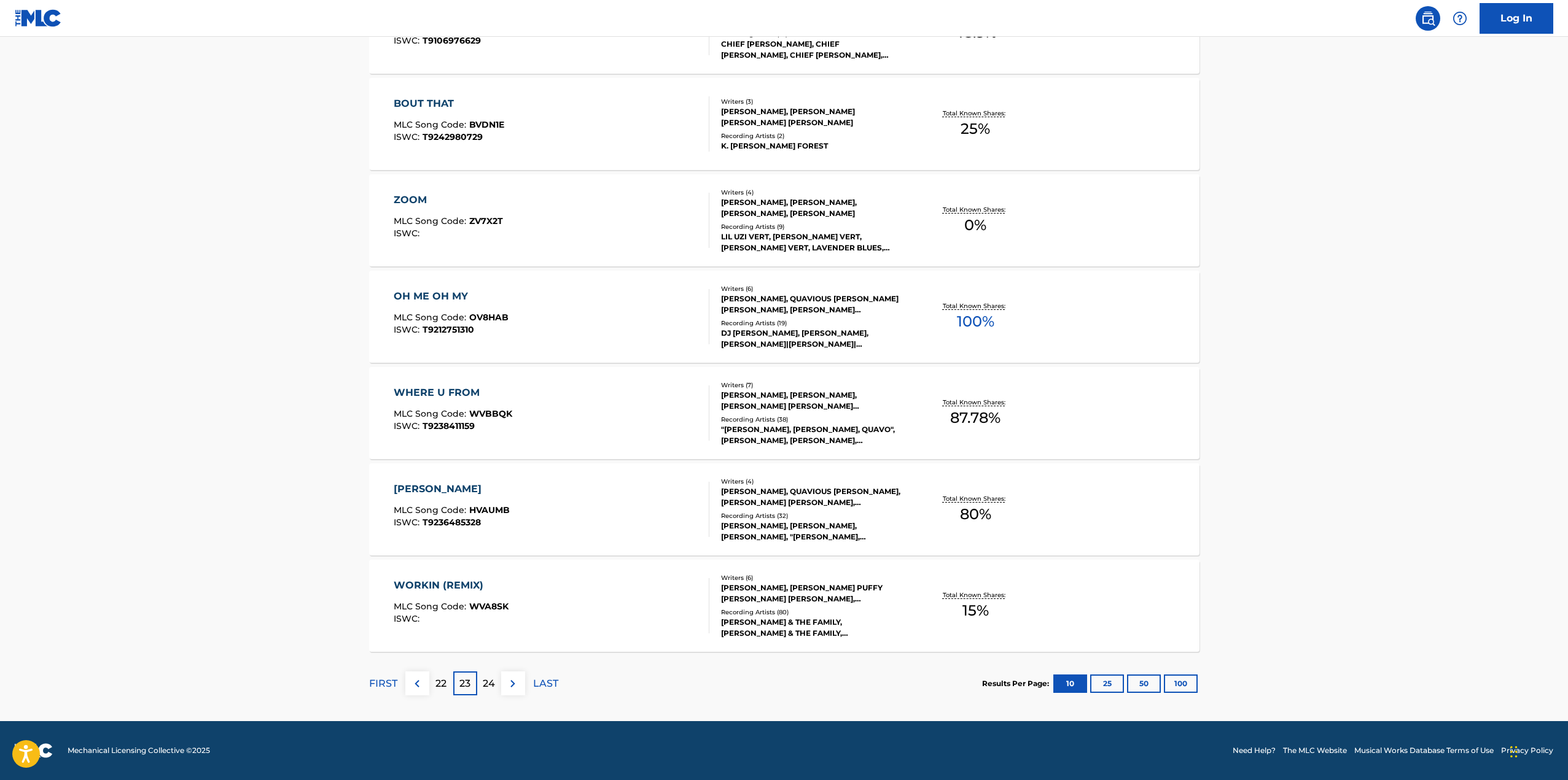
click at [484, 681] on p "24" at bounding box center [490, 683] width 13 height 14
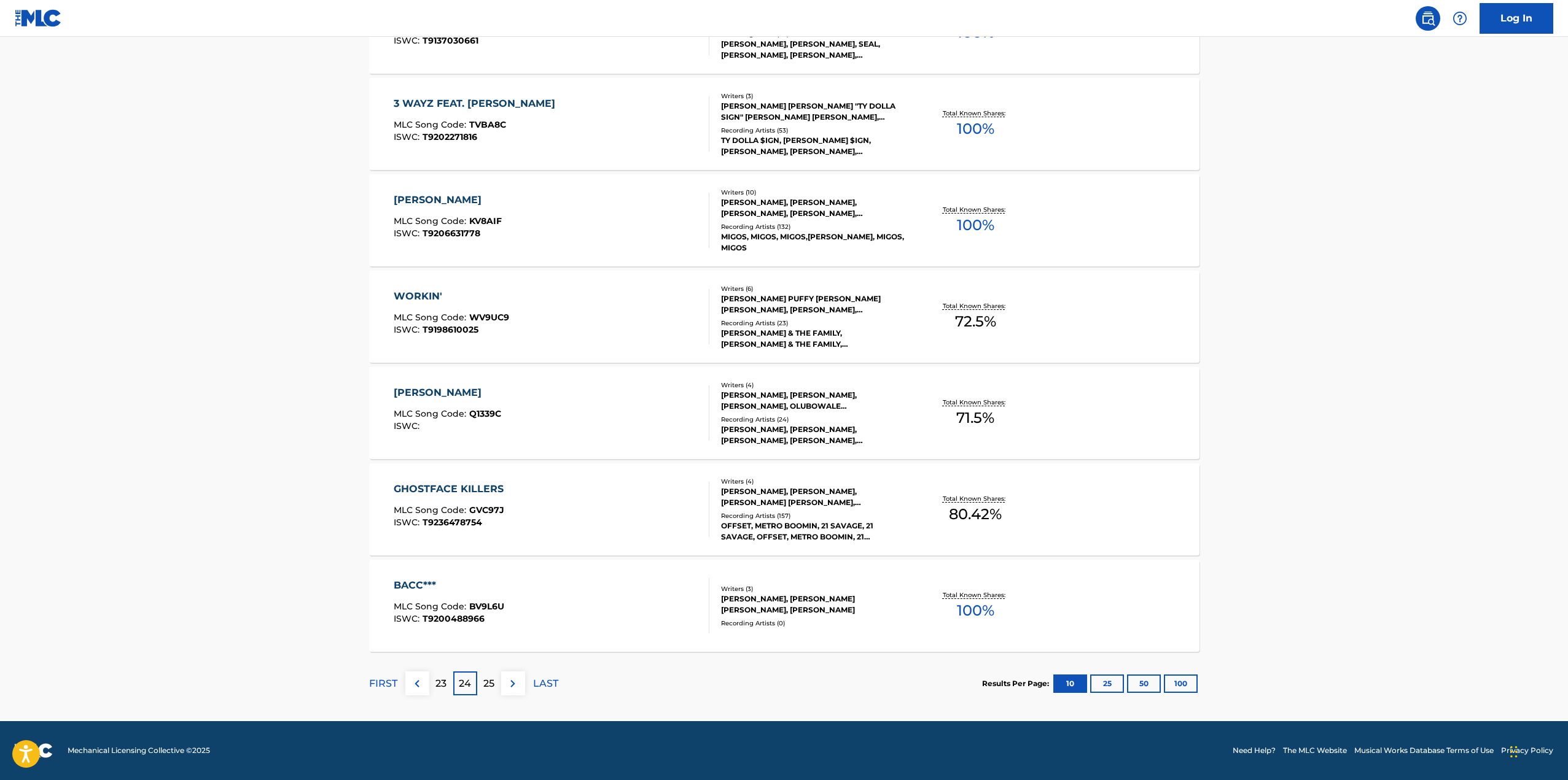
click at [487, 684] on p "25" at bounding box center [489, 683] width 11 height 14
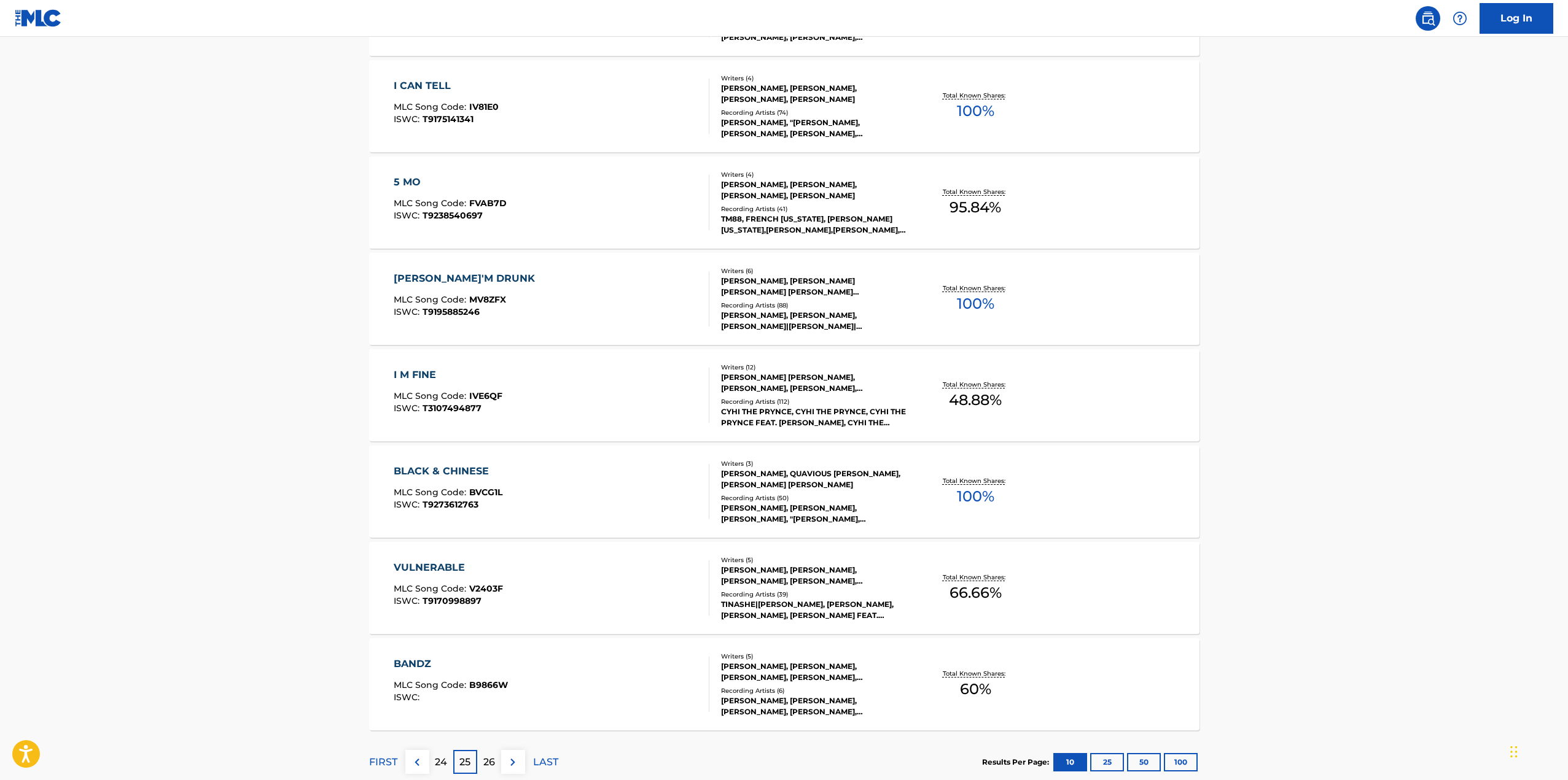
scroll to position [675, 0]
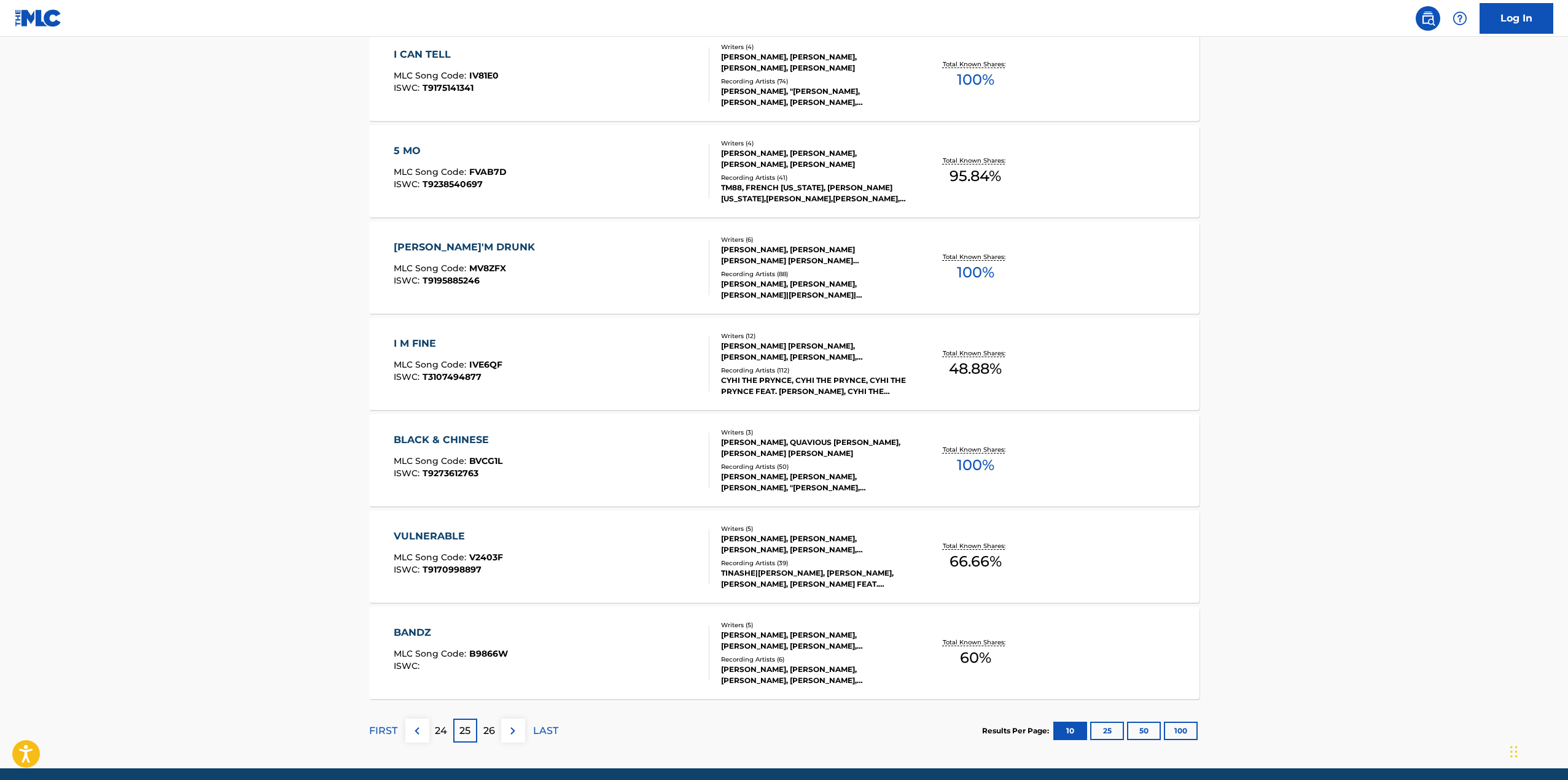
click at [493, 730] on p "26" at bounding box center [489, 731] width 12 height 14
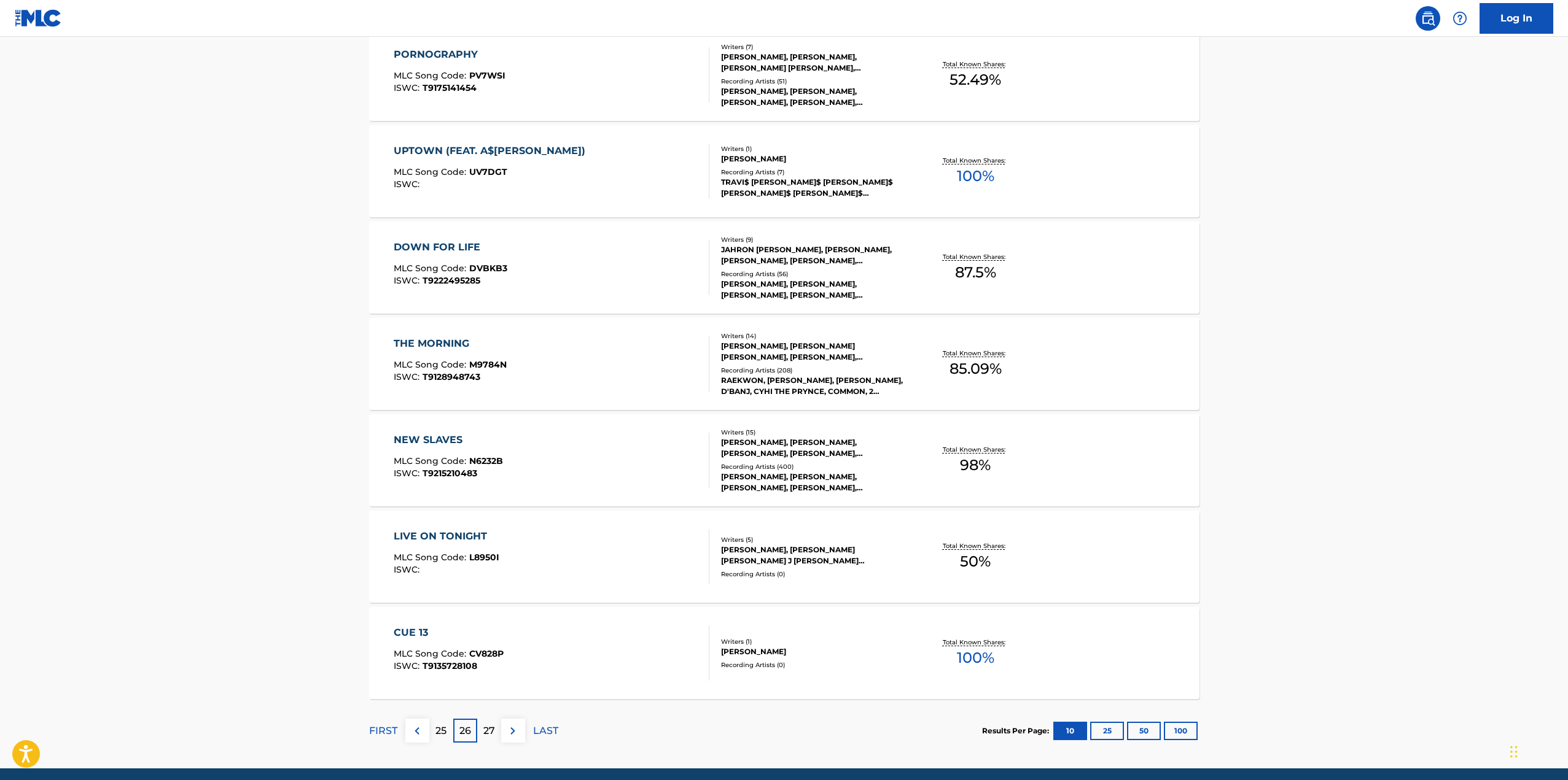
click at [494, 728] on p "27" at bounding box center [489, 731] width 12 height 14
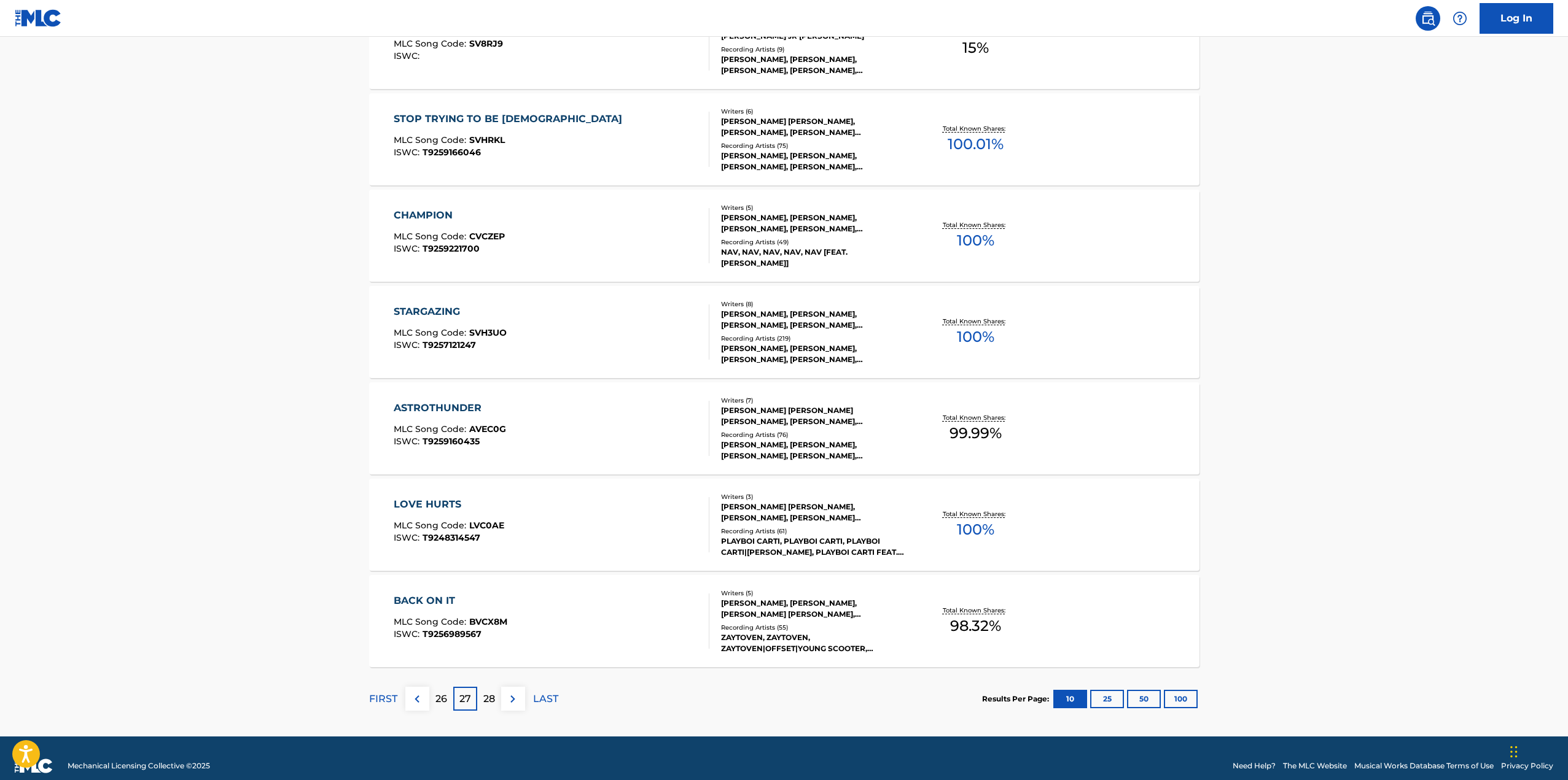
scroll to position [723, 0]
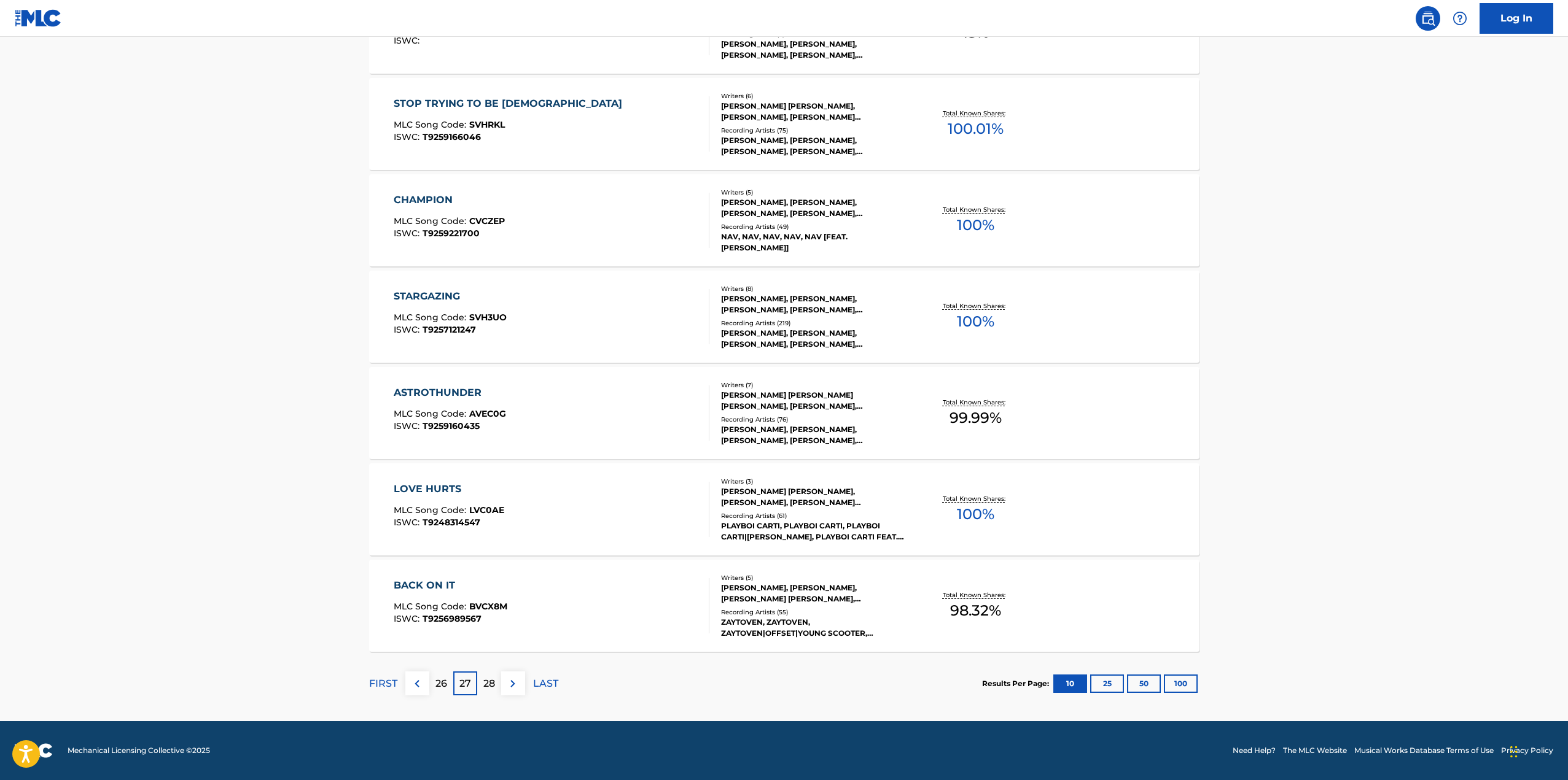
click at [491, 684] on p "28" at bounding box center [489, 683] width 12 height 14
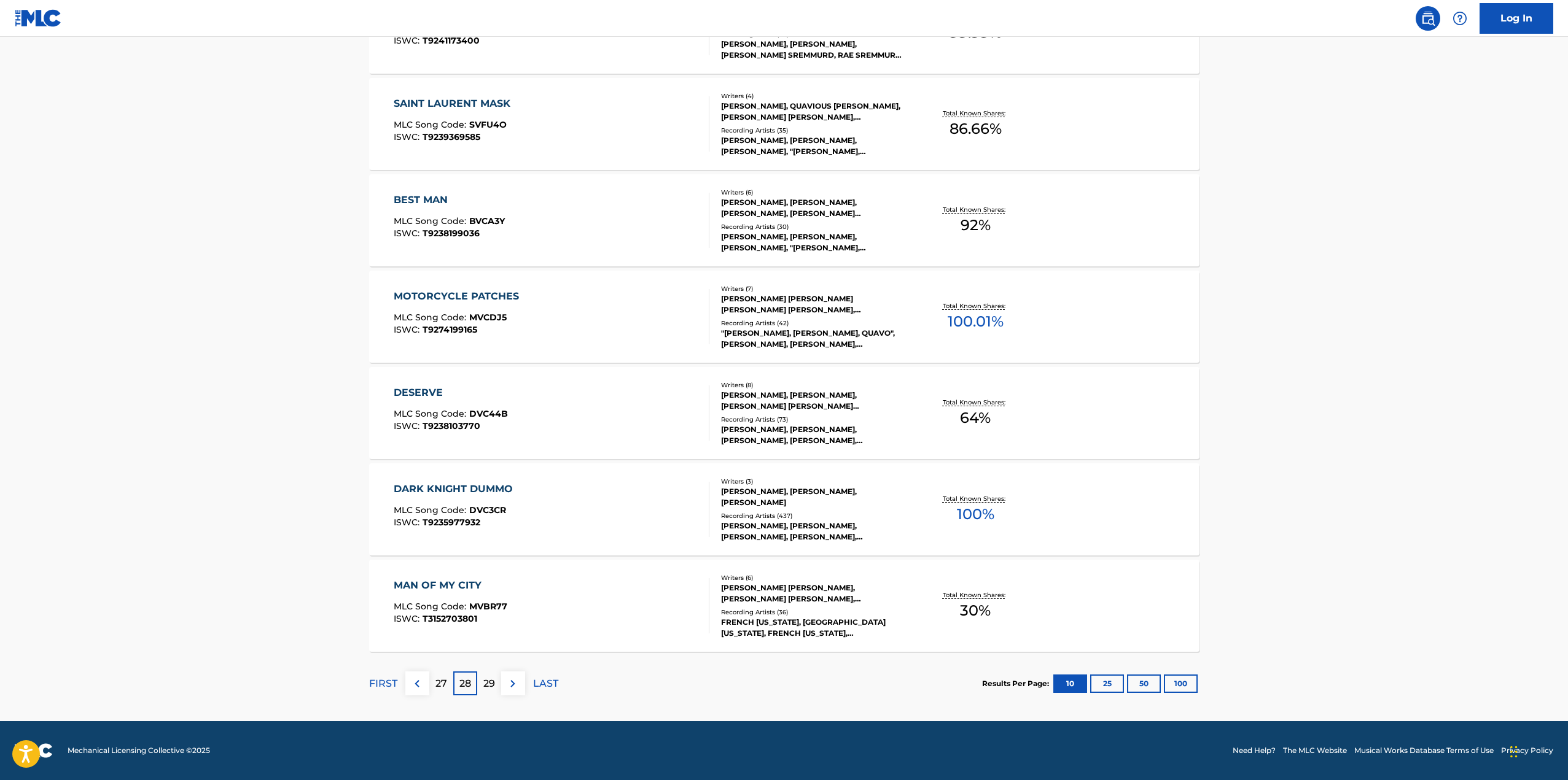
click at [494, 685] on p "29" at bounding box center [489, 683] width 12 height 14
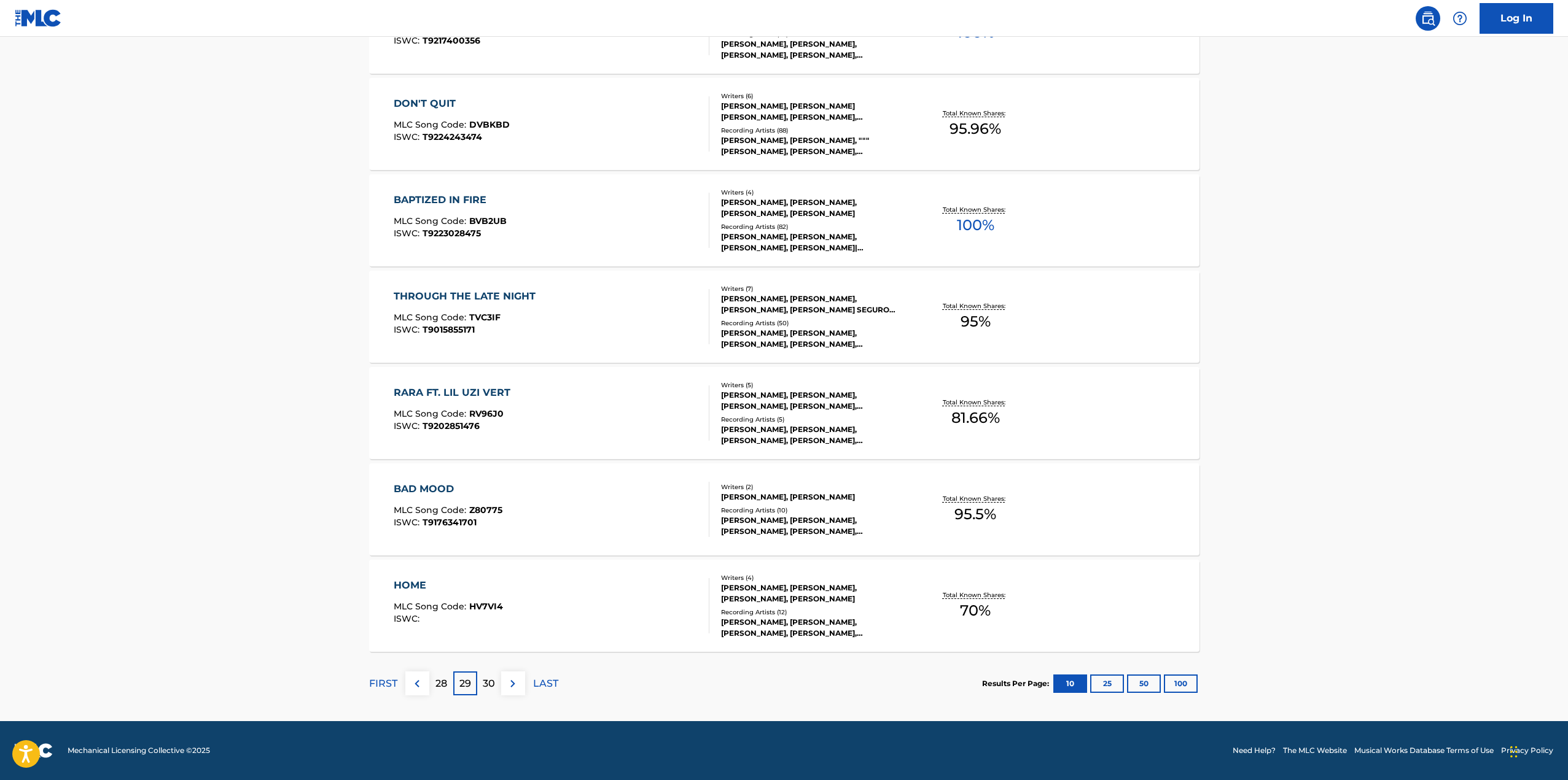
click at [491, 681] on p "30" at bounding box center [490, 683] width 13 height 14
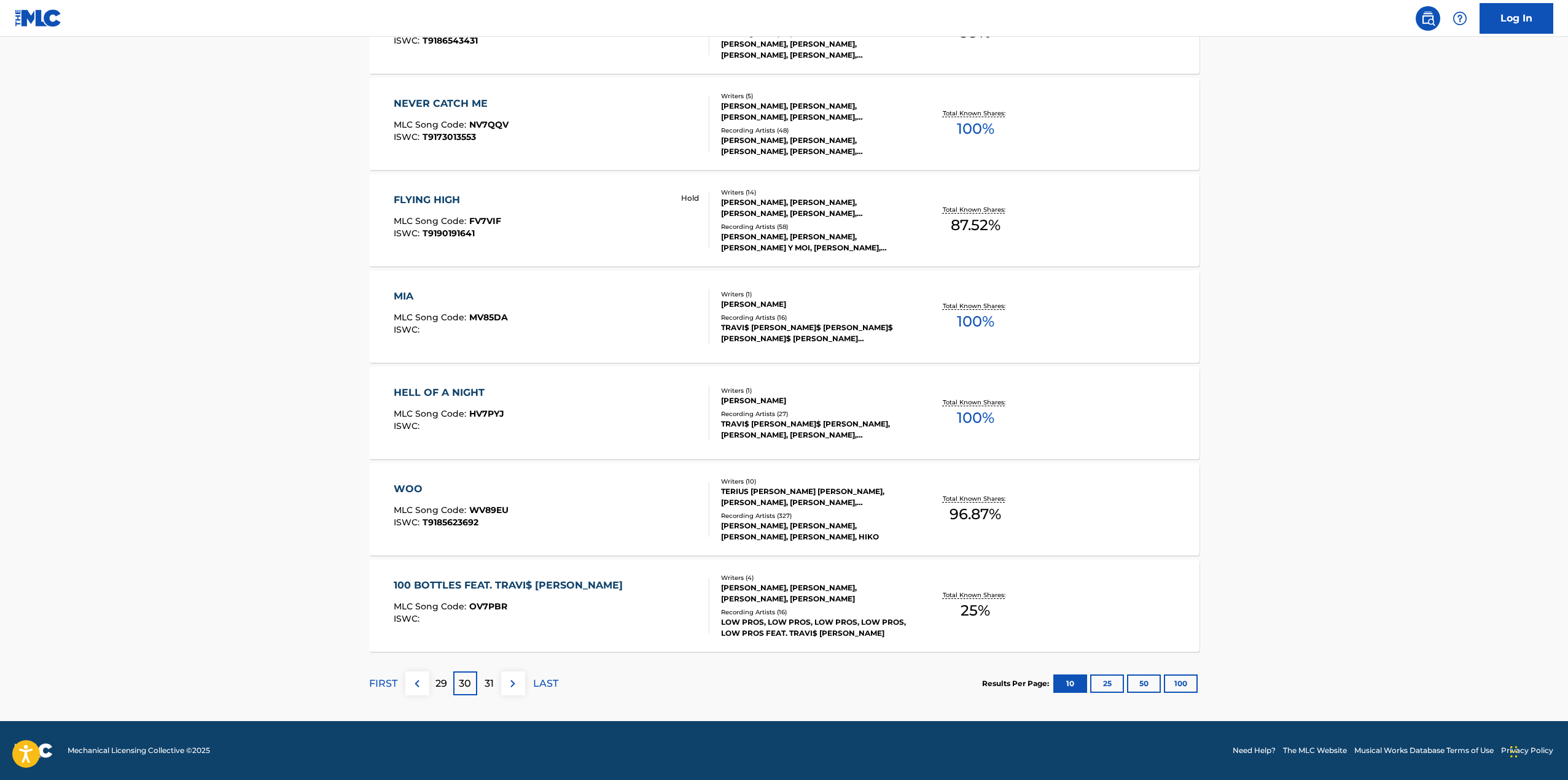
click at [488, 683] on p "31" at bounding box center [490, 683] width 9 height 14
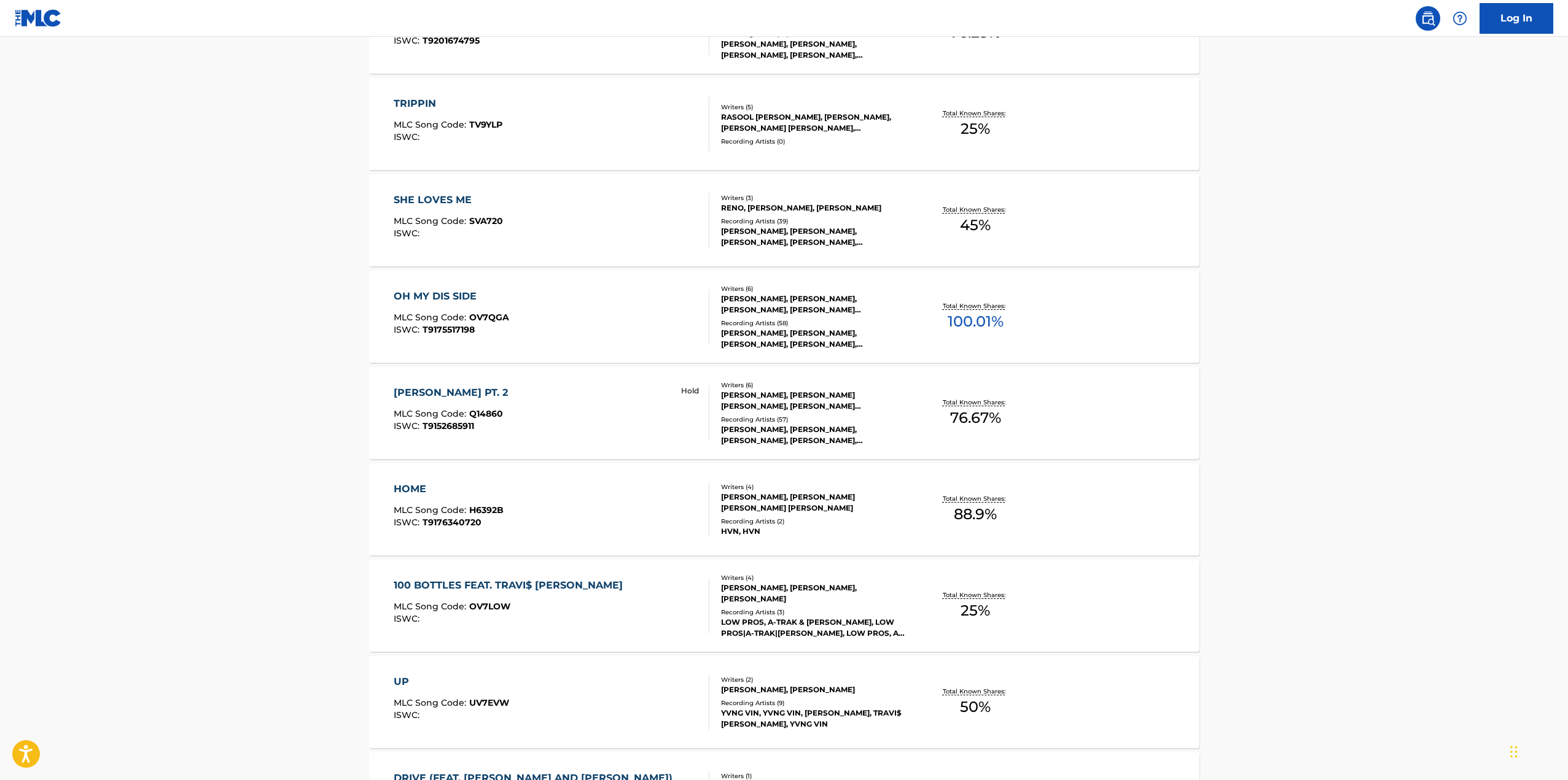
scroll to position [675, 0]
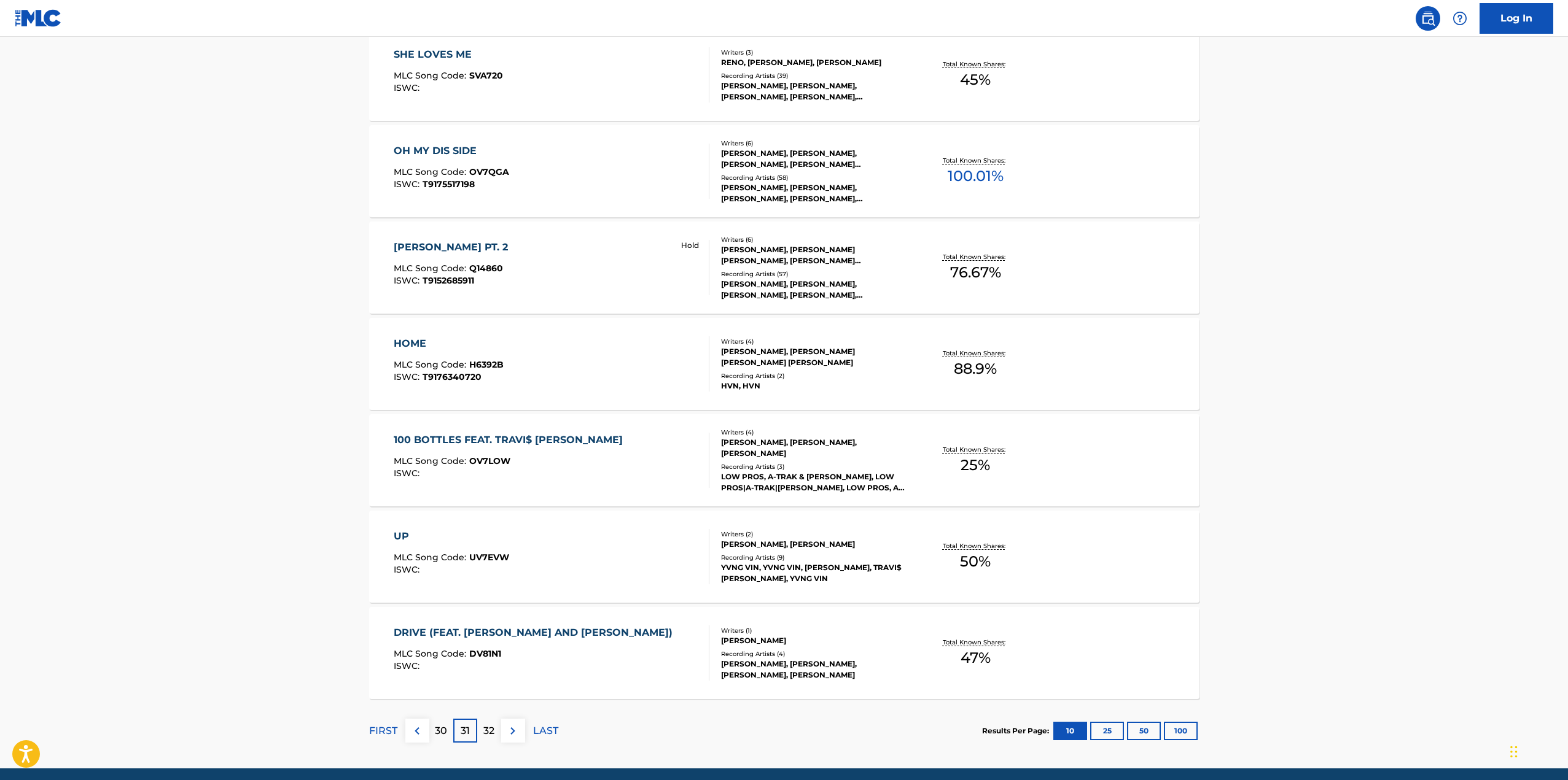
click at [487, 727] on p "32" at bounding box center [489, 731] width 11 height 14
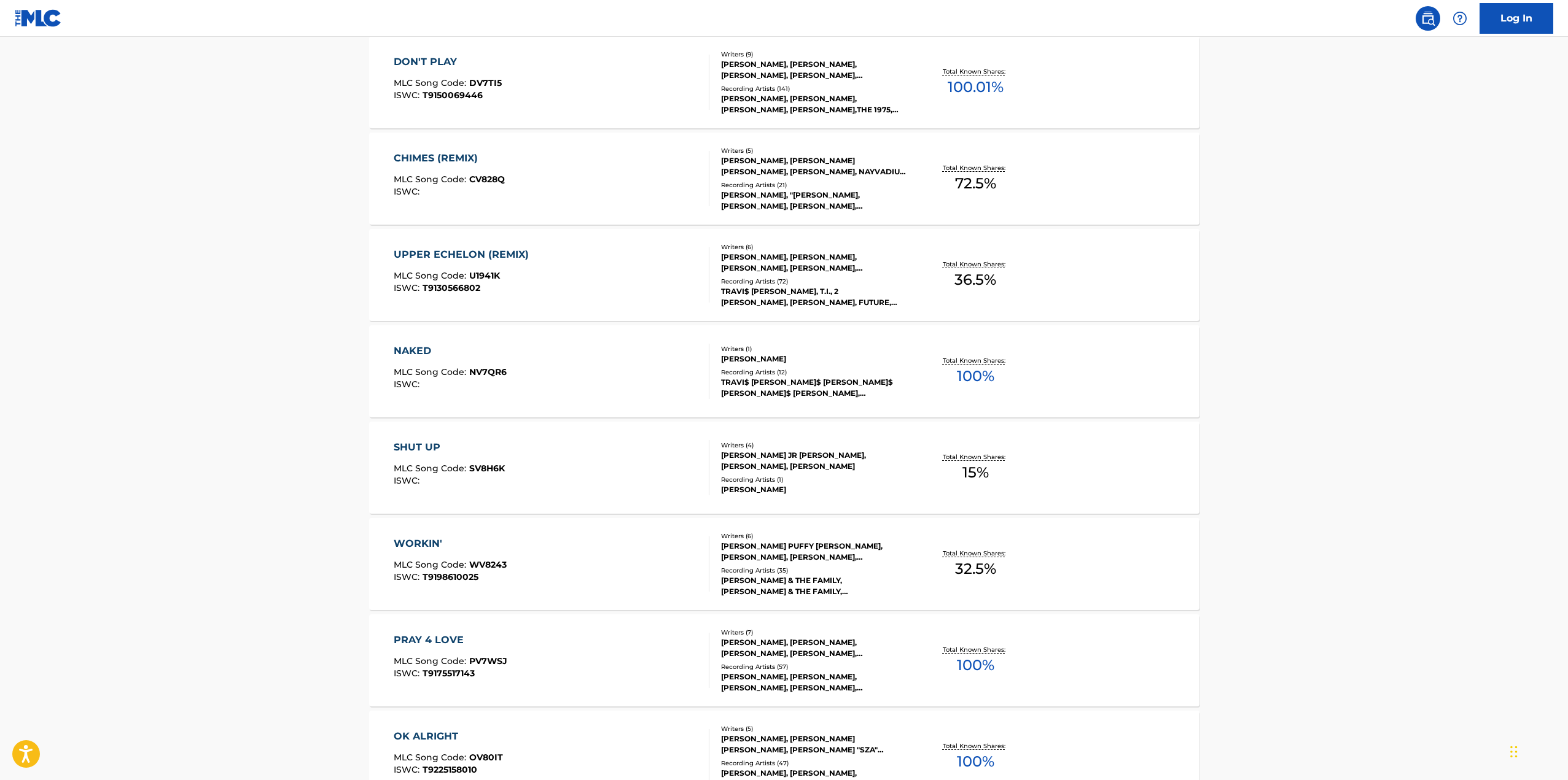
scroll to position [369, 0]
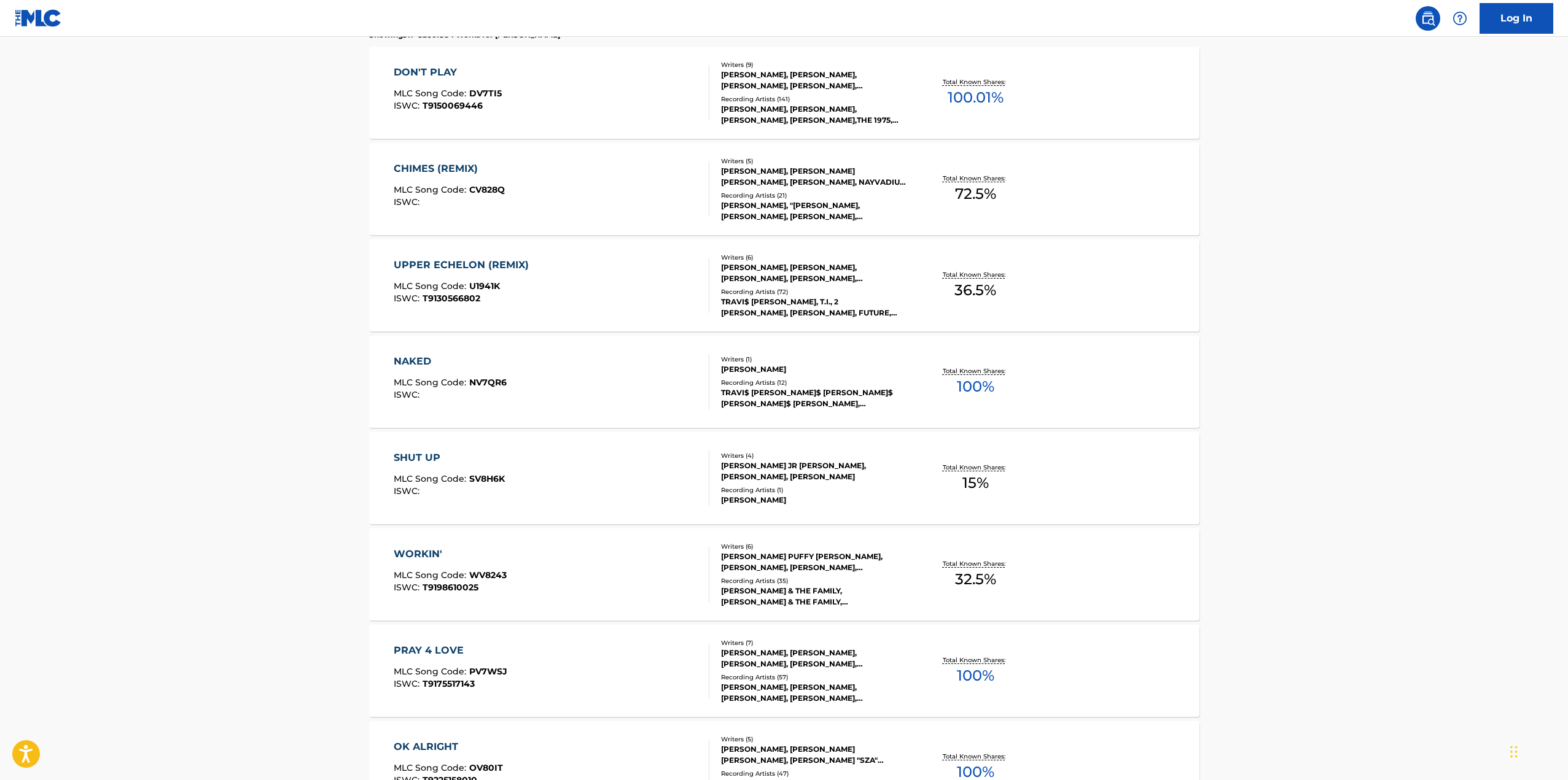
click at [479, 265] on div "UPPER ECHELON (REMIX)" at bounding box center [464, 265] width 141 height 14
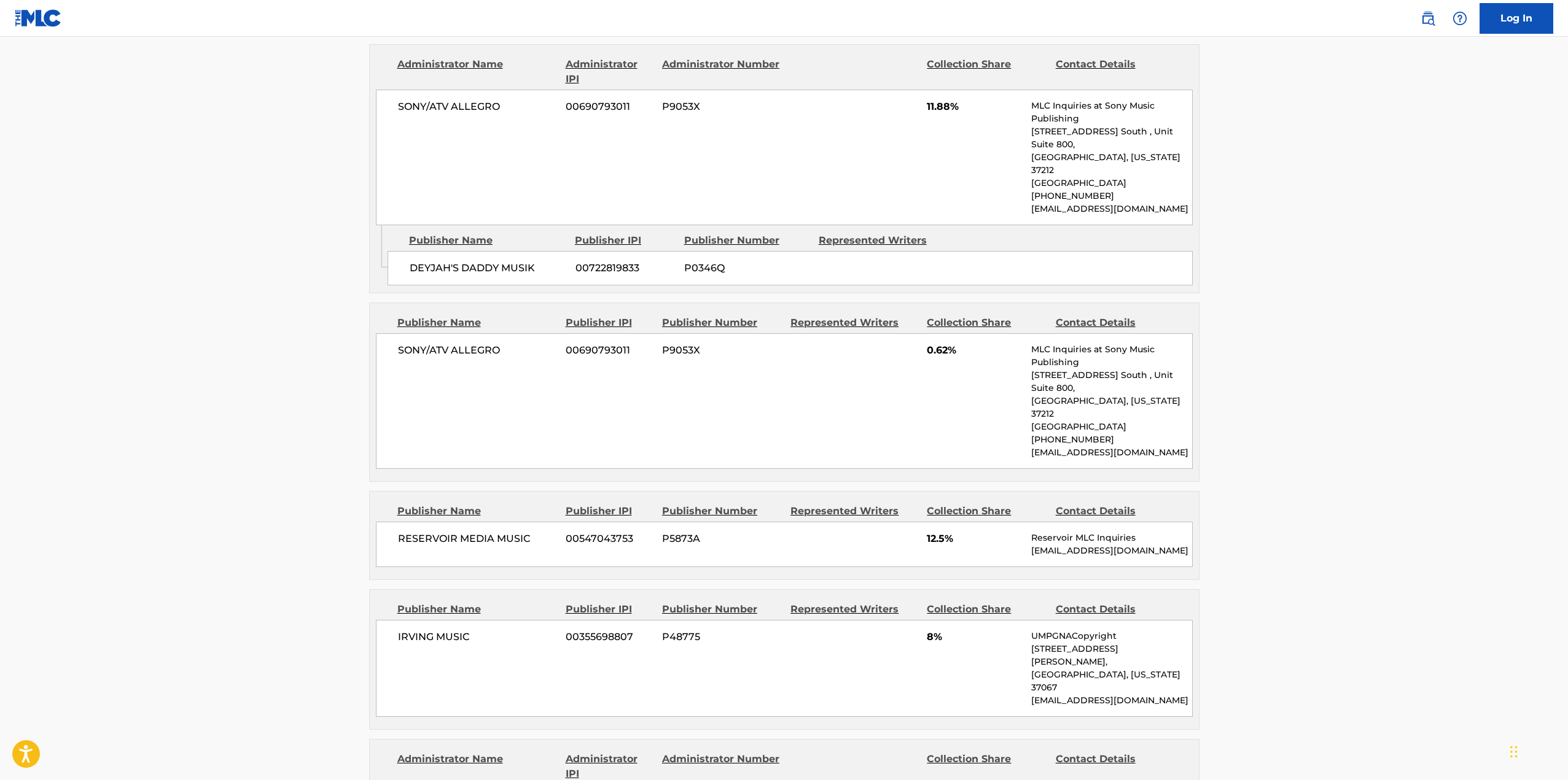
scroll to position [675, 0]
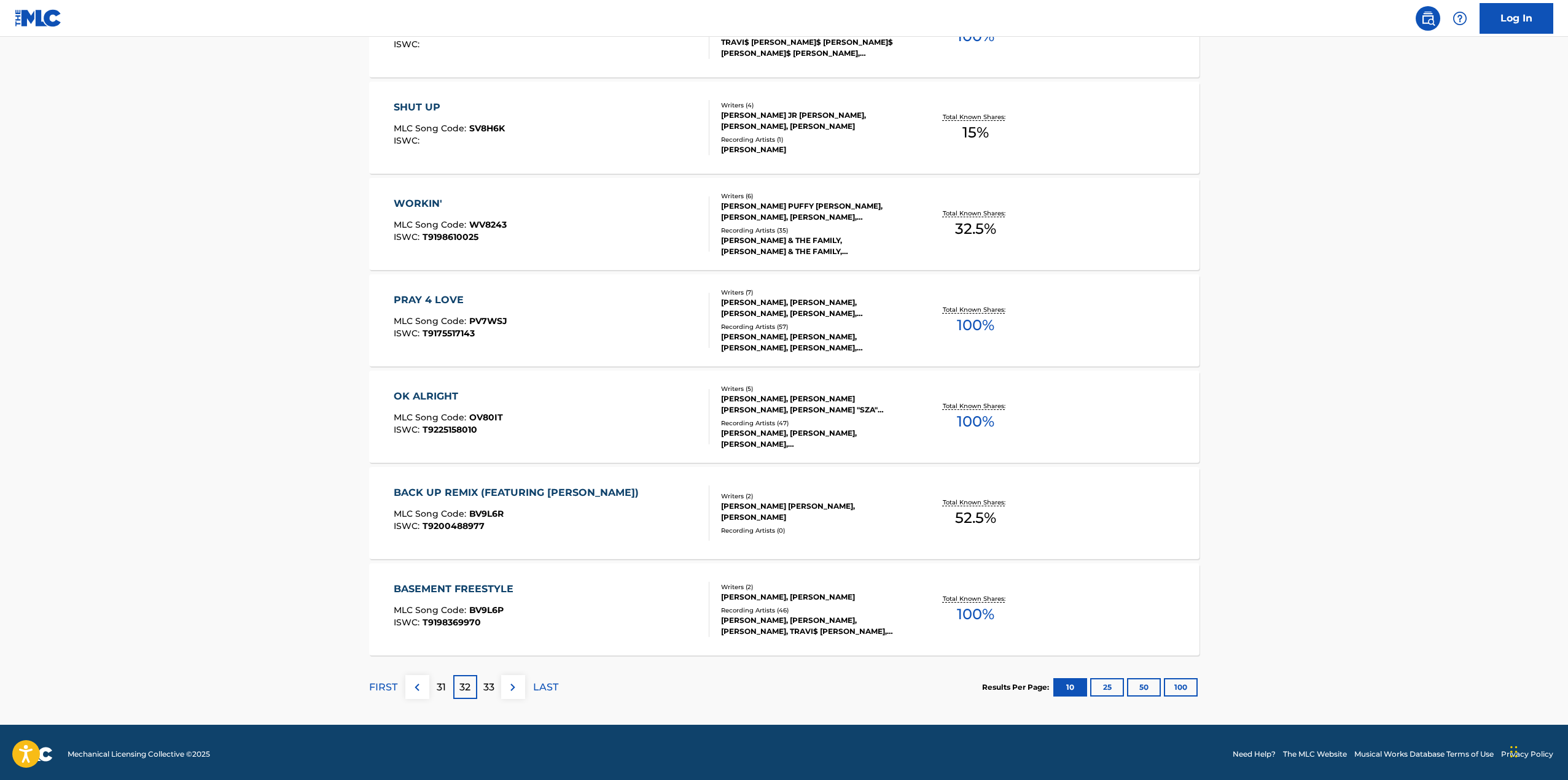
scroll to position [723, 0]
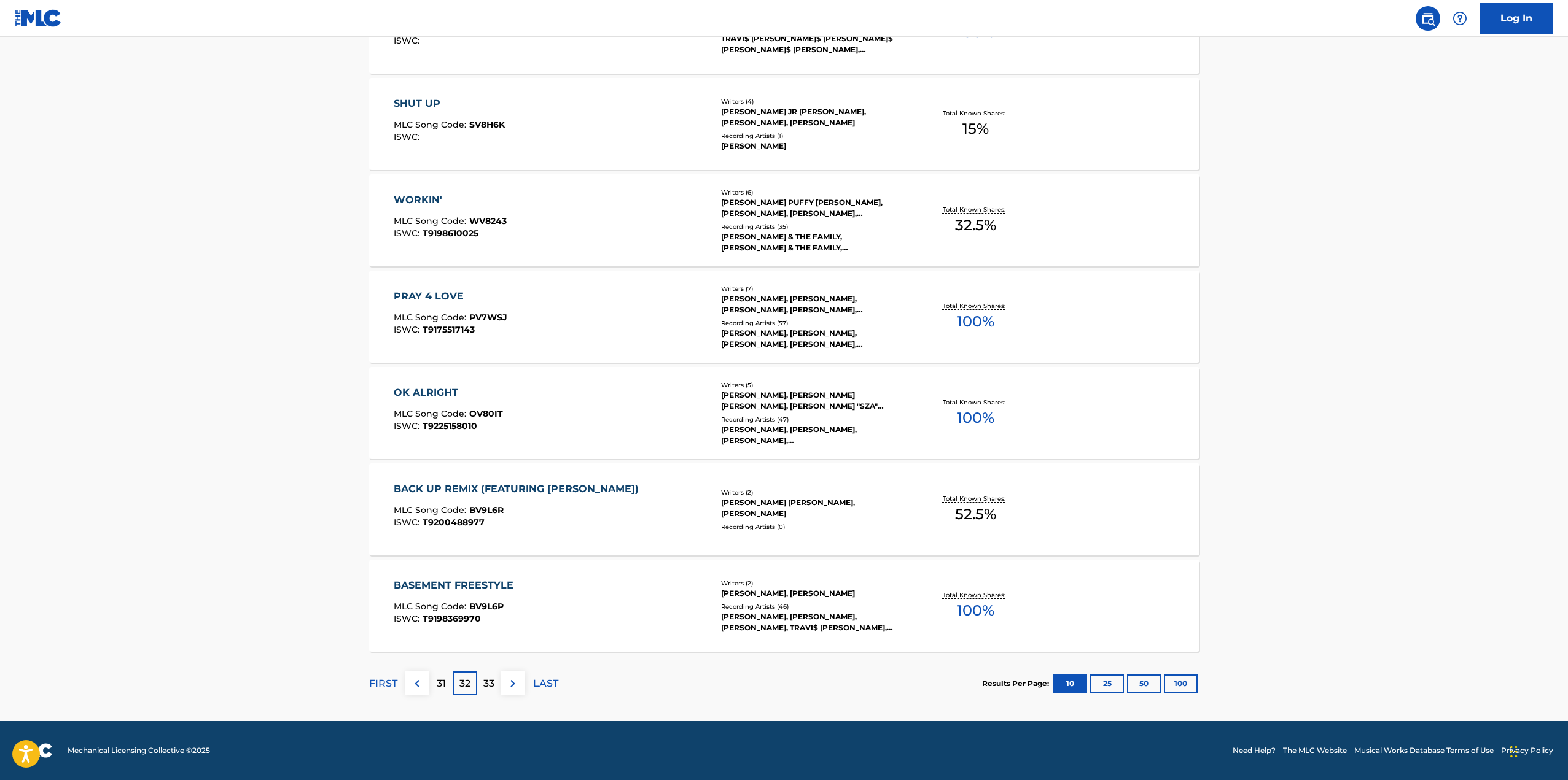
click at [490, 682] on p "33" at bounding box center [489, 683] width 11 height 14
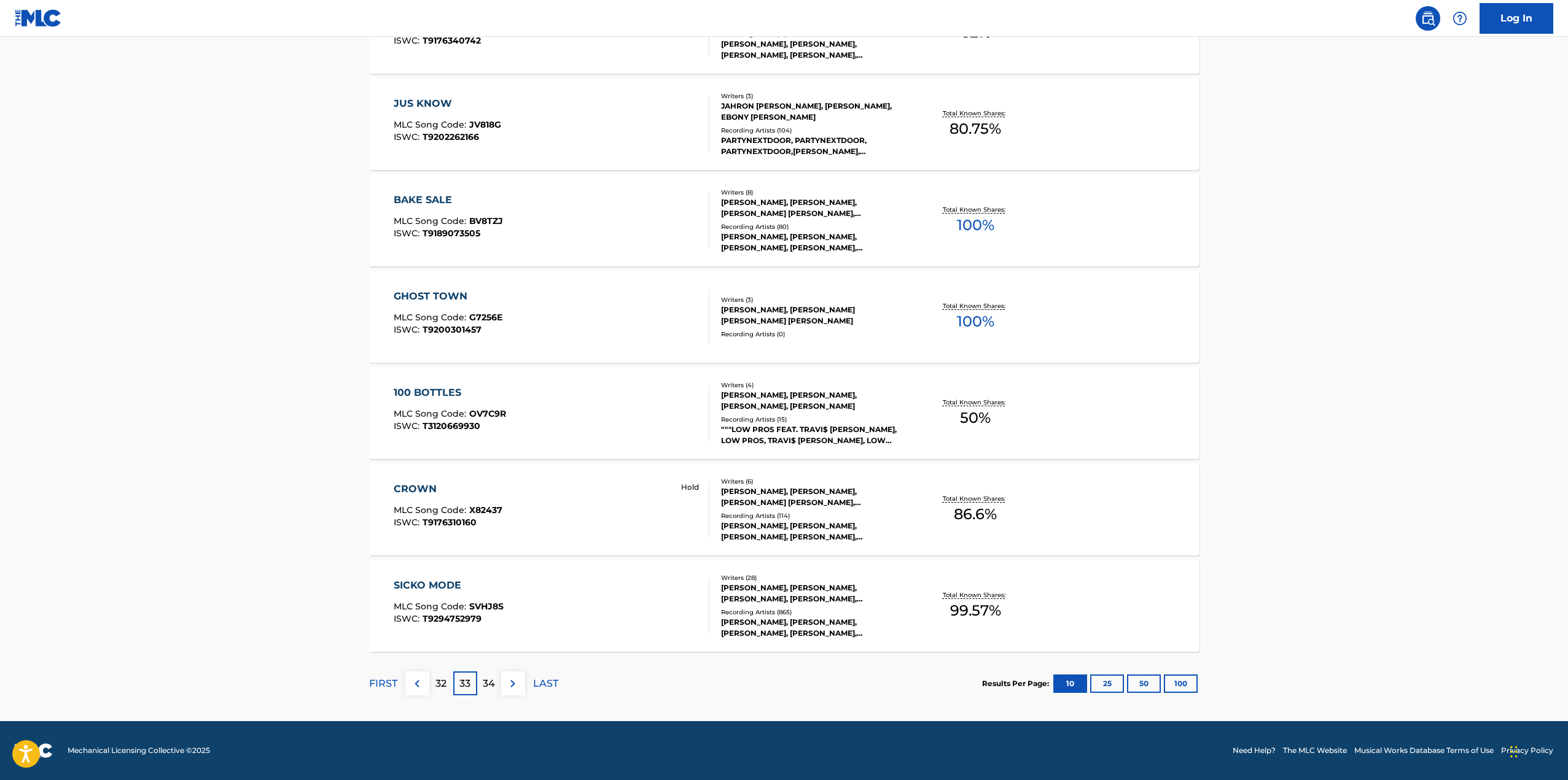
click at [447, 583] on div "SICKO MODE" at bounding box center [448, 586] width 110 height 14
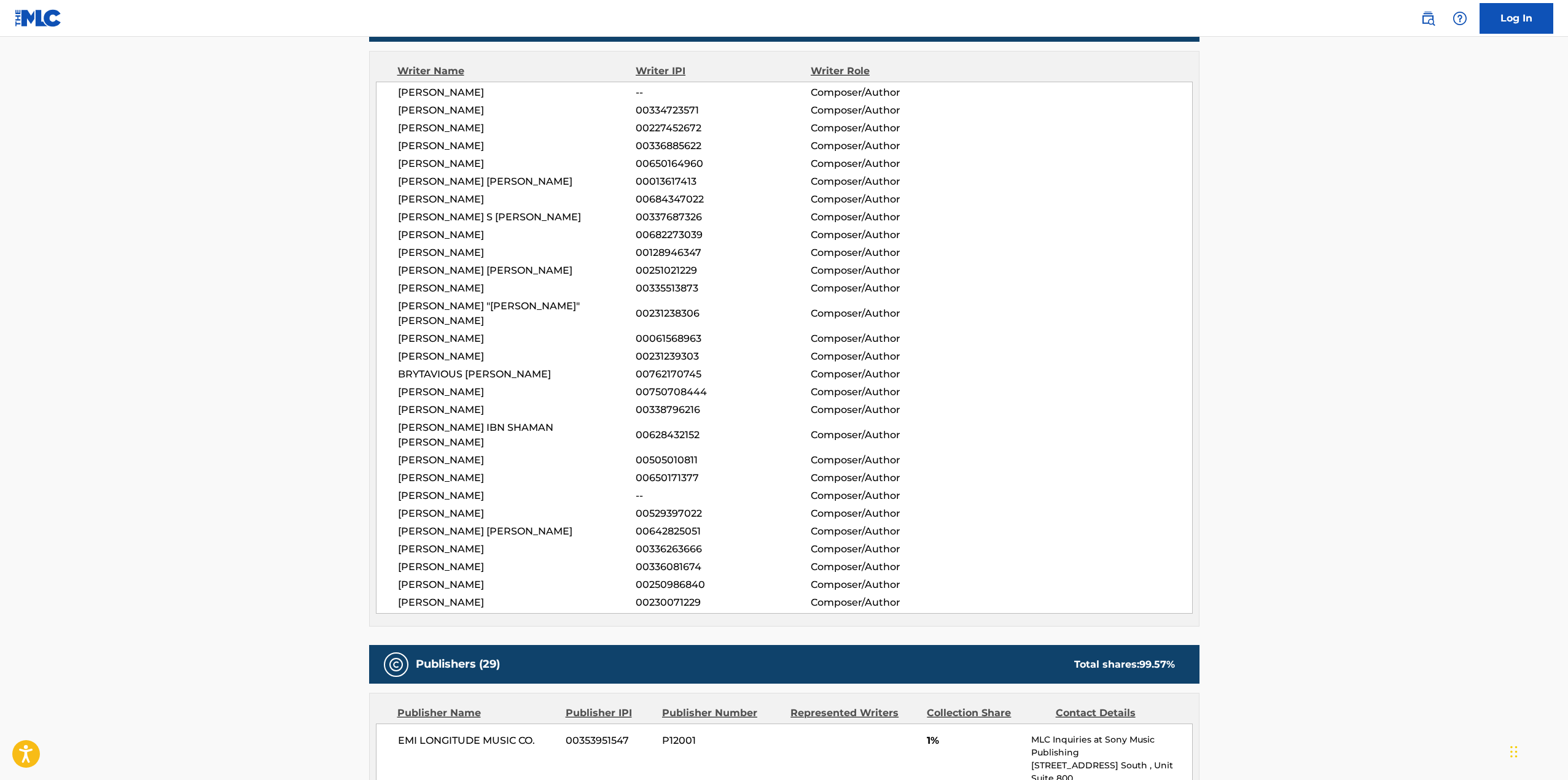
scroll to position [183, 0]
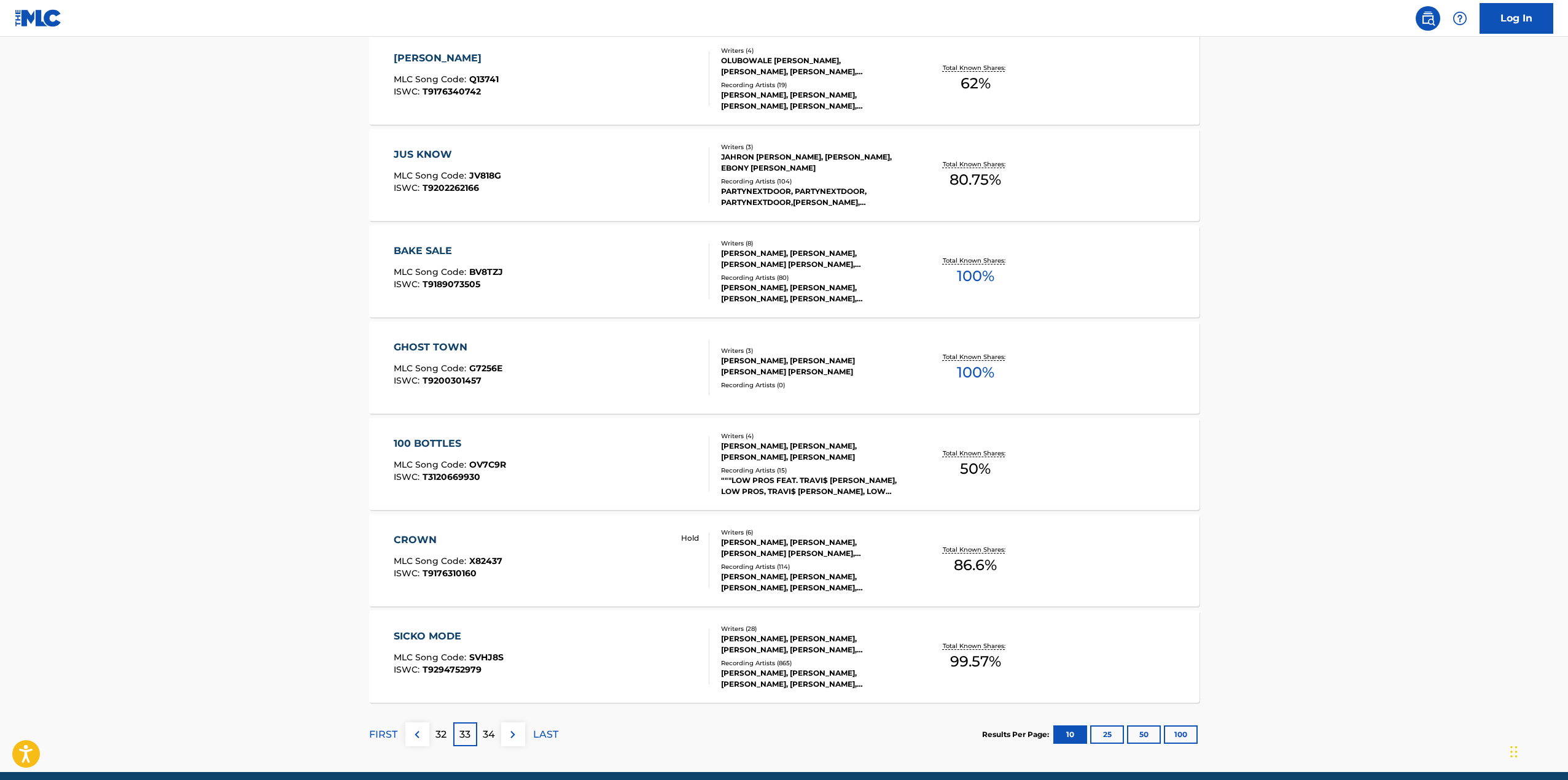
scroll to position [723, 0]
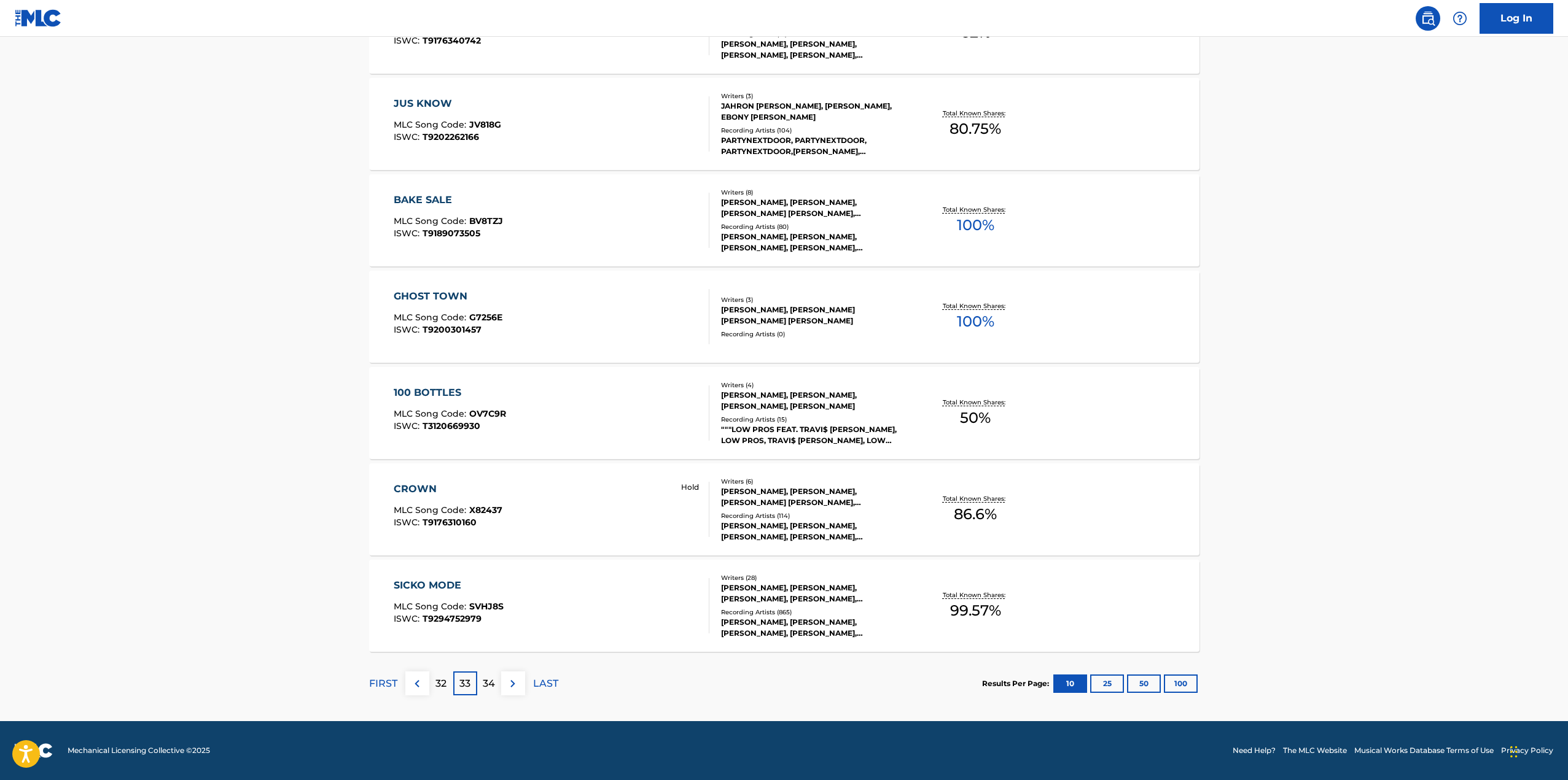
click at [483, 682] on p "34" at bounding box center [490, 683] width 13 height 14
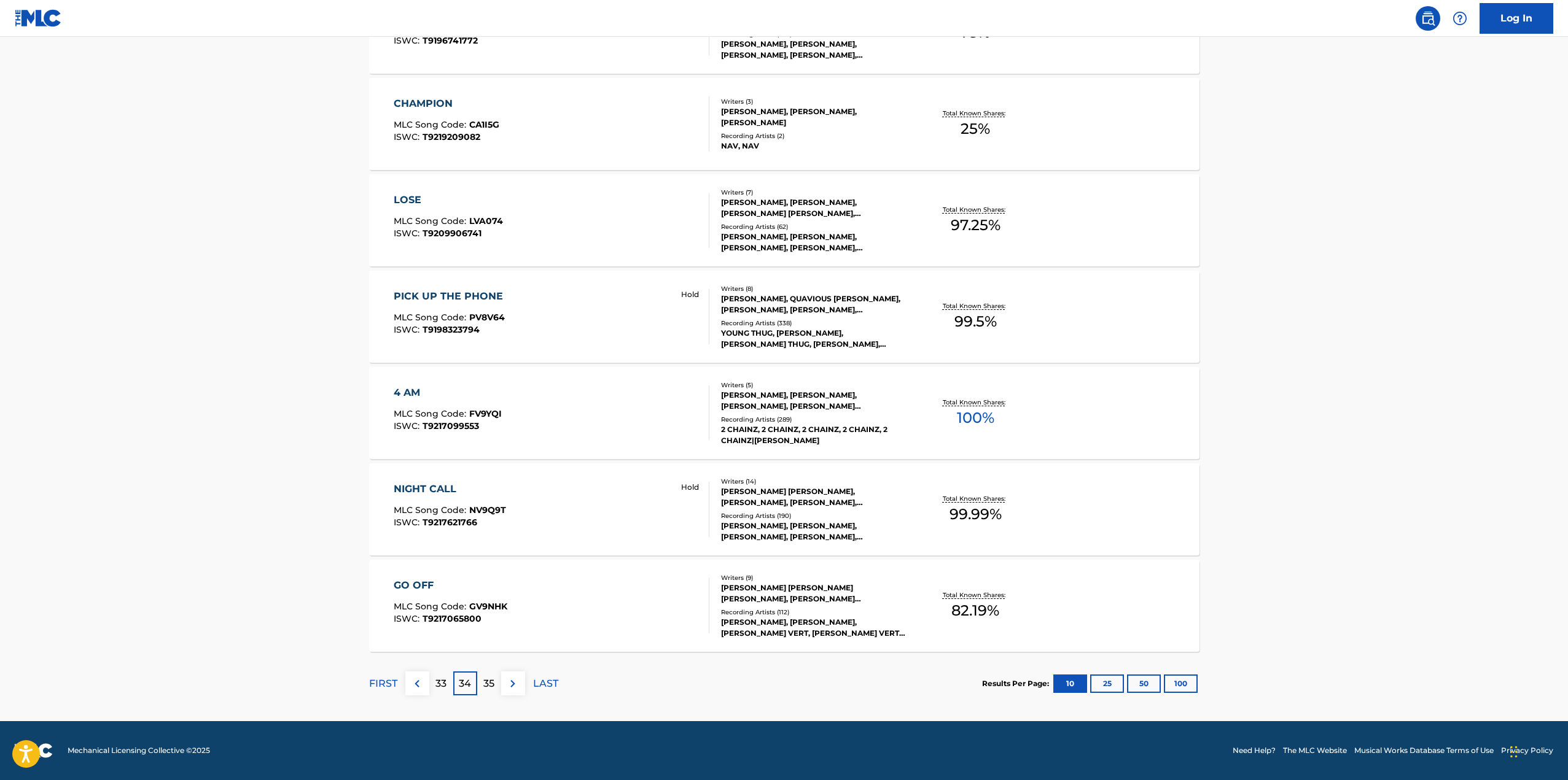
click at [490, 689] on p "35" at bounding box center [489, 683] width 11 height 14
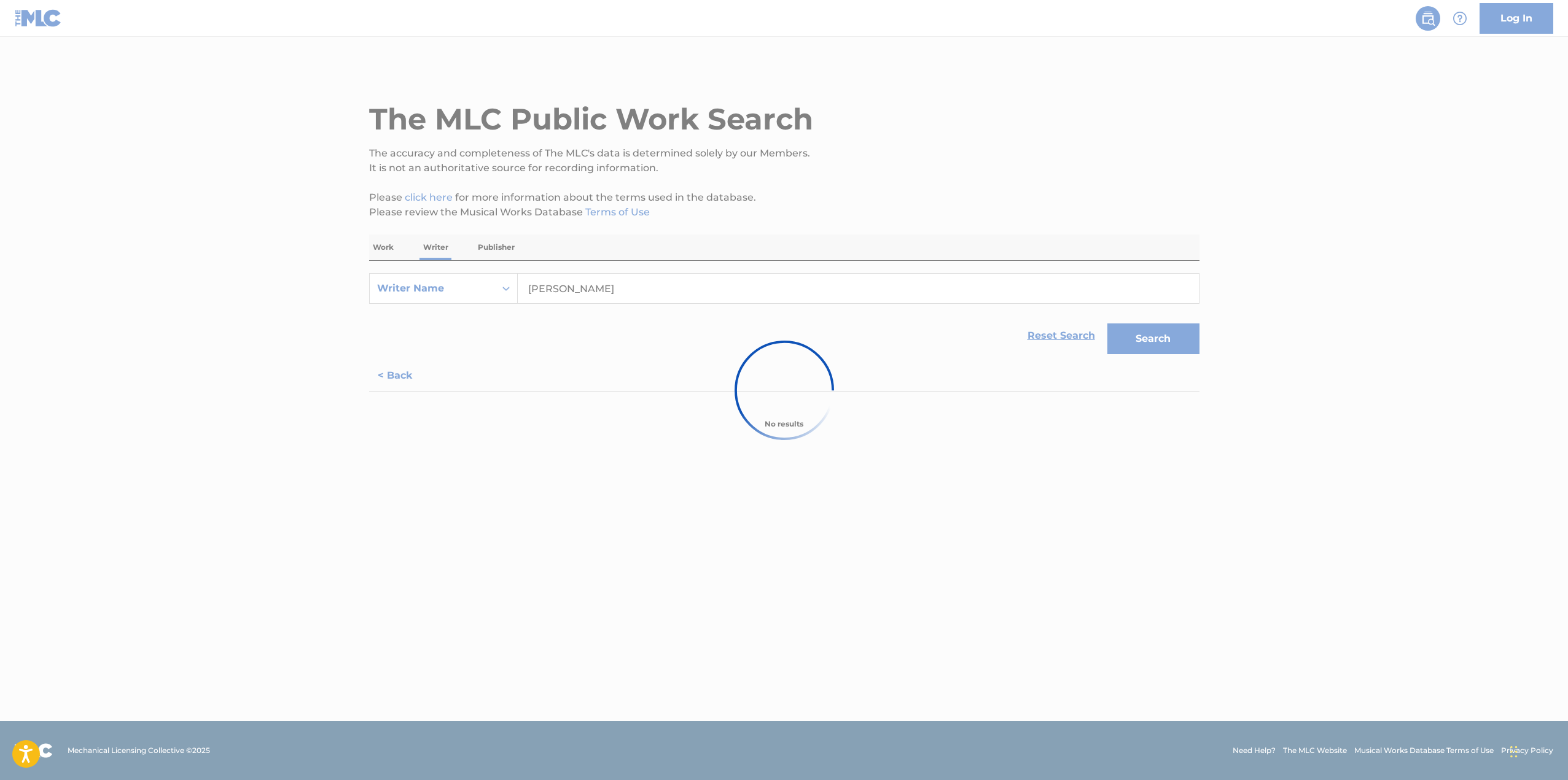
scroll to position [0, 0]
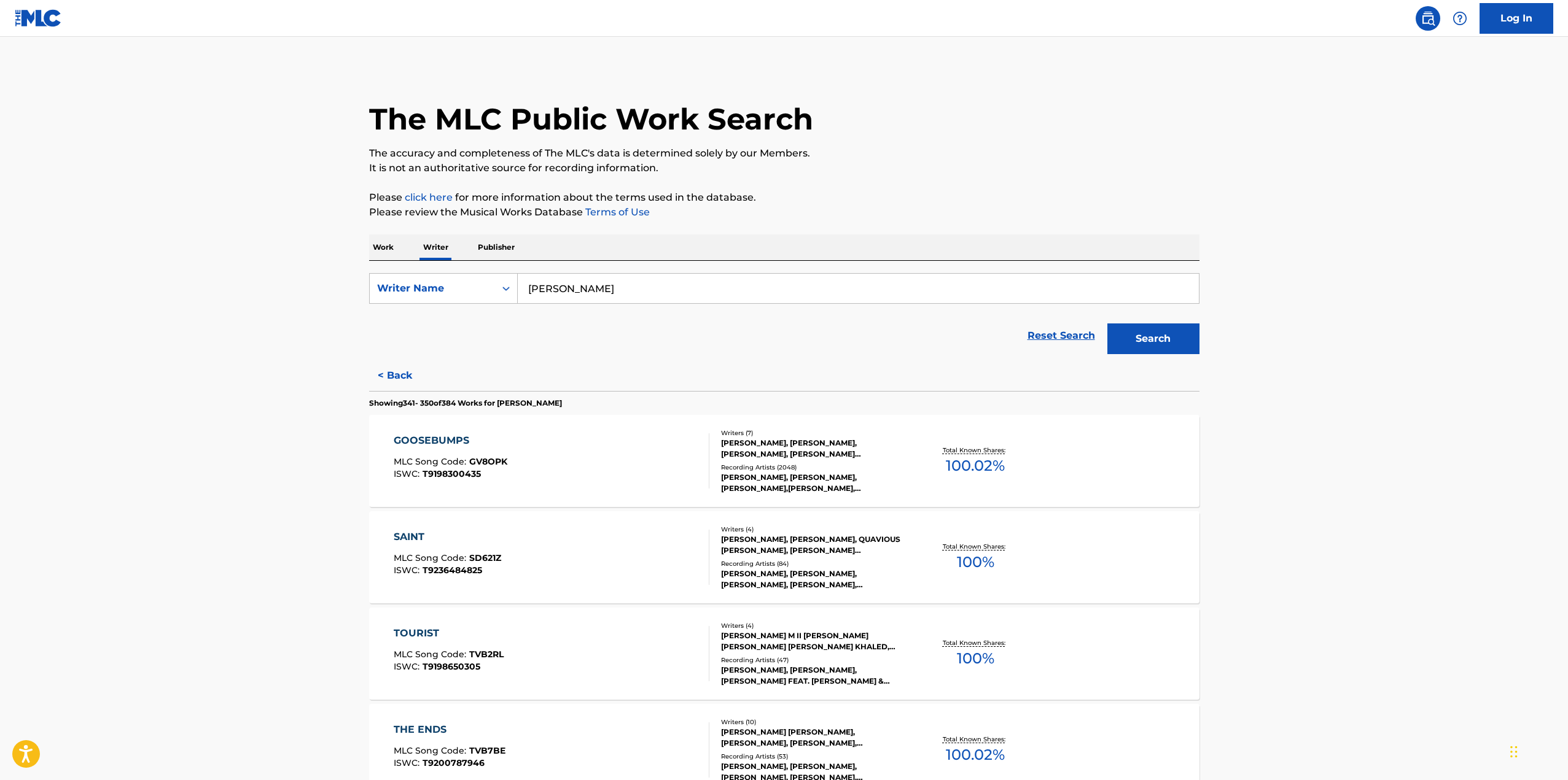
click at [446, 437] on div "GOOSEBUMPS" at bounding box center [450, 441] width 114 height 14
